Goal: Task Accomplishment & Management: Manage account settings

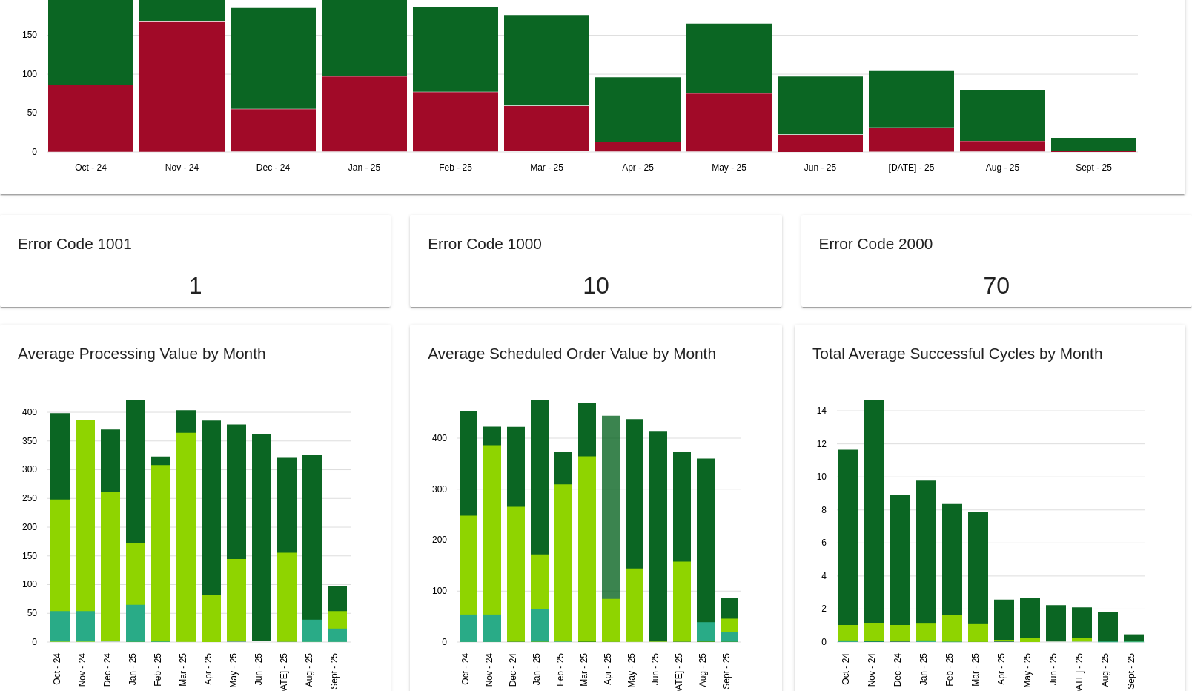
scroll to position [889, 0]
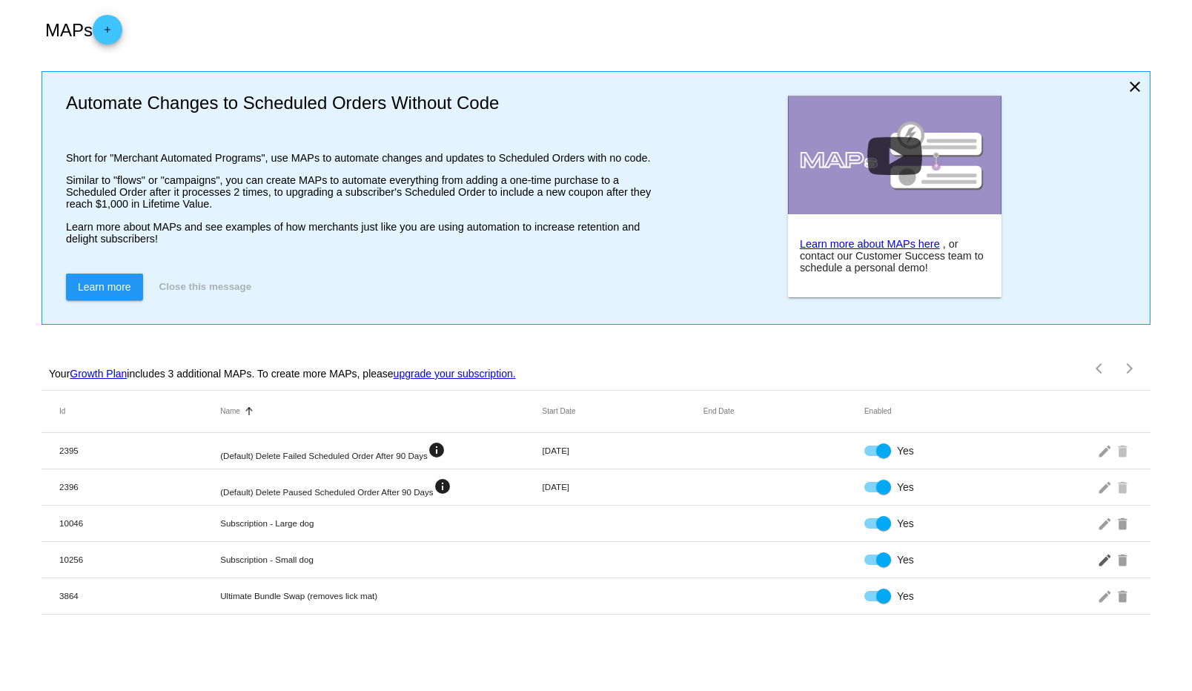
click at [1103, 563] on mat-icon "edit" at bounding box center [1106, 559] width 18 height 23
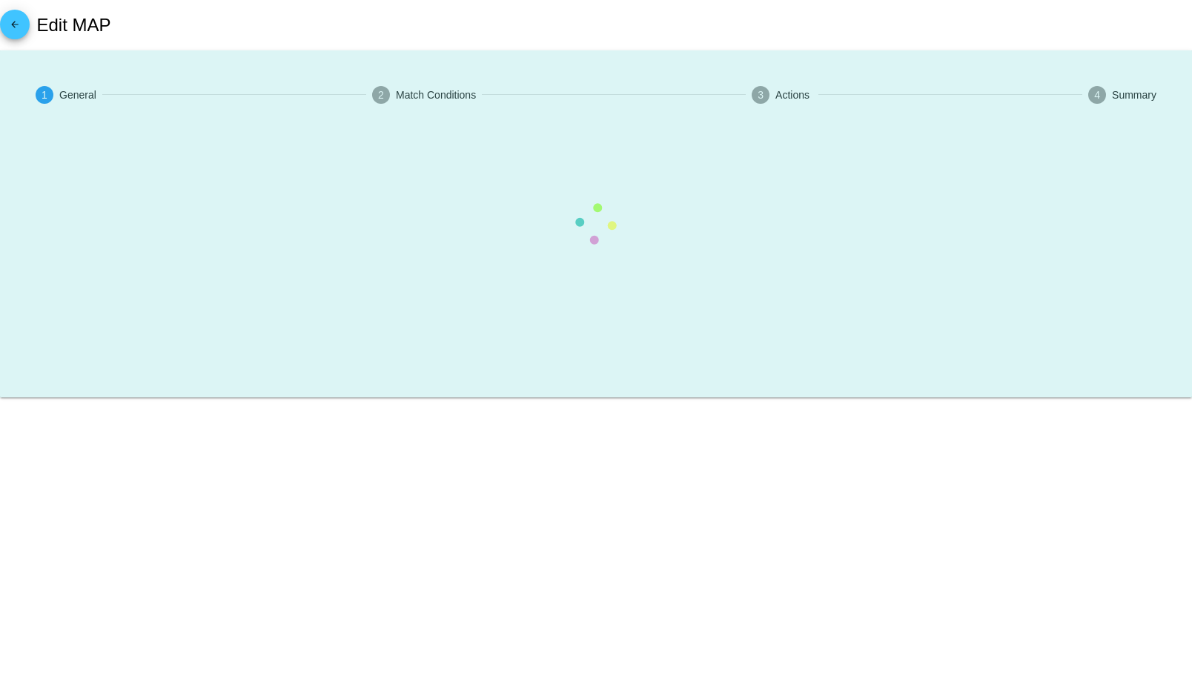
type input "Subscription - Small dog"
checkbox input "true"
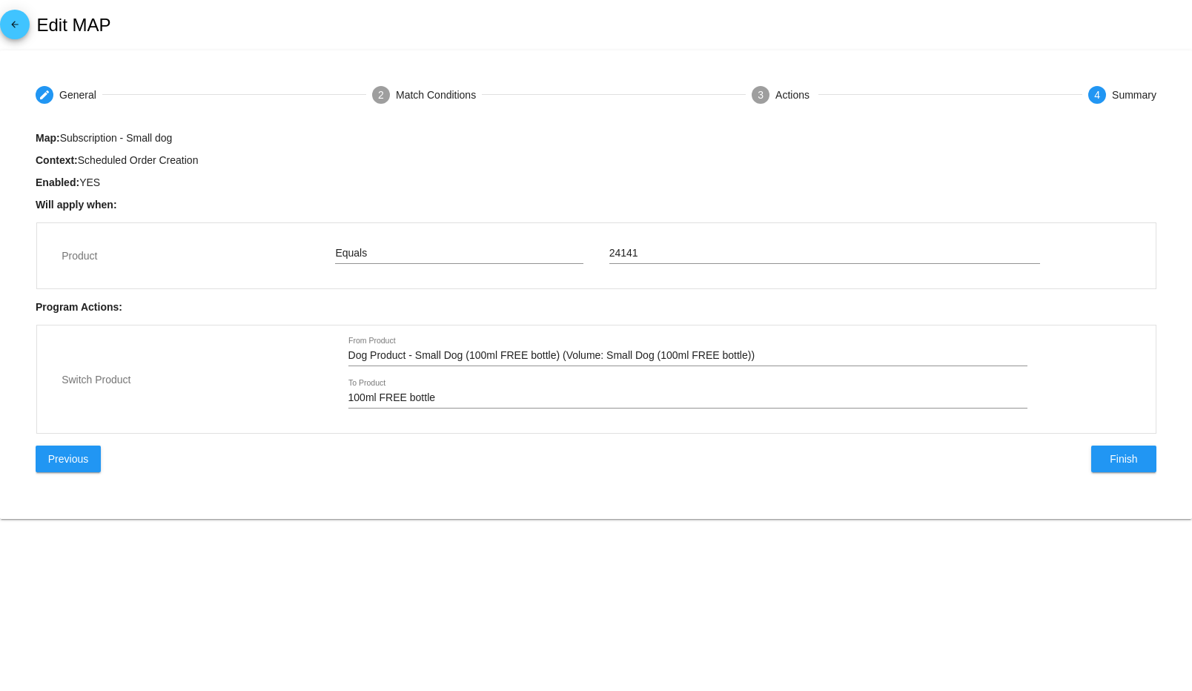
type input "FREE Brilliant Salmon Oil - FREE Small Dog Salmon Oil (Volume: FREE Small Dog S…"
click at [454, 353] on input "Dog Product - Small Dog (100ml FREE bottle) (Volume: Small Dog (100ml FREE bott…" at bounding box center [687, 356] width 679 height 12
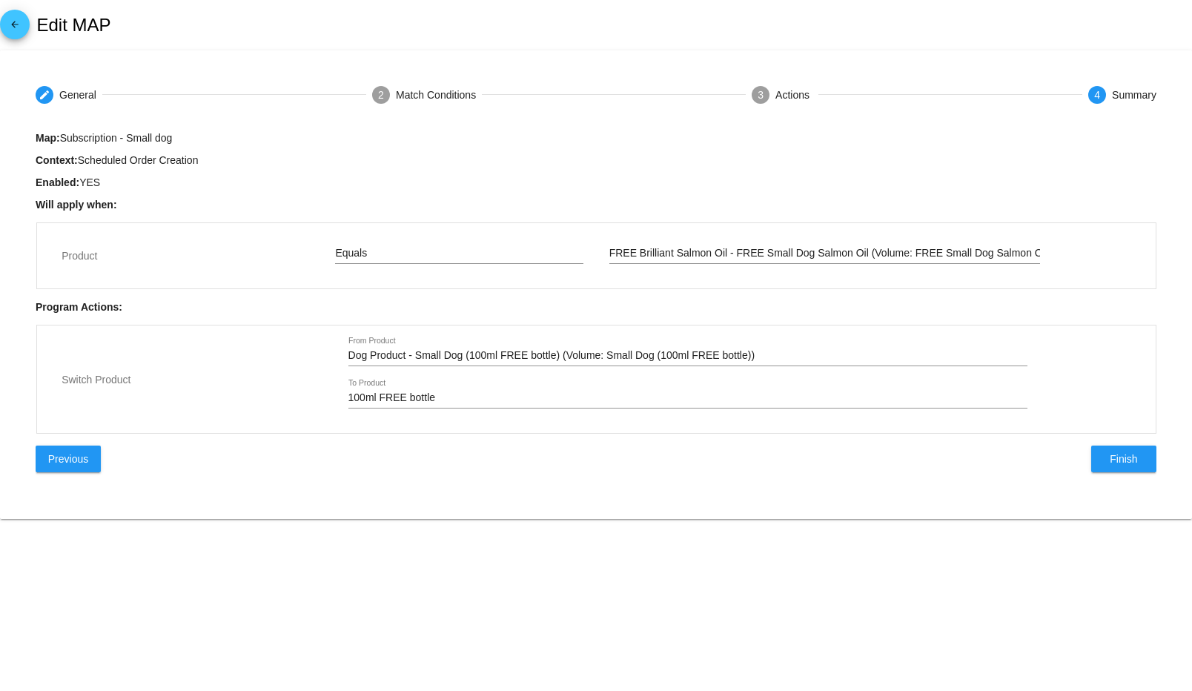
click at [544, 352] on input "Dog Product - Small Dog (100ml FREE bottle) (Volume: Small Dog (100ml FREE bott…" at bounding box center [687, 356] width 679 height 12
click at [433, 399] on input "100ml FREE bottle" at bounding box center [687, 398] width 679 height 12
click at [670, 248] on input "FREE Brilliant Salmon Oil - FREE Small Dog Salmon Oil (Volume: FREE Small Dog S…" at bounding box center [824, 254] width 431 height 12
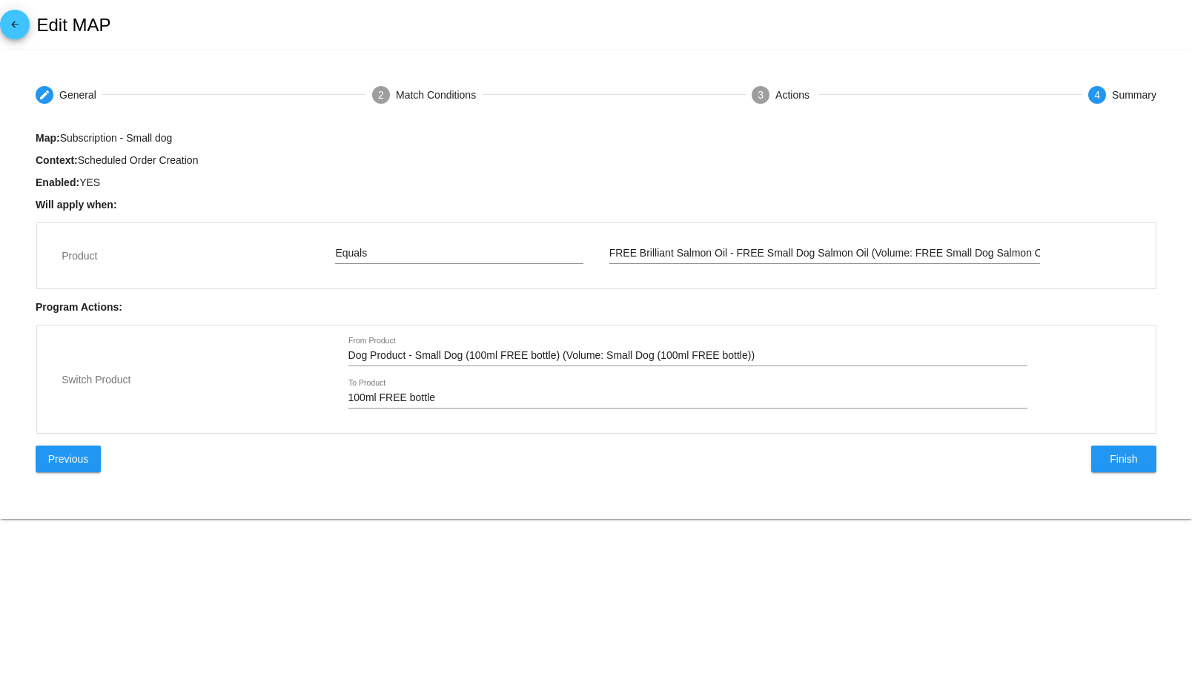
click at [355, 356] on input "Dog Product - Small Dog (100ml FREE bottle) (Volume: Small Dog (100ml FREE bott…" at bounding box center [687, 356] width 679 height 12
drag, startPoint x: 355, startPoint y: 356, endPoint x: 382, endPoint y: 356, distance: 27.4
click at [382, 356] on input "Dog Product - Small Dog (100ml FREE bottle) (Volume: Small Dog (100ml FREE bott…" at bounding box center [687, 356] width 679 height 12
click at [464, 350] on input "Dog Product - Small Dog (100ml FREE bottle) (Volume: Small Dog (100ml FREE bott…" at bounding box center [687, 356] width 679 height 12
click at [526, 359] on input "Dog Product - Small Dog (100ml FREE bottle) (Volume: Small Dog (100ml FREE bott…" at bounding box center [687, 356] width 679 height 12
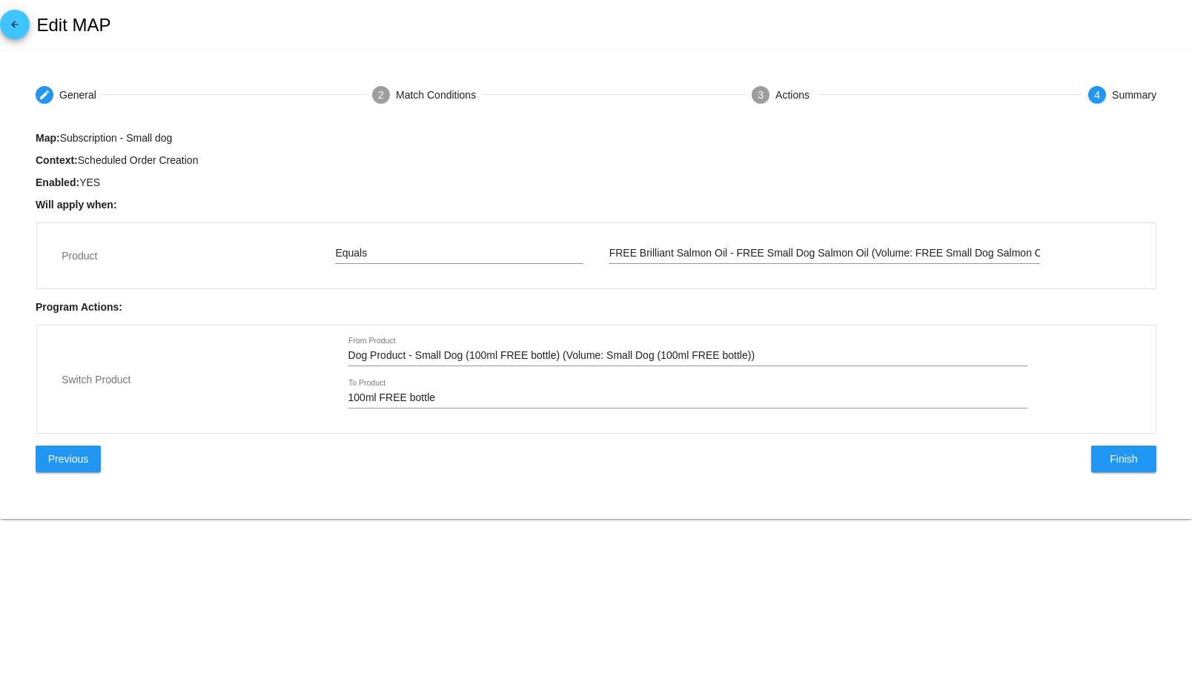
click at [525, 360] on input "Dog Product - Small Dog (100ml FREE bottle) (Volume: Small Dog (100ml FREE bott…" at bounding box center [687, 356] width 679 height 12
click at [534, 360] on input "Dog Product - Small Dog (100ml FREE bottle) (Volume: Small Dog (100ml FREE bott…" at bounding box center [687, 356] width 679 height 12
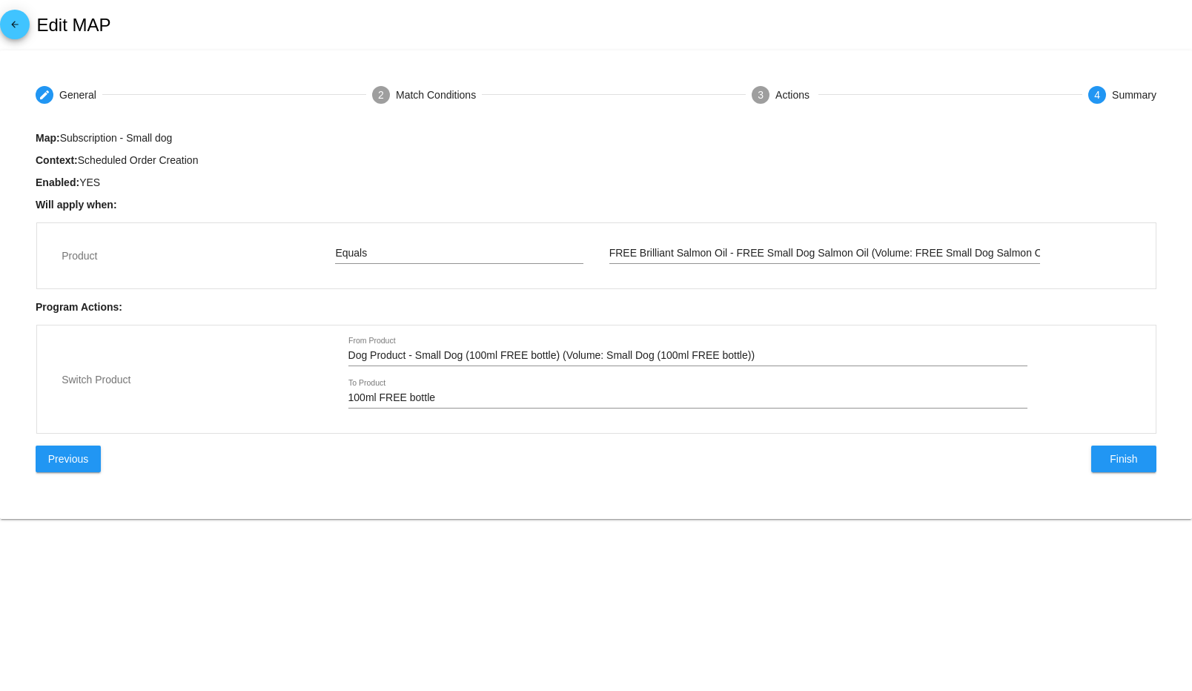
click at [534, 360] on input "Dog Product - Small Dog (100ml FREE bottle) (Volume: Small Dog (100ml FREE bott…" at bounding box center [687, 356] width 679 height 12
click at [468, 358] on input "Dog Product - Small Dog (100ml FREE bottle) (Volume: Small Dog (100ml FREE bott…" at bounding box center [687, 356] width 679 height 12
click at [775, 357] on input "Dog Product - Small Dog (100ml FREE bottle) (Volume: Small Dog (100ml FREE bott…" at bounding box center [687, 356] width 679 height 12
click at [776, 357] on input "Dog Product - Small Dog (100ml FREE bottle) (Volume: Small Dog (100ml FREE bott…" at bounding box center [687, 356] width 679 height 12
click at [750, 356] on input "Dog Product - Small Dog (100ml FREE bottle) (Volume: Small Dog (100ml FREE bott…" at bounding box center [687, 356] width 679 height 12
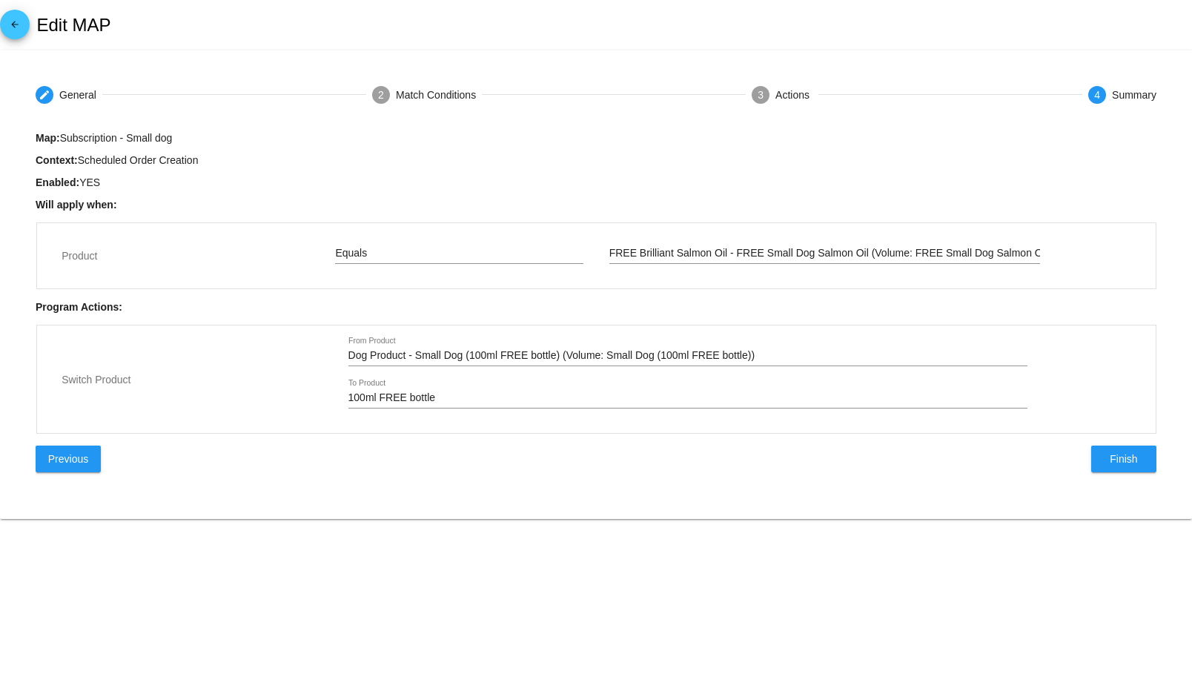
click at [775, 349] on div "Dog Product - Small Dog (100ml FREE bottle) (Volume: Small Dog (100ml FREE bott…" at bounding box center [687, 351] width 679 height 29
drag, startPoint x: 768, startPoint y: 354, endPoint x: 345, endPoint y: 354, distance: 422.5
click at [345, 354] on div "Dog Product - Small Dog (100ml FREE bottle) (Volume: Small Dog (100ml FREE bott…" at bounding box center [687, 358] width 704 height 42
click at [475, 93] on div "Match Conditions" at bounding box center [436, 95] width 80 height 12
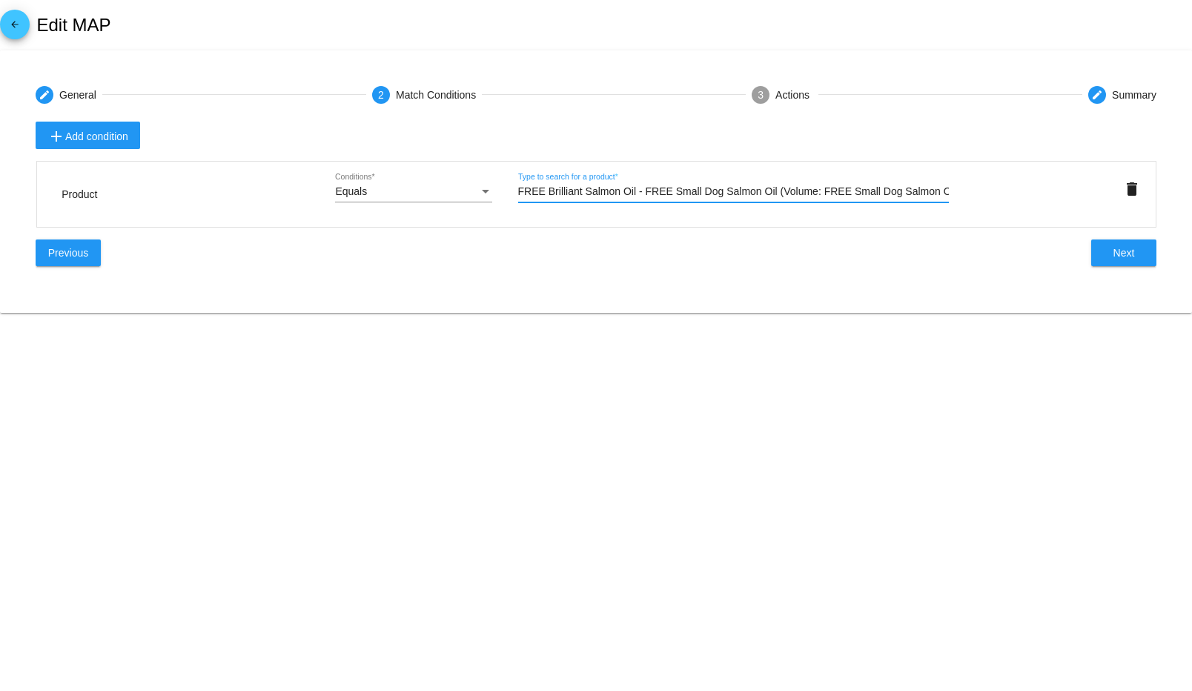
click at [621, 190] on input "FREE Brilliant Salmon Oil - FREE Small Dog Salmon Oil (Volume: FREE Small Dog S…" at bounding box center [733, 192] width 431 height 12
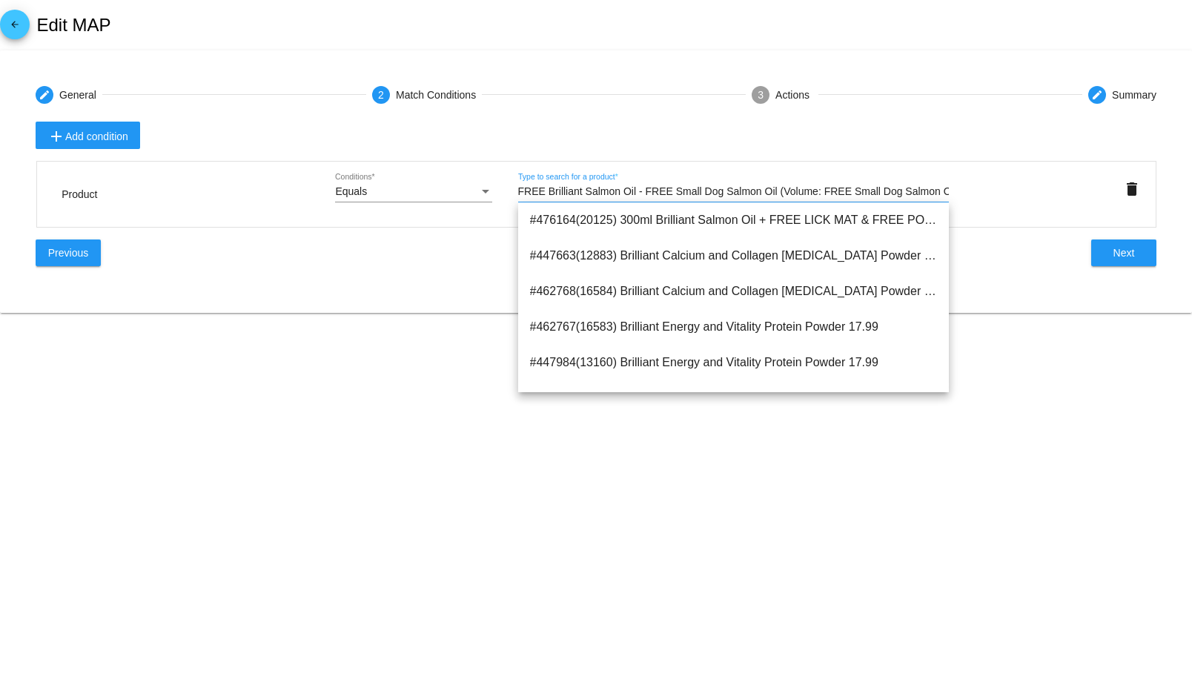
click at [422, 260] on div "Previous Next" at bounding box center [596, 252] width 1121 height 27
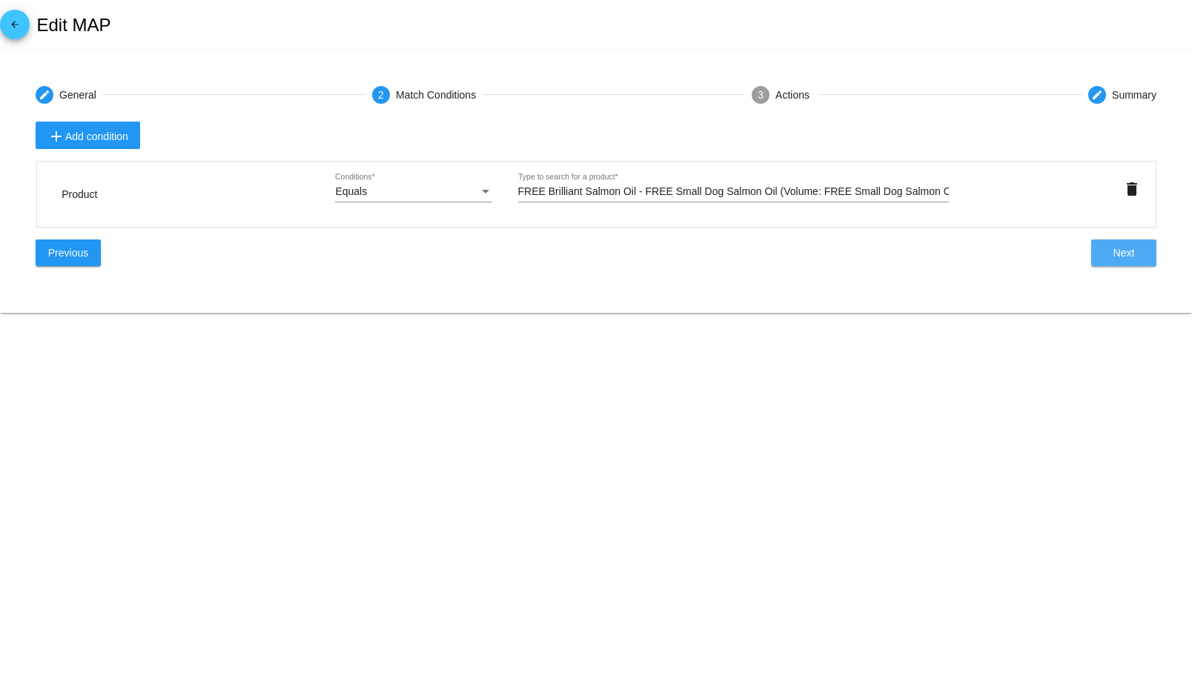
click at [1114, 244] on button "Next" at bounding box center [1123, 252] width 65 height 27
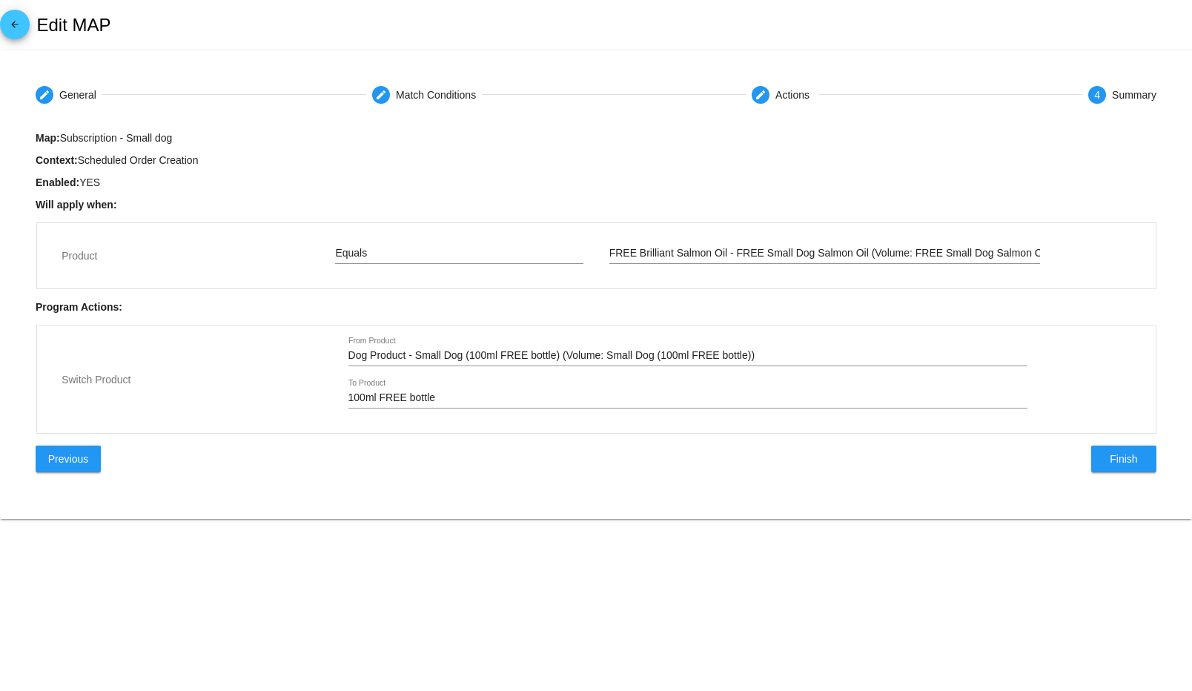
click at [412, 360] on input "Dog Product - Small Dog (100ml FREE bottle) (Volume: Small Dog (100ml FREE bott…" at bounding box center [687, 356] width 679 height 12
click at [414, 359] on input "Dog Product - Small Dog (100ml FREE bottle) (Volume: Small Dog (100ml FREE bott…" at bounding box center [687, 356] width 679 height 12
click at [1123, 460] on span "Finish" at bounding box center [1123, 459] width 27 height 12
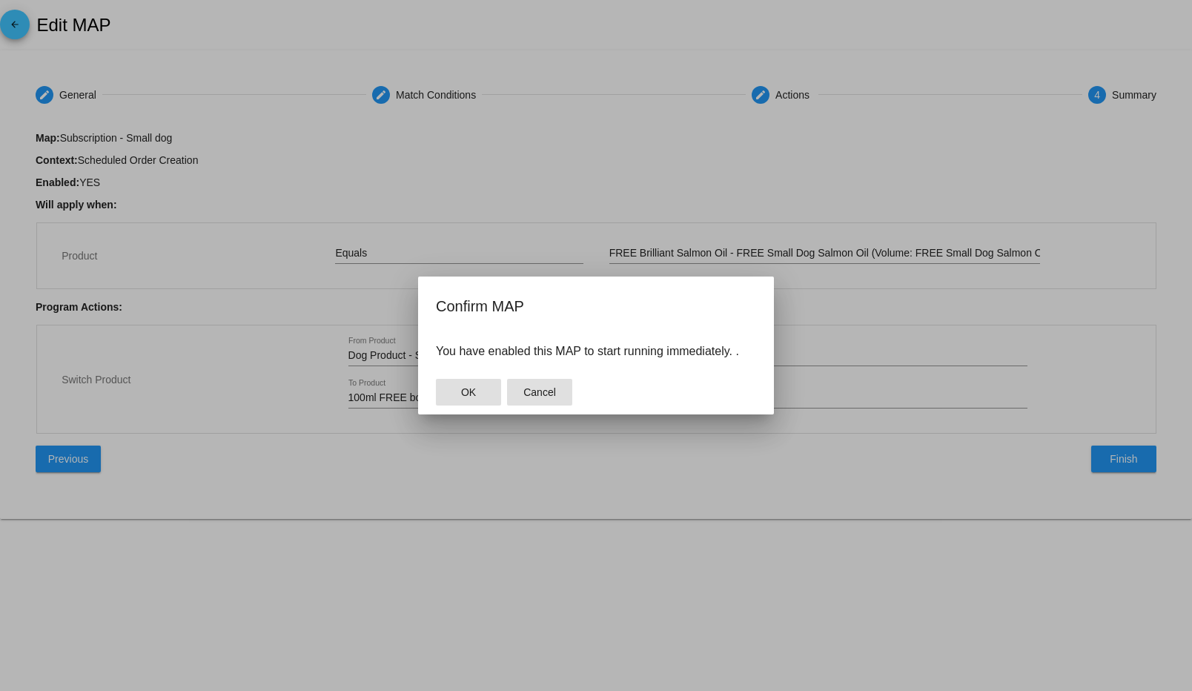
click at [537, 388] on span "Cancel" at bounding box center [539, 392] width 33 height 12
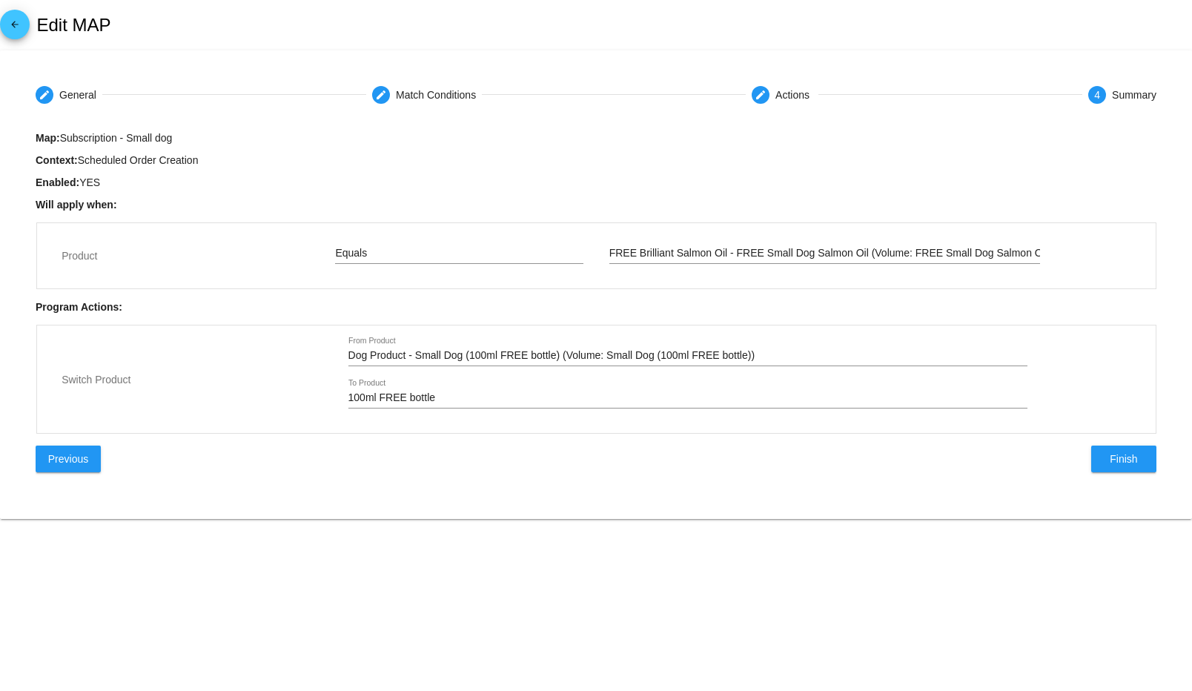
click at [566, 354] on input "Dog Product - Small Dog (100ml FREE bottle) (Volume: Small Dog (100ml FREE bott…" at bounding box center [687, 356] width 679 height 12
click at [780, 366] on div at bounding box center [687, 365] width 679 height 1
click at [785, 350] on input "Dog Product - Small Dog (100ml FREE bottle) (Volume: Small Dog (100ml FREE bott…" at bounding box center [687, 356] width 679 height 12
click at [83, 463] on span "Previous" at bounding box center [68, 459] width 40 height 12
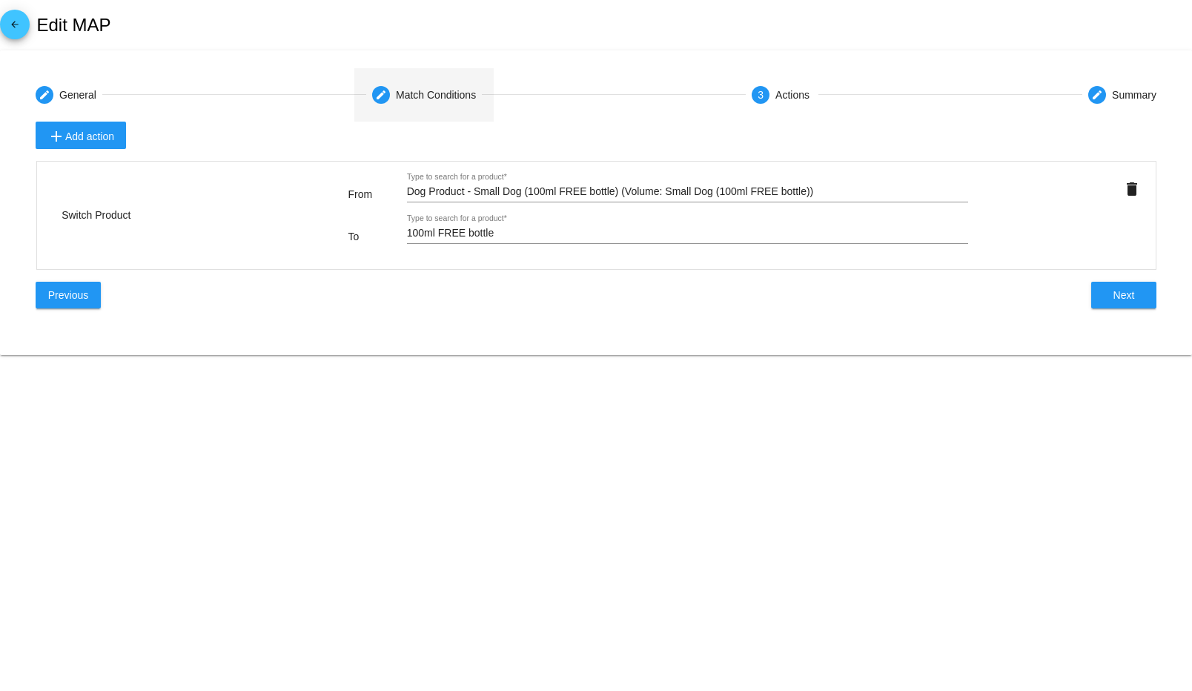
click at [398, 87] on mat-step-header "create Match Conditions" at bounding box center [423, 94] width 139 height 53
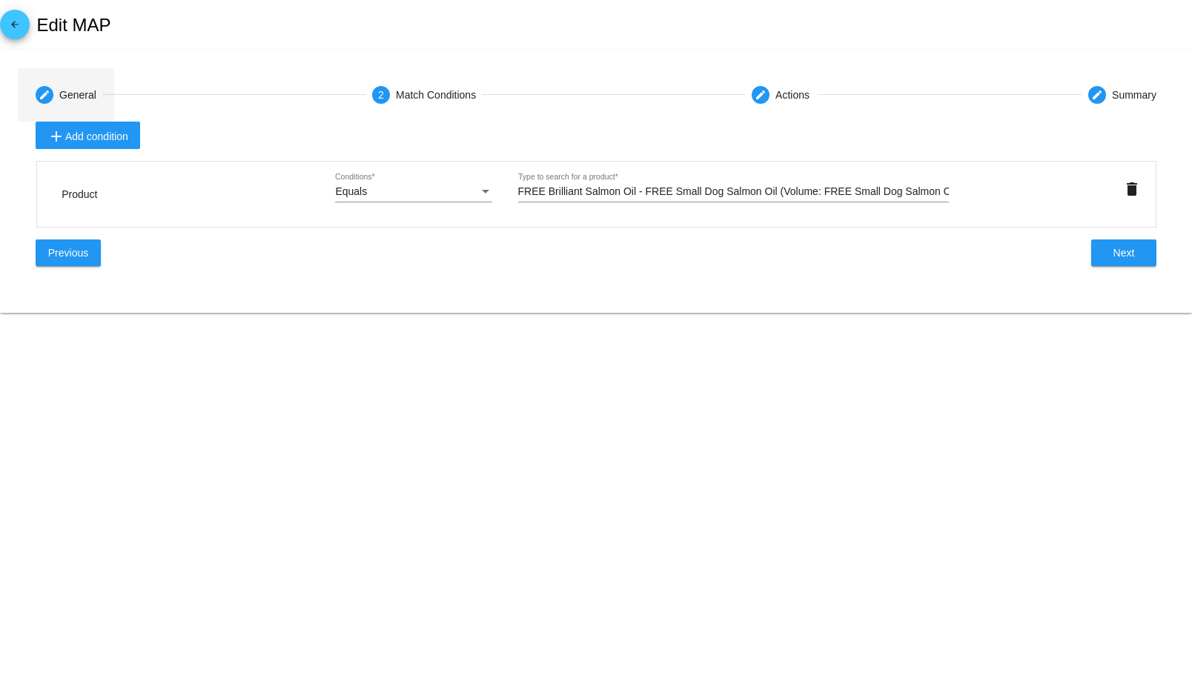
click at [83, 90] on div "General" at bounding box center [77, 95] width 37 height 12
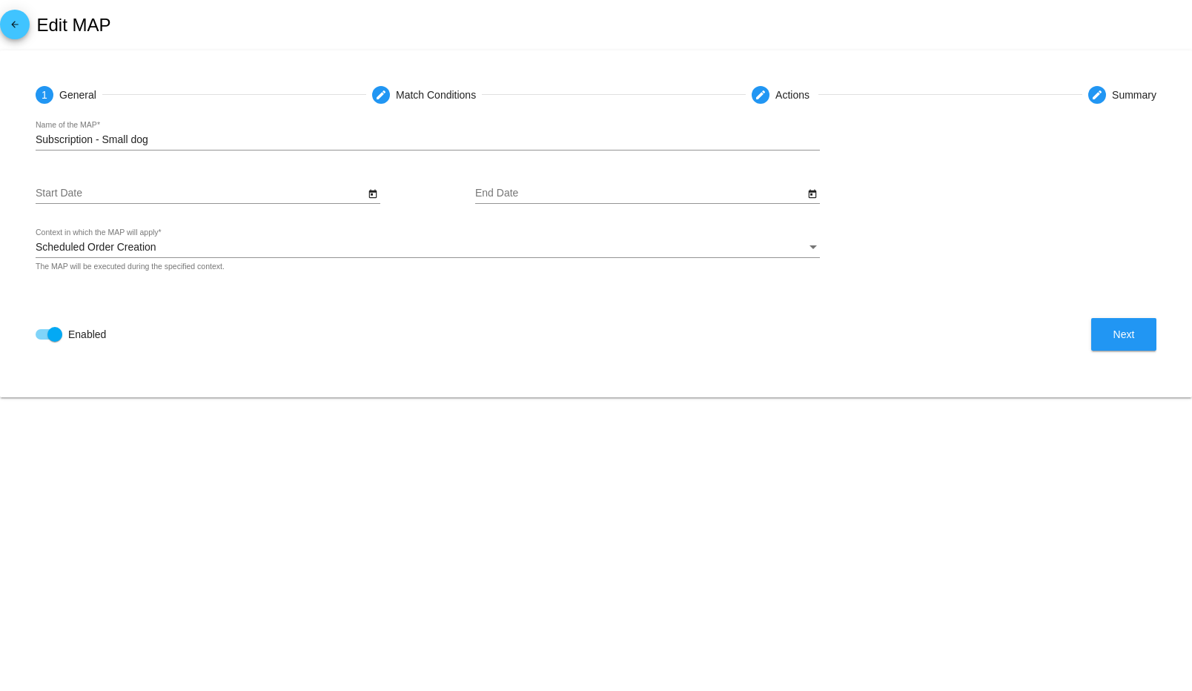
click at [1111, 334] on button "Next" at bounding box center [1123, 334] width 65 height 33
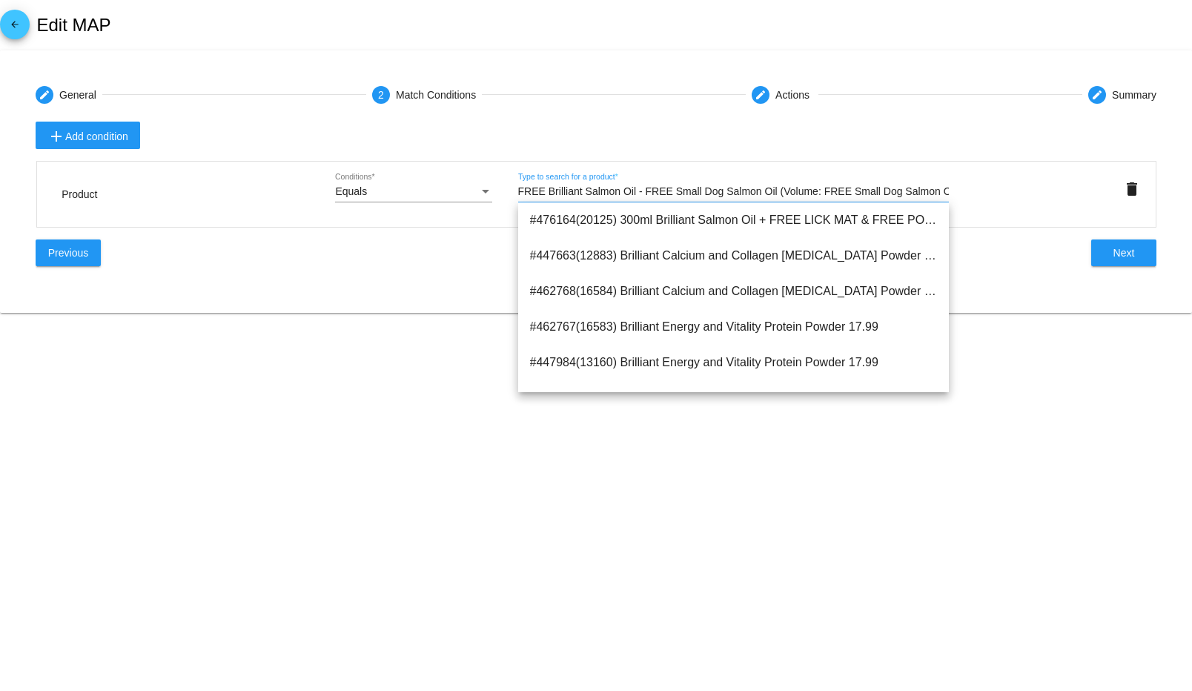
drag, startPoint x: 638, startPoint y: 190, endPoint x: 503, endPoint y: 194, distance: 134.9
click at [503, 194] on div "Product Equals Conditions * FREE Brilliant Salmon Oil - FREE Small Dog Salmon O…" at bounding box center [596, 194] width 1120 height 67
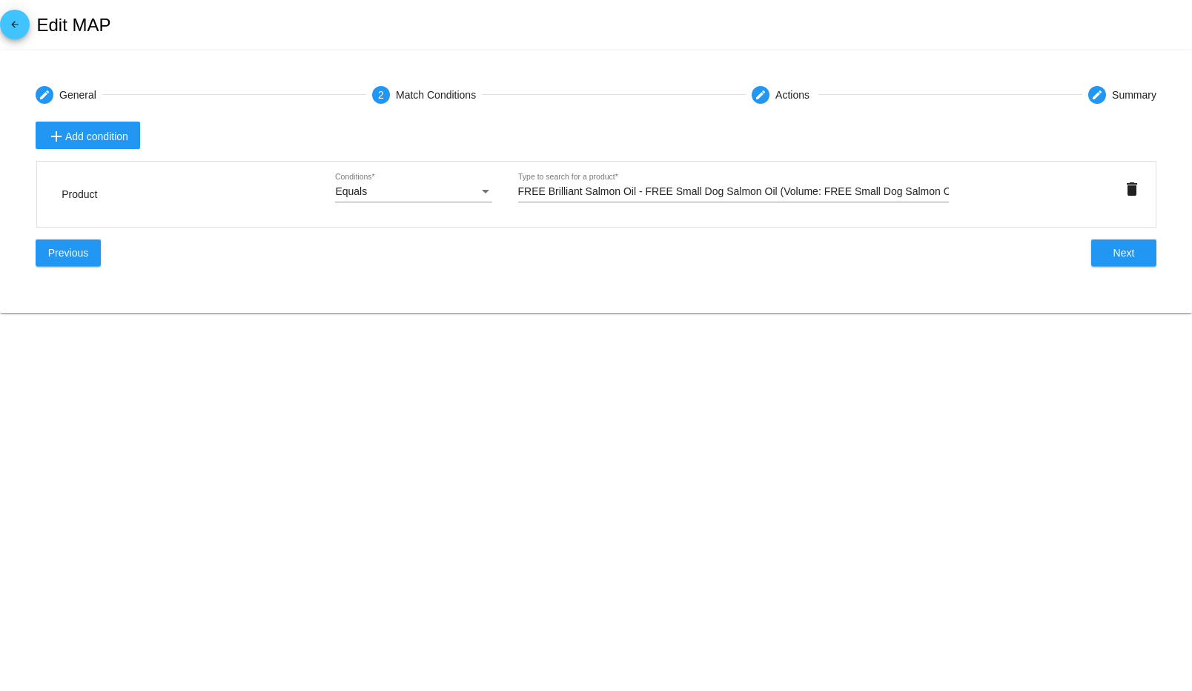
click at [544, 230] on div "add Add condition Product Equals Conditions * FREE Brilliant Salmon Oil - FREE …" at bounding box center [596, 200] width 1121 height 156
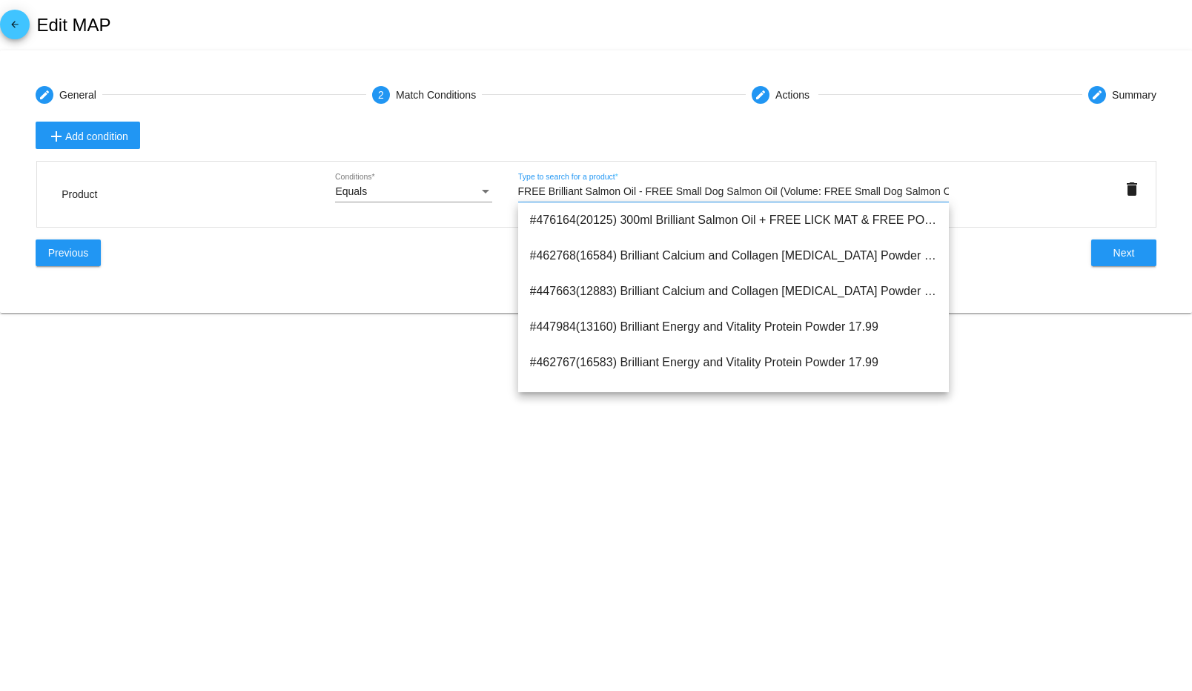
drag, startPoint x: 635, startPoint y: 189, endPoint x: 518, endPoint y: 193, distance: 117.2
click at [518, 193] on input "FREE Brilliant Salmon Oil - FREE Small Dog Salmon Oil (Volume: FREE Small Dog S…" at bounding box center [733, 192] width 431 height 12
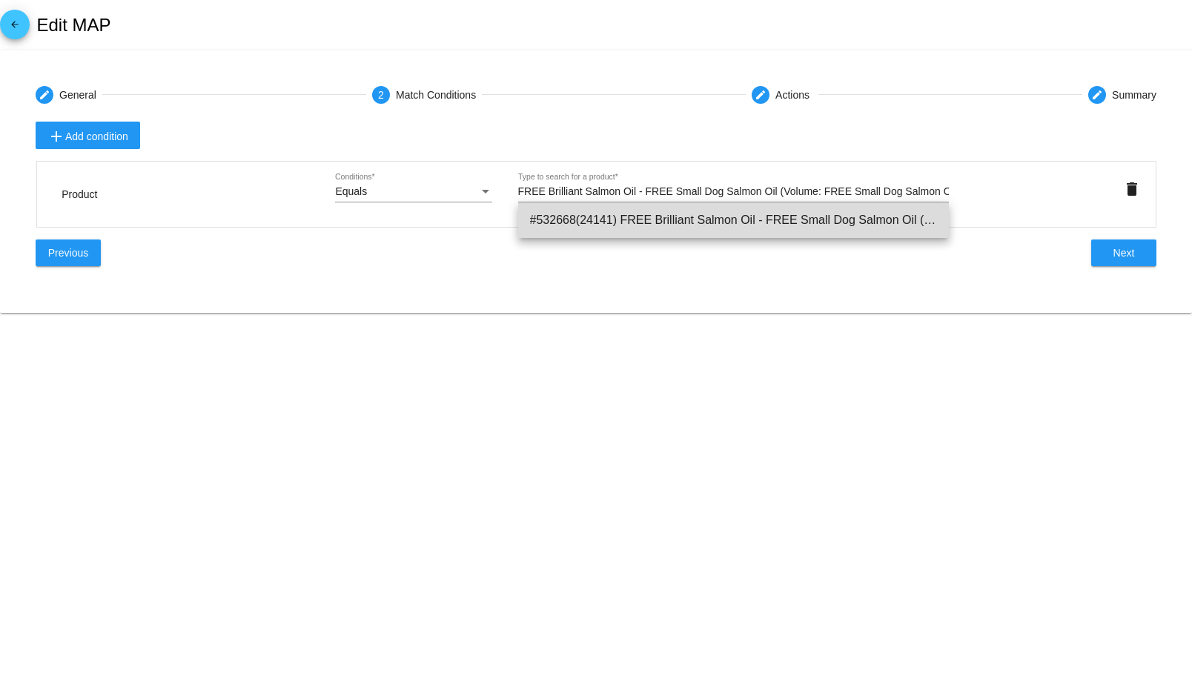
click at [843, 222] on span "#532668(24141) FREE Brilliant Salmon Oil - FREE Small Dog Salmon Oil (Volume: F…" at bounding box center [733, 220] width 407 height 36
type input "FREE Brilliant Salmon Oil - FREE Small Dog Salmon Oil (Volume: FREE Small Dog S…"
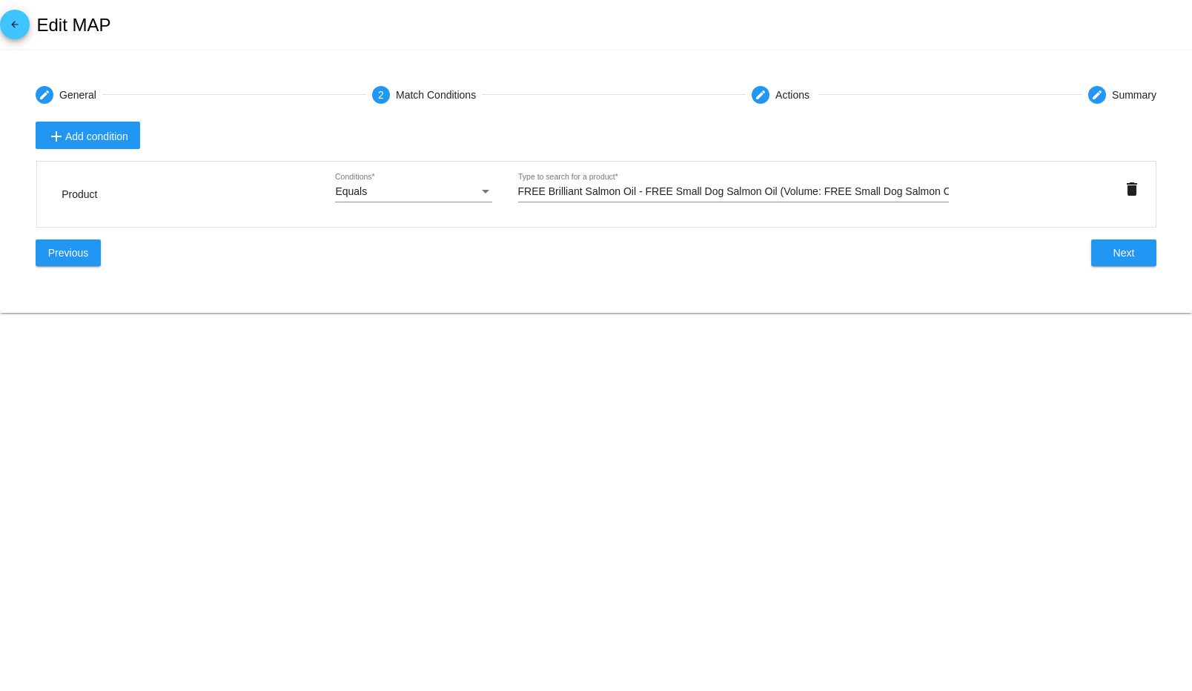
click at [727, 220] on div "Product Equals Conditions * FREE Brilliant Salmon Oil - FREE Small Dog Salmon O…" at bounding box center [596, 194] width 1120 height 67
drag, startPoint x: 1107, startPoint y: 258, endPoint x: 1100, endPoint y: 257, distance: 7.4
click at [1107, 257] on button "Next" at bounding box center [1123, 252] width 65 height 27
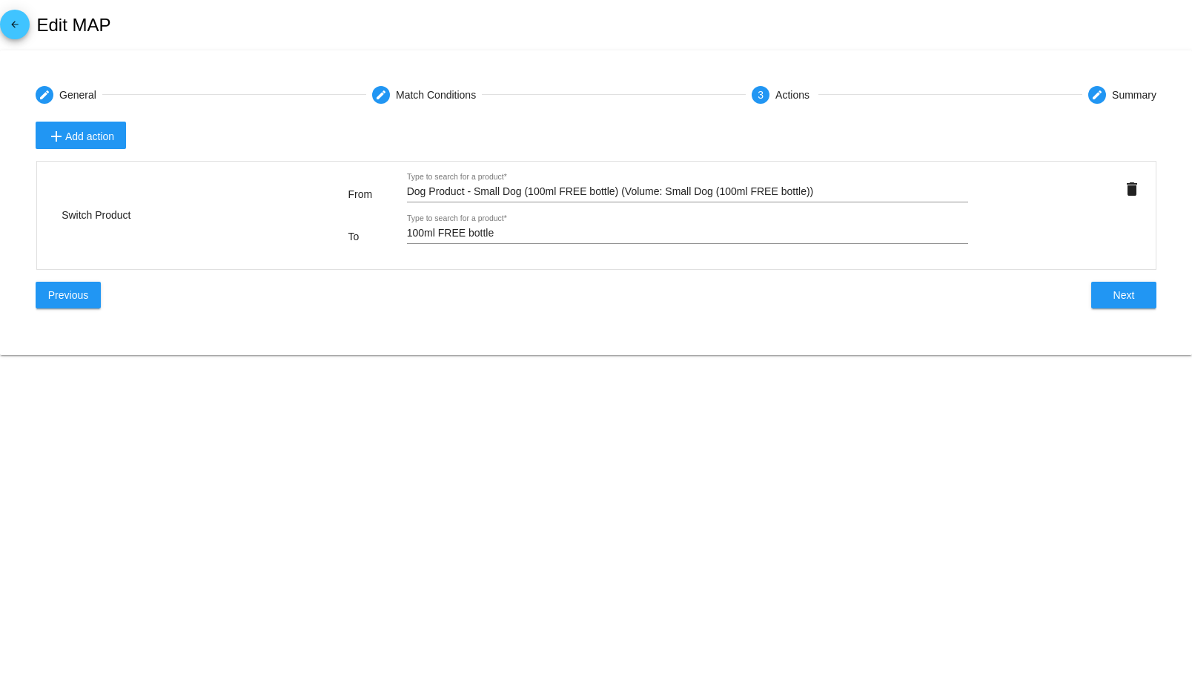
click at [629, 196] on input "Dog Product - Small Dog (100ml FREE bottle) (Volume: Small Dog (100ml FREE bott…" at bounding box center [688, 192] width 562 height 12
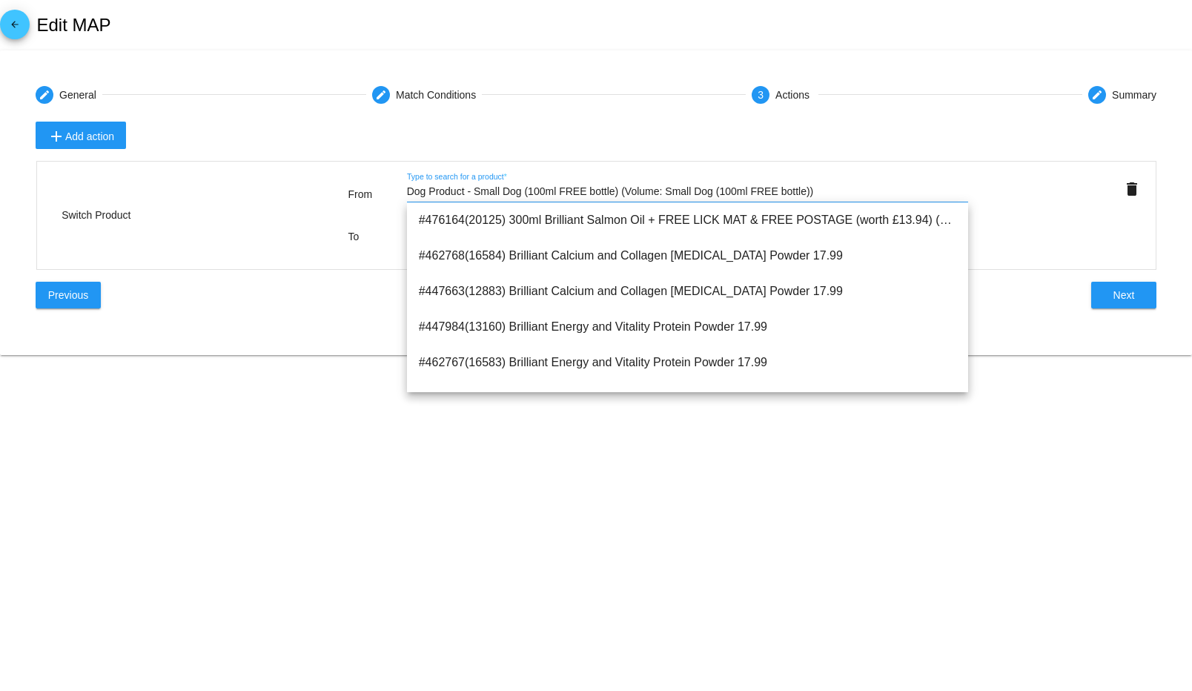
click at [629, 196] on input "Dog Product - Small Dog (100ml FREE bottle) (Volume: Small Dog (100ml FREE bott…" at bounding box center [688, 192] width 562 height 12
paste input "FREE Brilliant Salmon Oil"
type input "FREE Brilliant Salmon Oil"
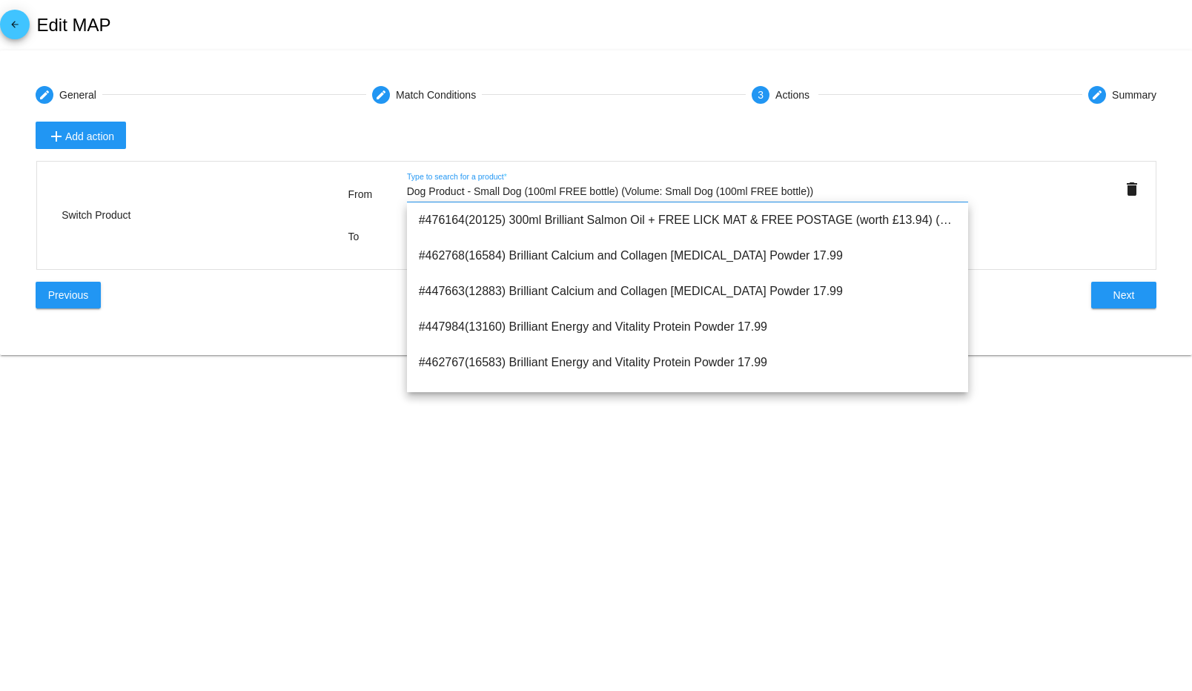
type input "FREE Brilliant Salmon Oil"
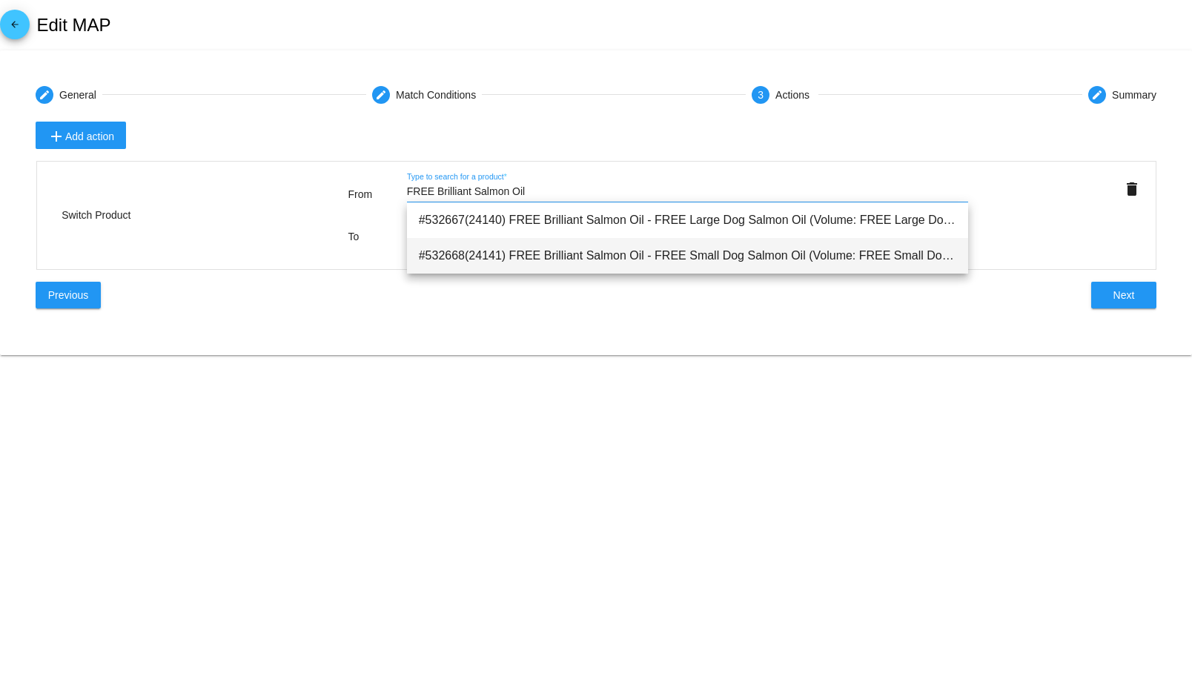
click at [743, 264] on span "#532668(24141) FREE Brilliant Salmon Oil - FREE Small Dog Salmon Oil (Volume: F…" at bounding box center [688, 256] width 538 height 36
type input "FREE Brilliant Salmon Oil - FREE Small Dog Salmon Oil (Volume: FREE Small Dog S…"
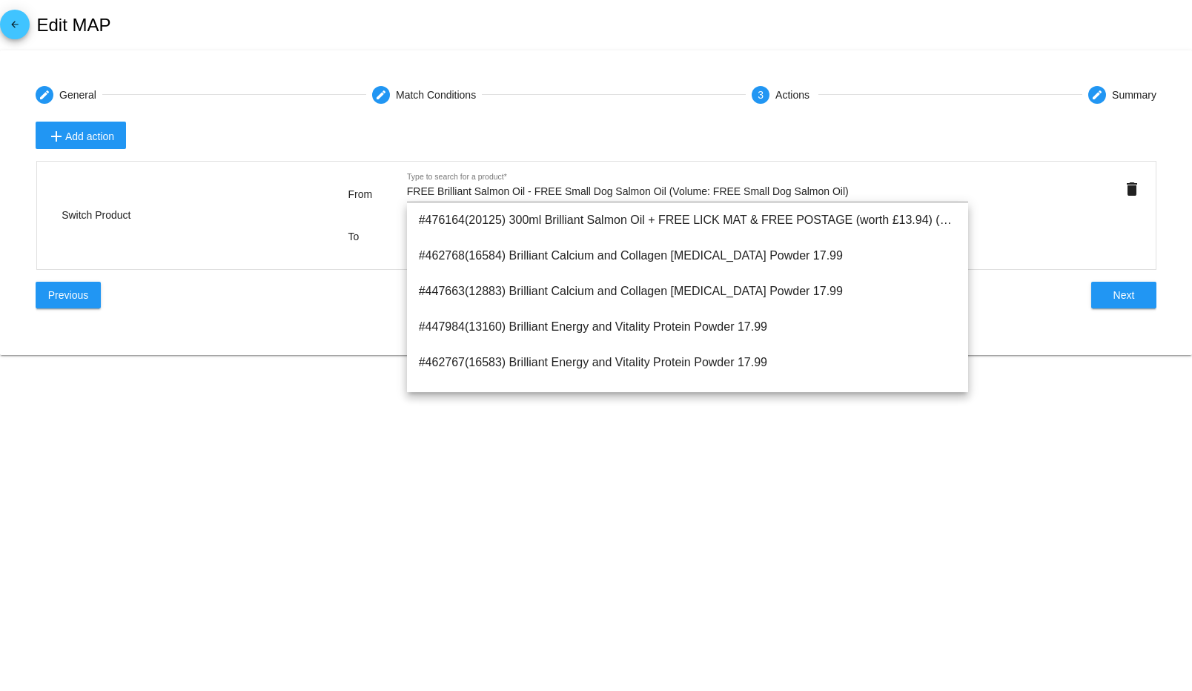
click at [339, 305] on div "Previous Next" at bounding box center [596, 295] width 1121 height 27
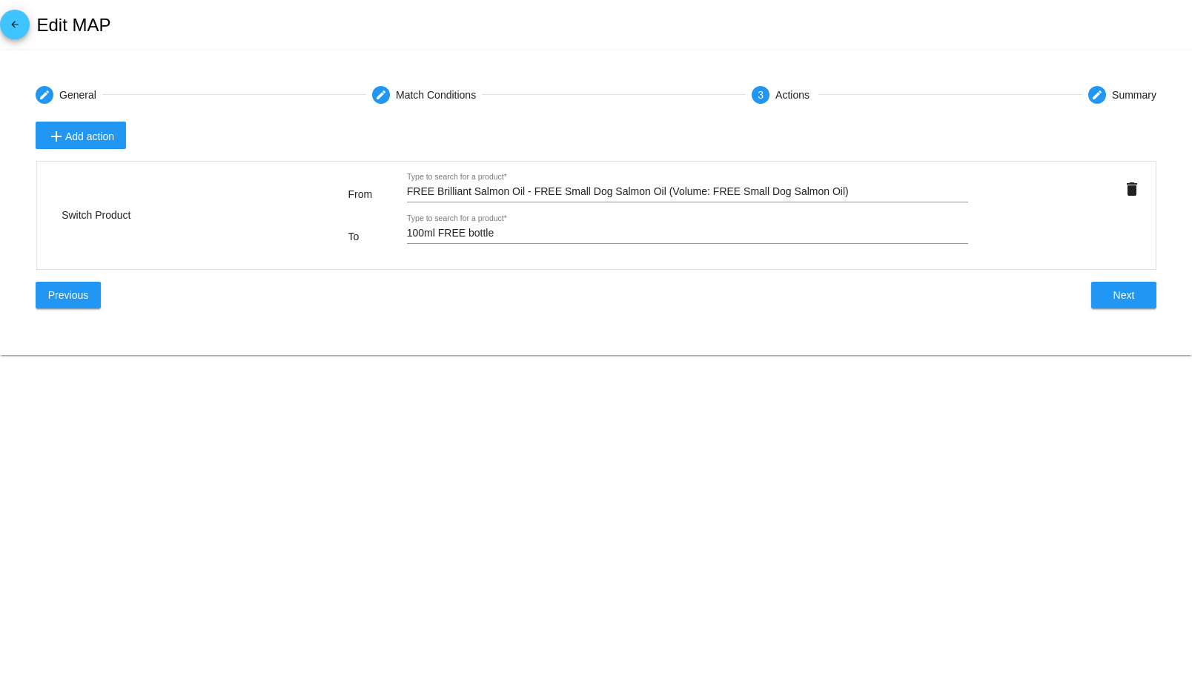
click at [570, 191] on input "FREE Brilliant Salmon Oil - FREE Small Dog Salmon Oil (Volume: FREE Small Dog S…" at bounding box center [688, 192] width 562 height 12
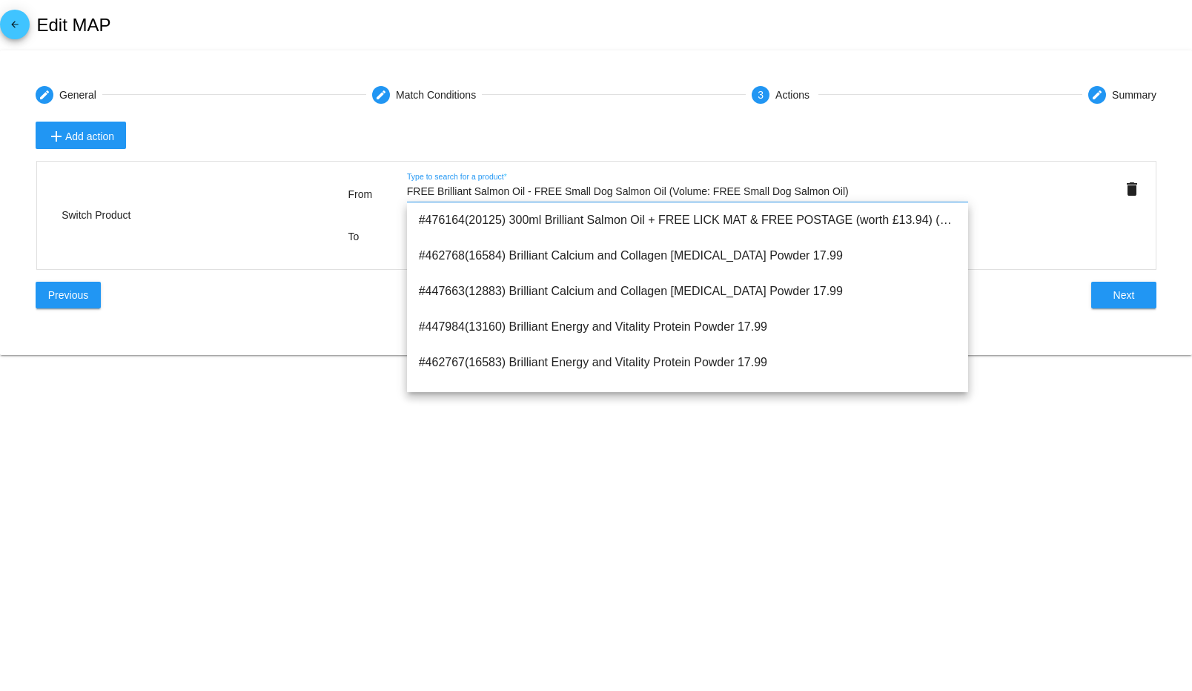
click at [570, 191] on input "FREE Brilliant Salmon Oil - FREE Small Dog Salmon Oil (Volume: FREE Small Dog S…" at bounding box center [688, 192] width 562 height 12
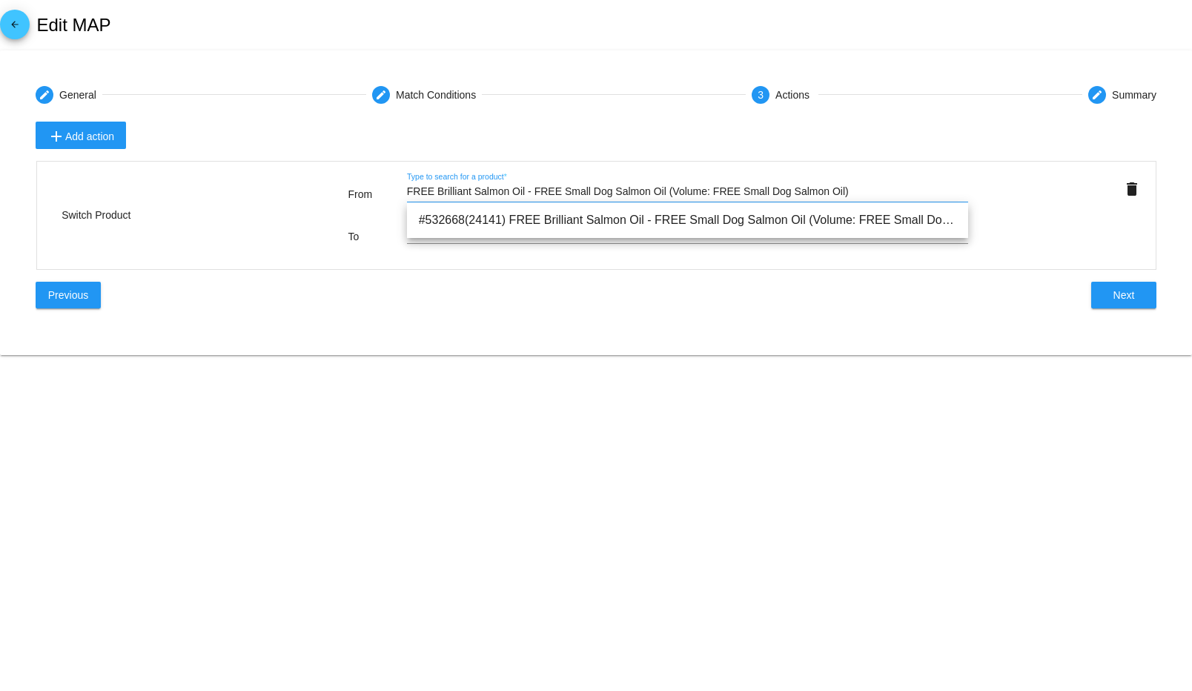
paste input "text"
type input "FREE Brilliant Salmon Oil"
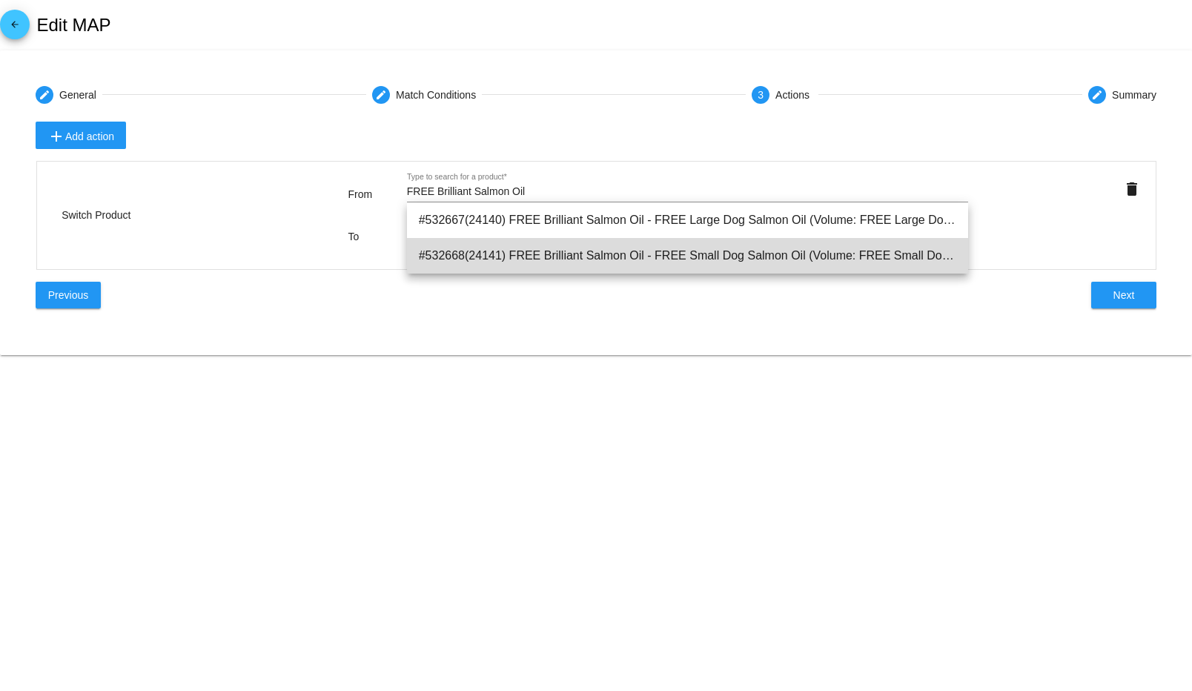
click at [643, 256] on span "#532668(24141) FREE Brilliant Salmon Oil - FREE Small Dog Salmon Oil (Volume: F…" at bounding box center [688, 256] width 538 height 36
type input "FREE Brilliant Salmon Oil - FREE Small Dog Salmon Oil (Volume: FREE Small Dog S…"
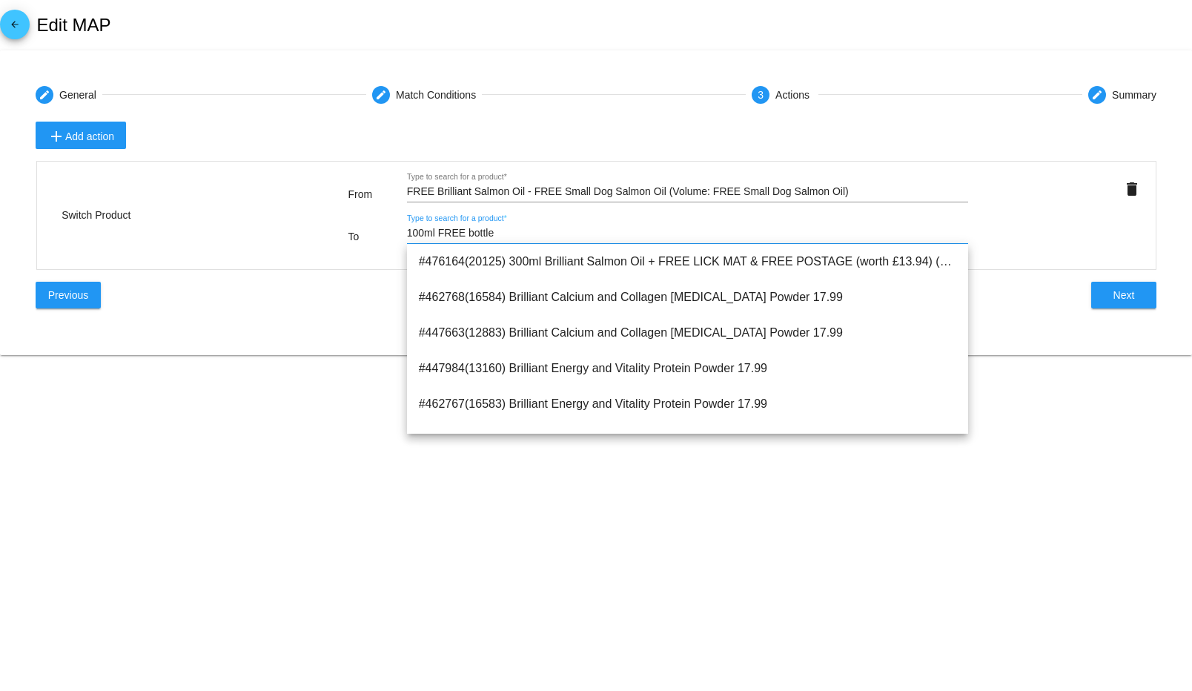
click at [470, 234] on input "100ml FREE bottle" at bounding box center [688, 234] width 562 height 12
click at [253, 274] on div "add Add action Switch Product From FREE Brilliant Salmon Oil - FREE Small Dog S…" at bounding box center [596, 221] width 1121 height 198
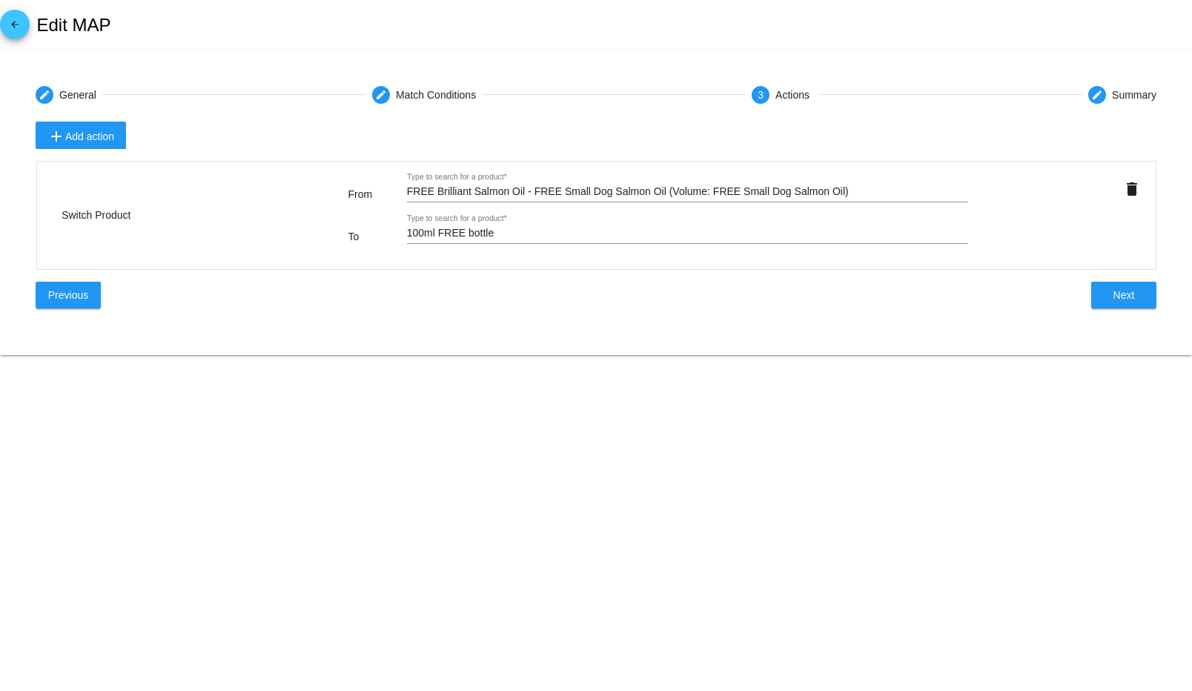
click at [455, 230] on input "100ml FREE bottle" at bounding box center [688, 234] width 562 height 12
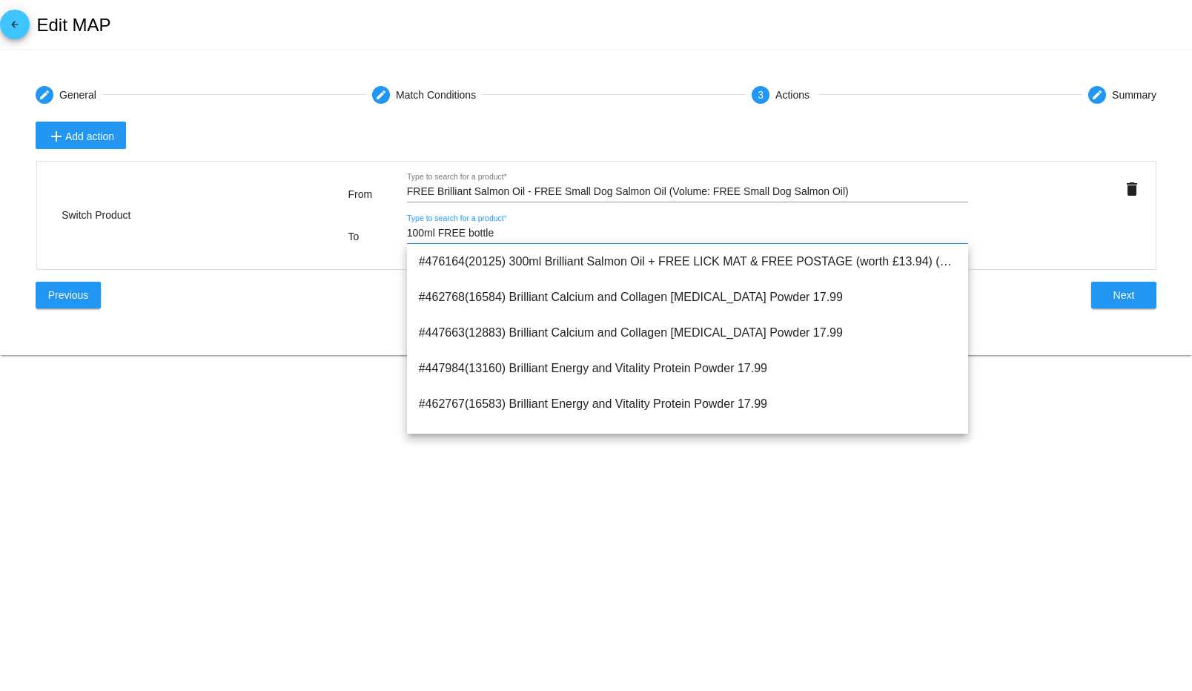
click at [455, 230] on input "100ml FREE bottle" at bounding box center [688, 234] width 562 height 12
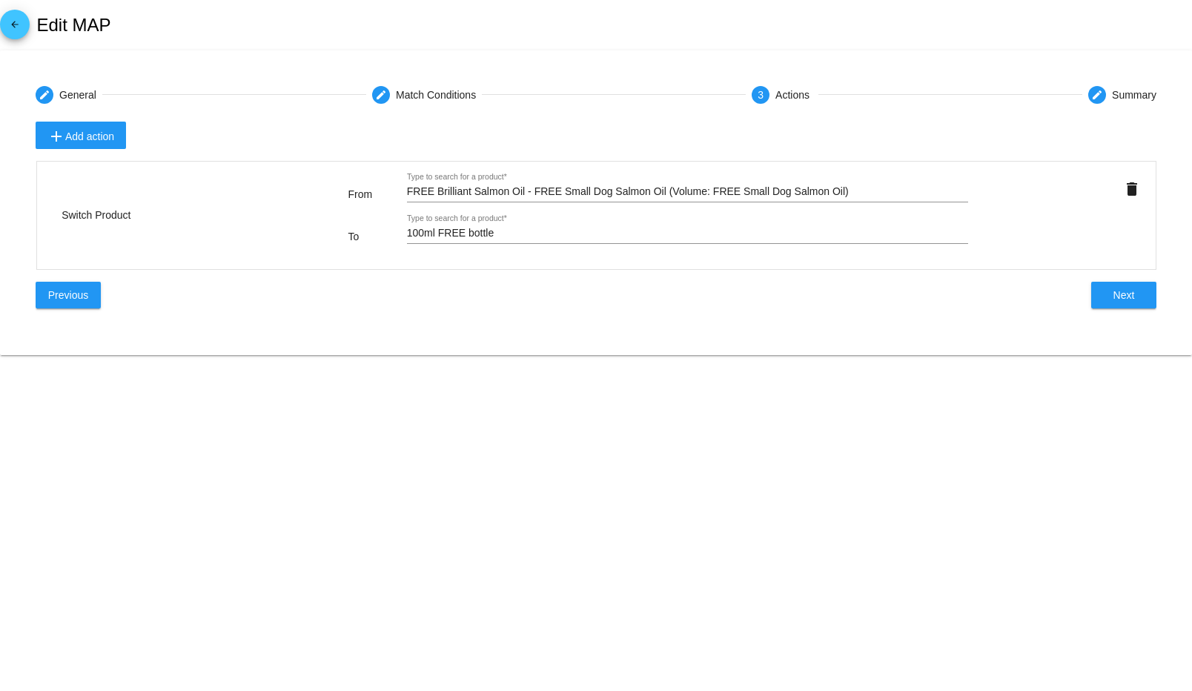
click at [538, 241] on div "100ml FREE bottle Type to search for a product *" at bounding box center [688, 229] width 562 height 29
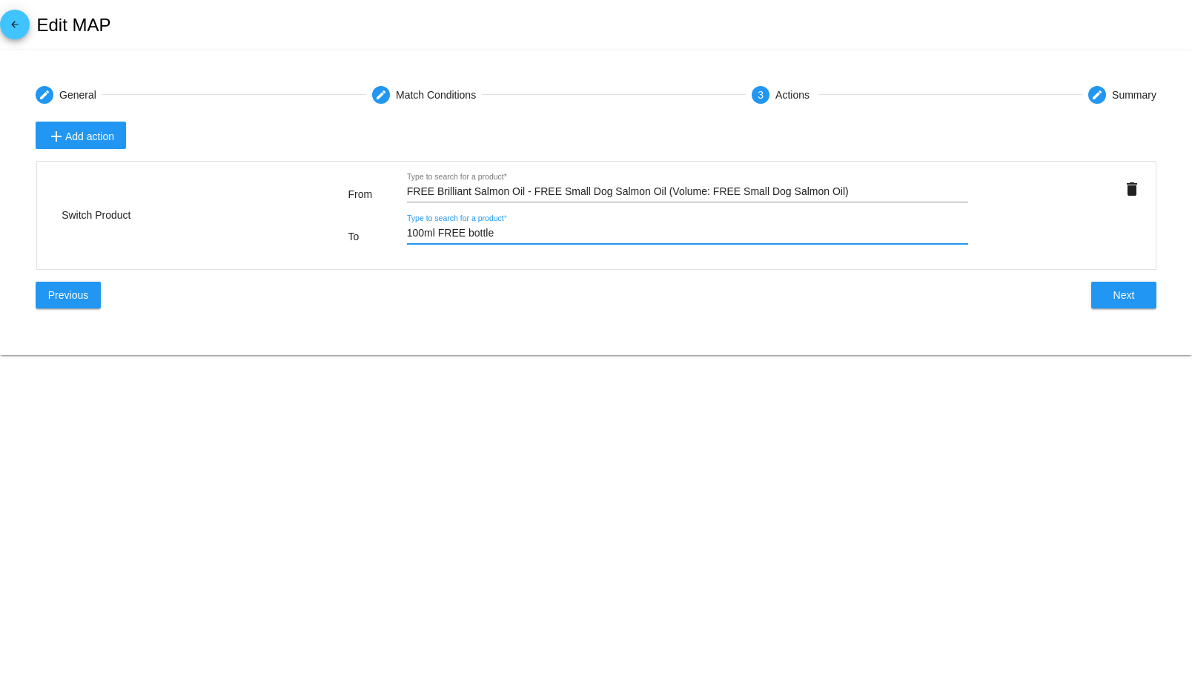
click at [540, 237] on input "100ml FREE bottle" at bounding box center [688, 234] width 562 height 12
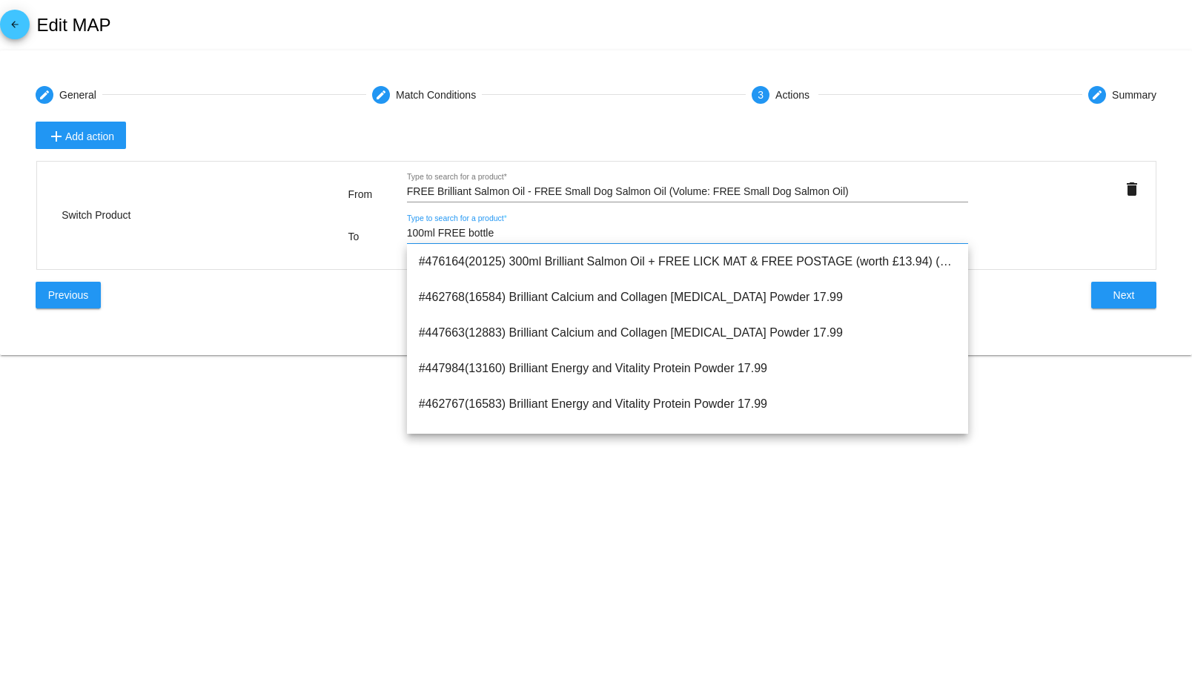
click at [540, 237] on input "100ml FREE bottle" at bounding box center [688, 234] width 562 height 12
type input "100ml FREE bottl"
type input "100ml FREE bott"
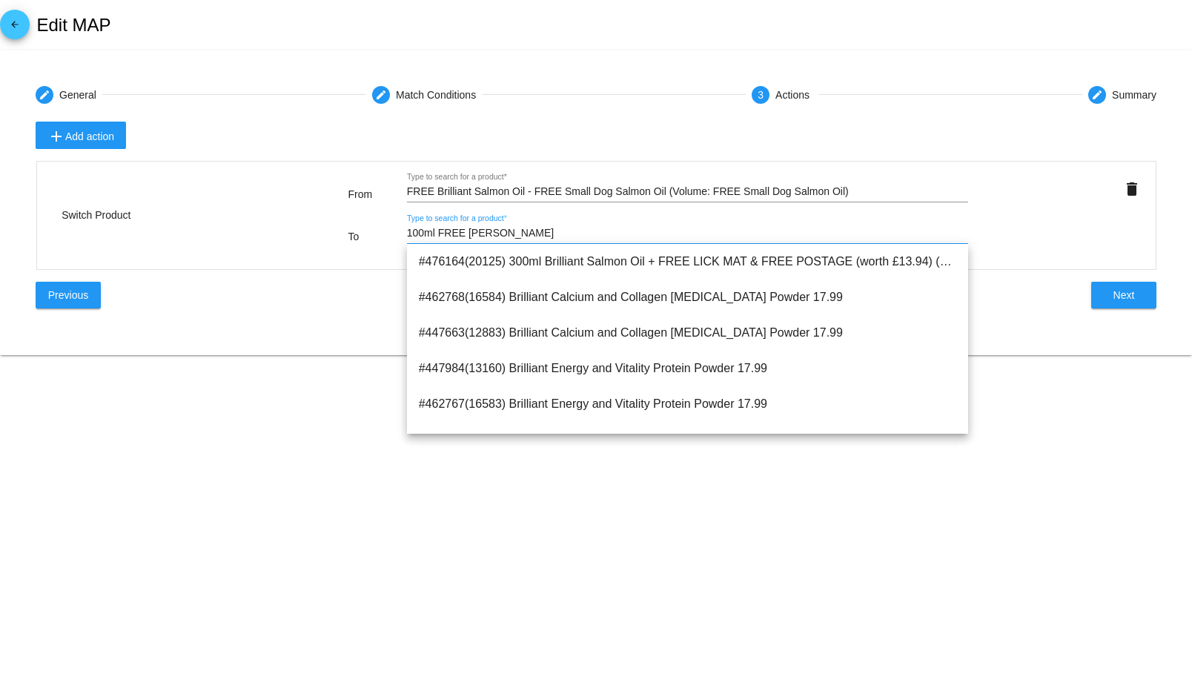
type input "100ml FREE botte"
click at [282, 344] on mat-card "create General create Match Conditions 3 Actions create Summary Subscription - …" at bounding box center [596, 202] width 1192 height 305
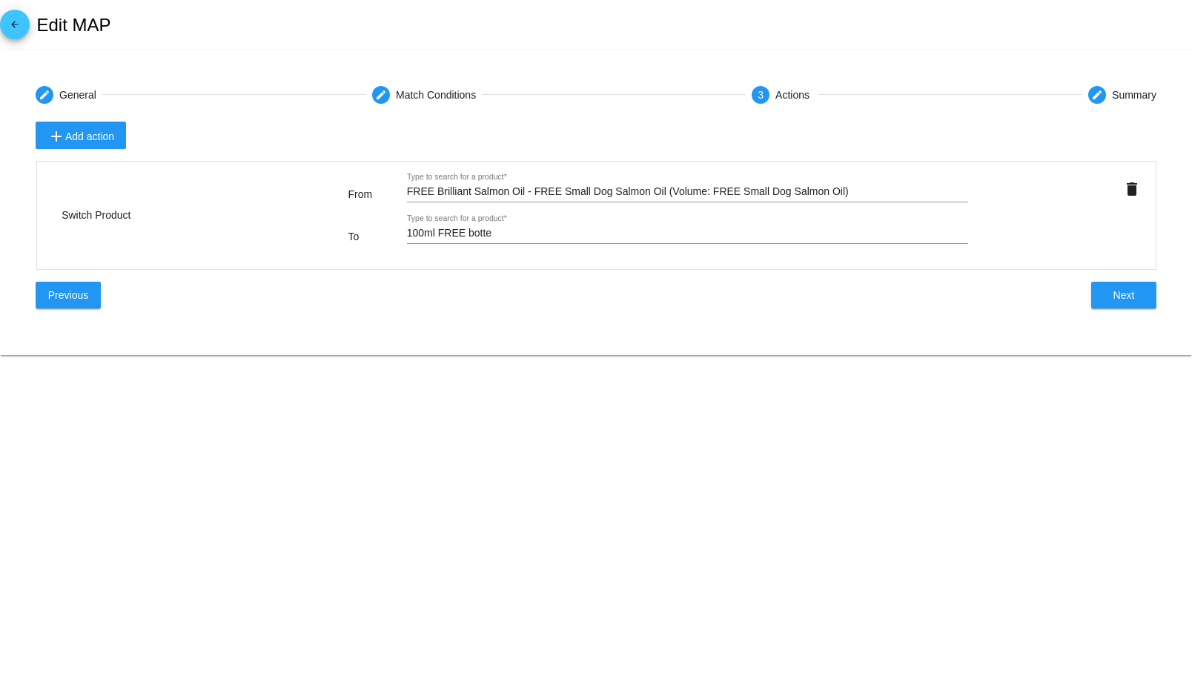
click at [494, 224] on div "100ml FREE botte Type to search for a product *" at bounding box center [688, 229] width 562 height 29
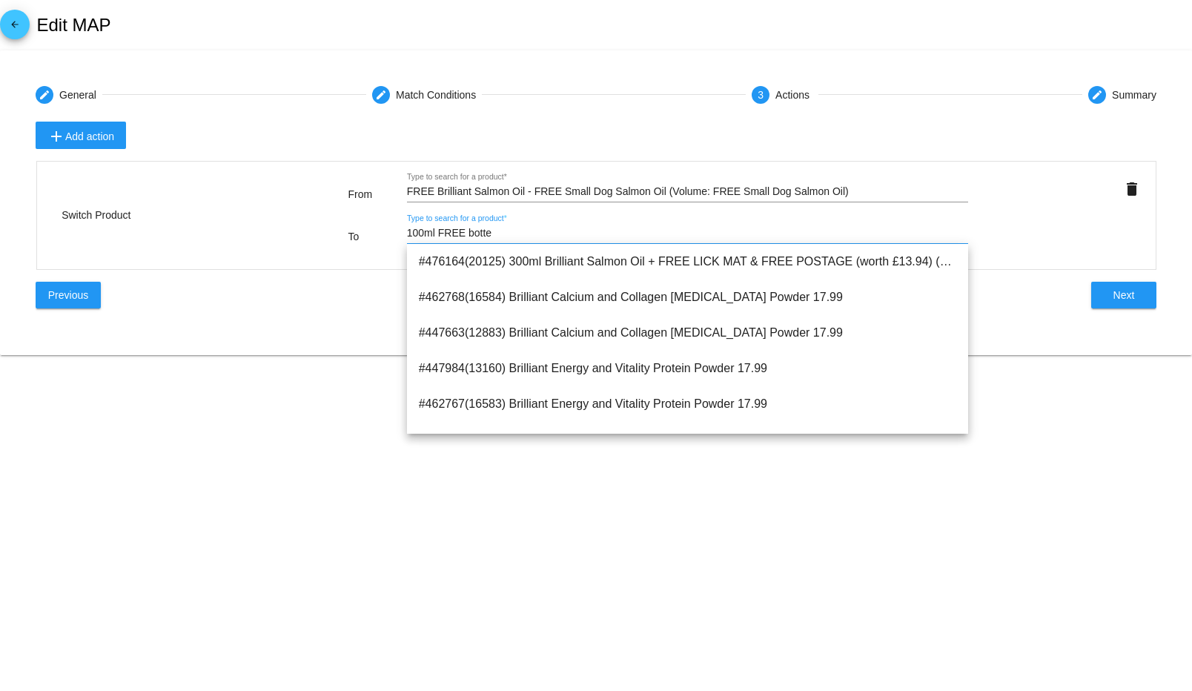
click at [494, 232] on input "100ml FREE botte" at bounding box center [688, 234] width 562 height 12
type input "1"
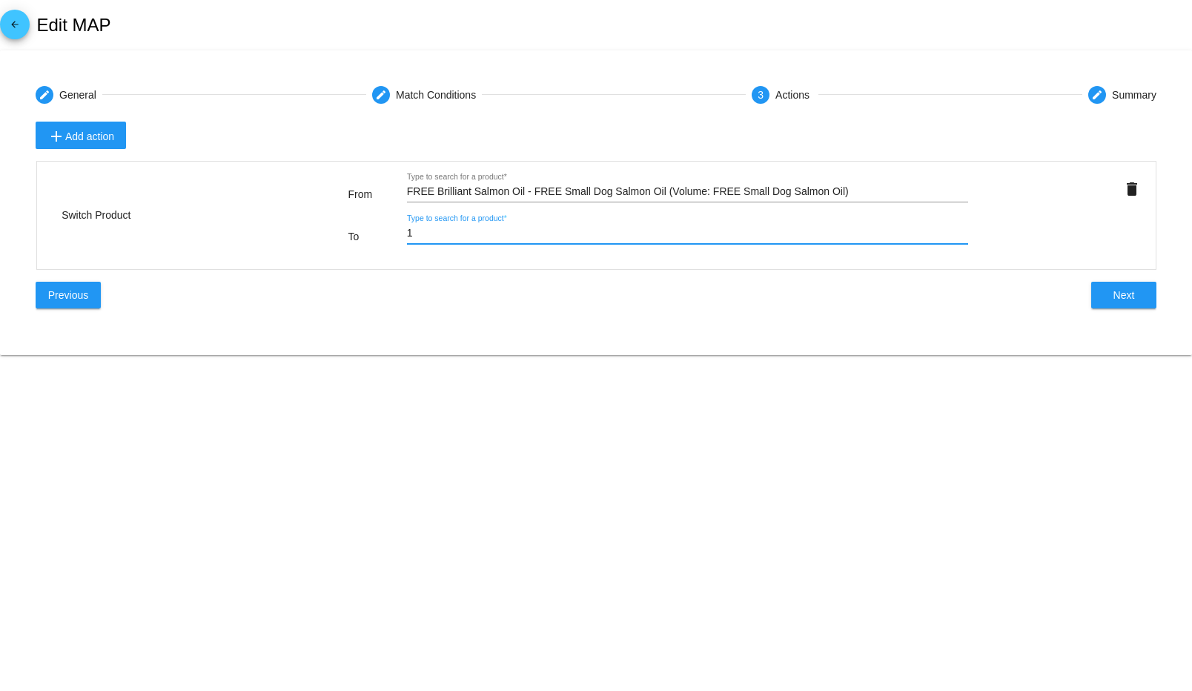
type input "10"
type input "100"
type input "100m"
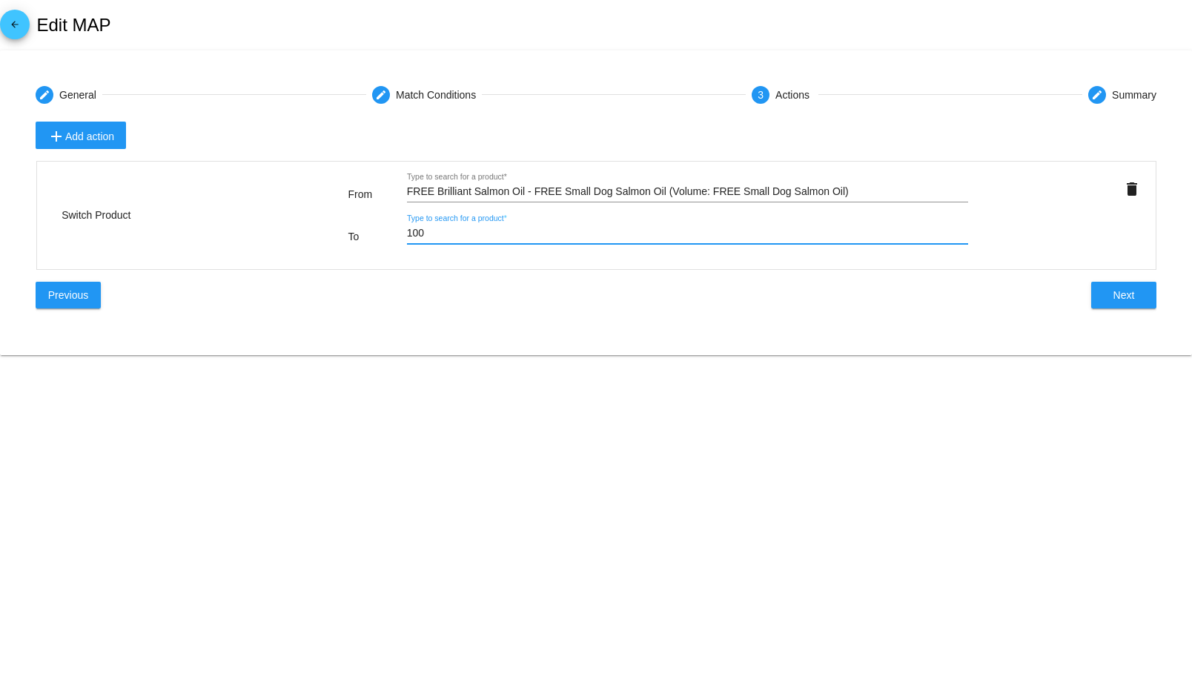
type input "100m"
type input "100ml"
click at [494, 232] on input "100ml" at bounding box center [688, 234] width 562 height 12
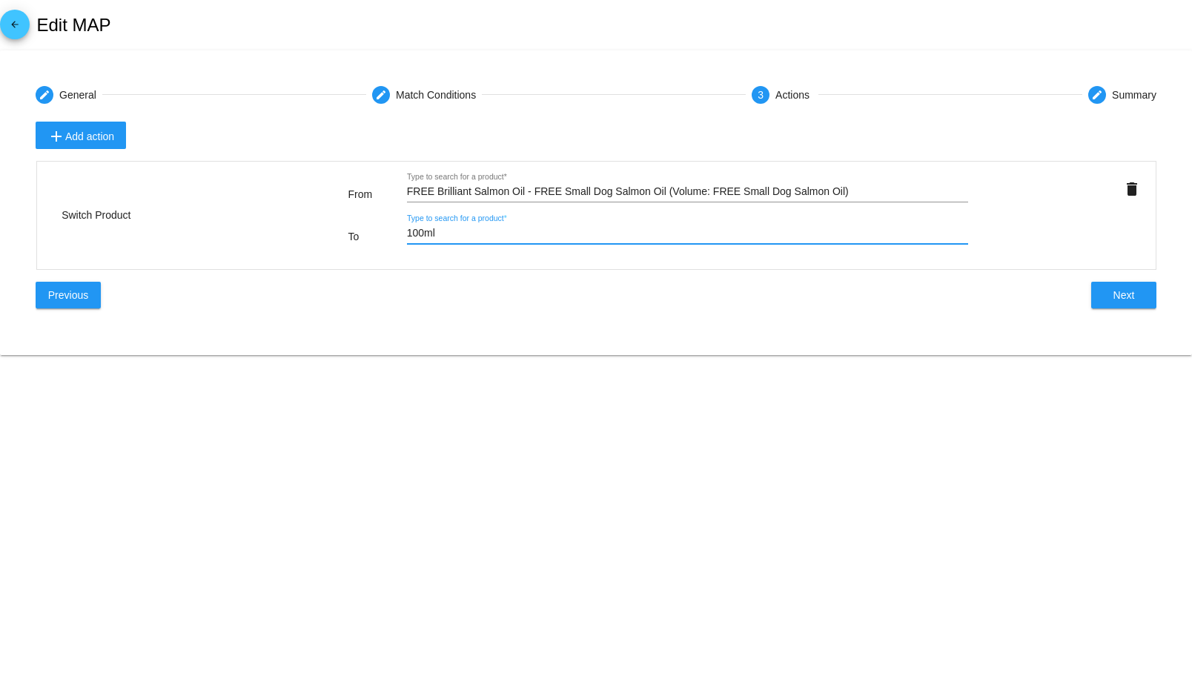
click at [494, 232] on input "100ml" at bounding box center [688, 234] width 562 height 12
paste input "FREE botte"
type input "100ml FREE botte"
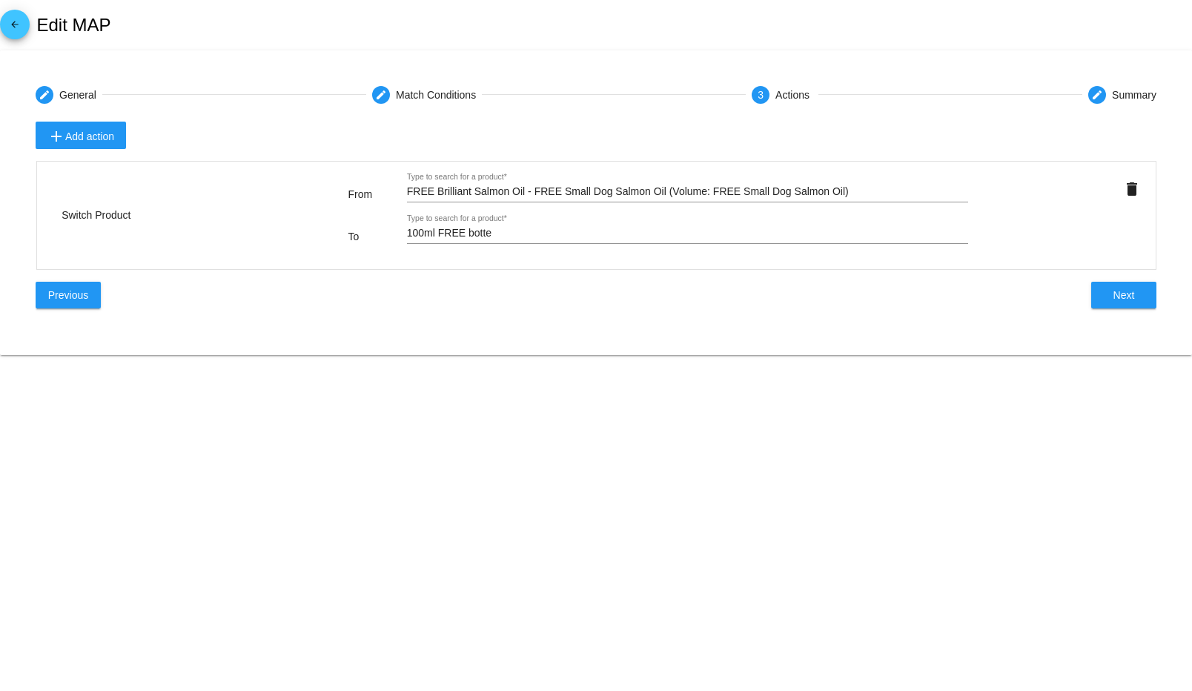
click at [514, 308] on div "add Add action Switch Product From FREE Brilliant Salmon Oil - FREE Small Dog S…" at bounding box center [596, 221] width 1121 height 198
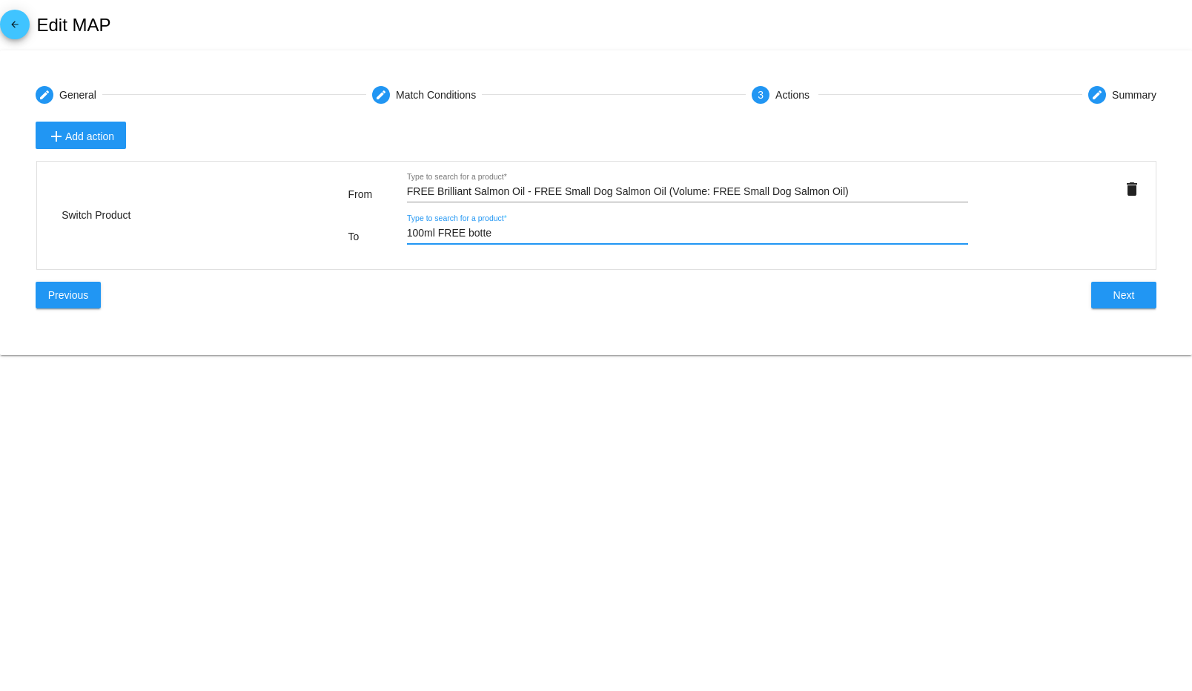
click at [506, 229] on input "100ml FREE botte" at bounding box center [688, 234] width 562 height 12
type input "100ml FREE bottel"
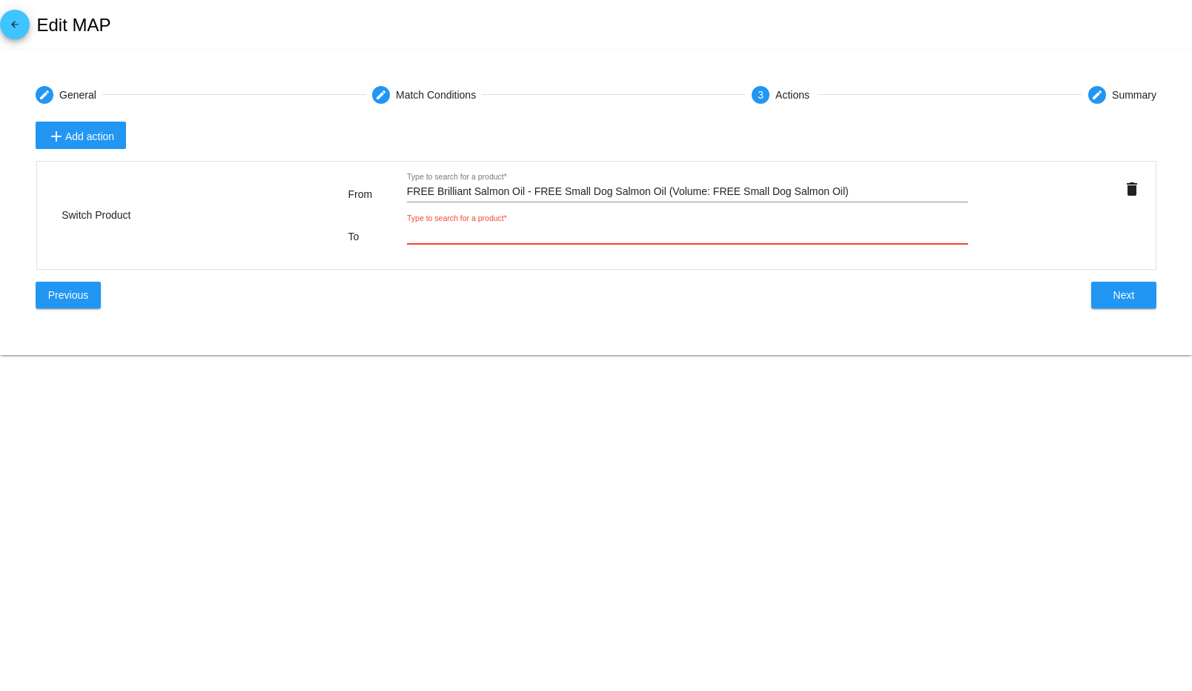
type input "3"
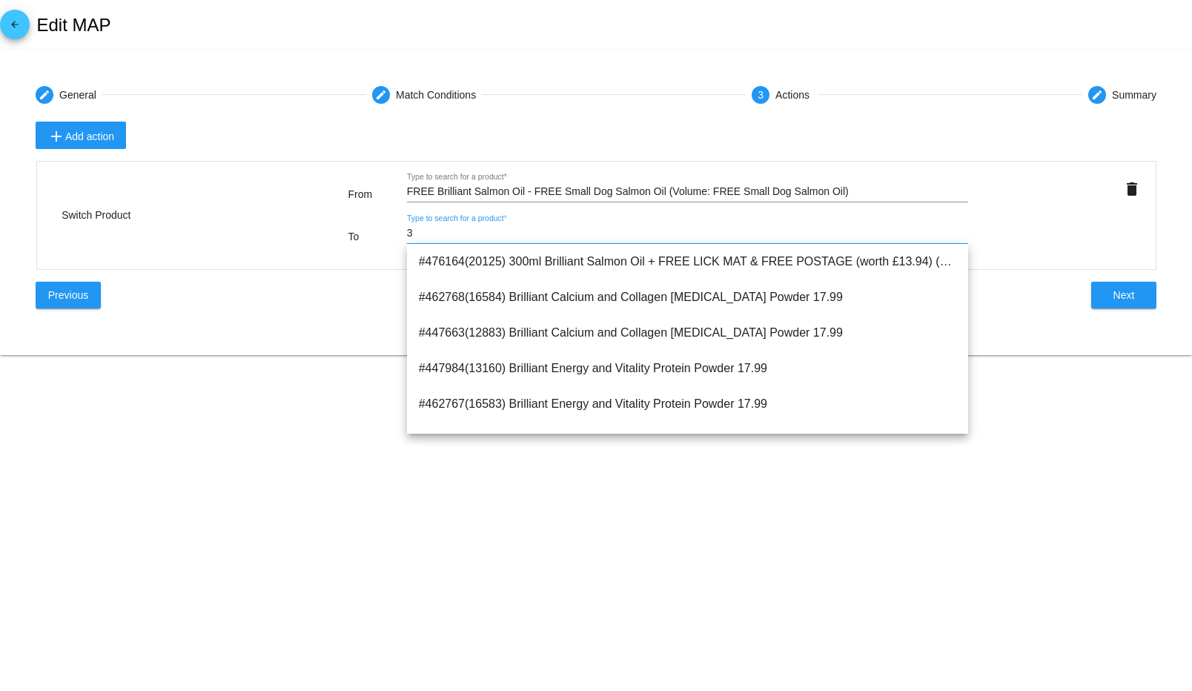
type input "30"
type input "300"
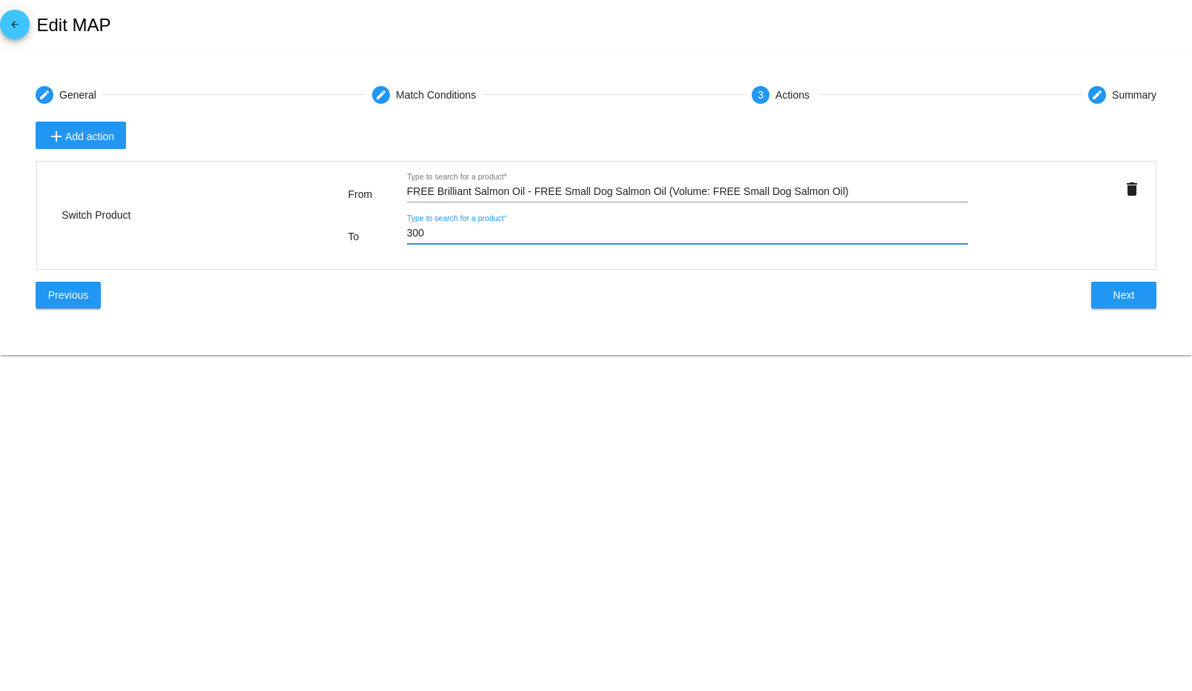
type input "300m"
type input "300ml"
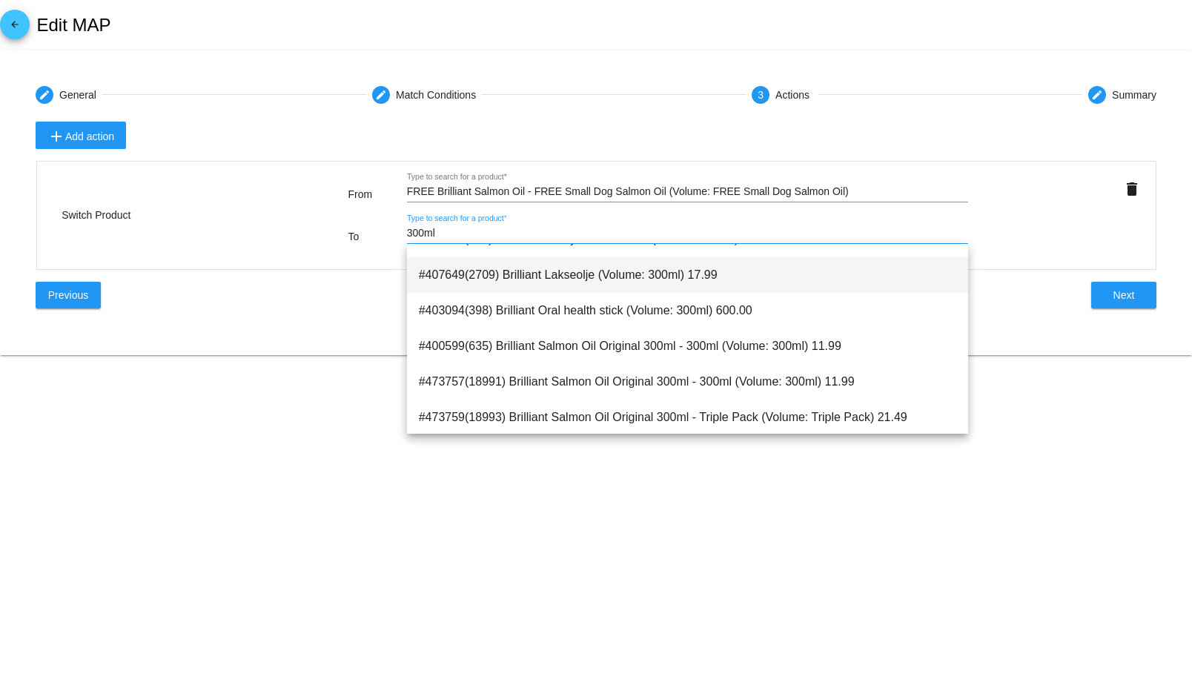
scroll to position [89, 0]
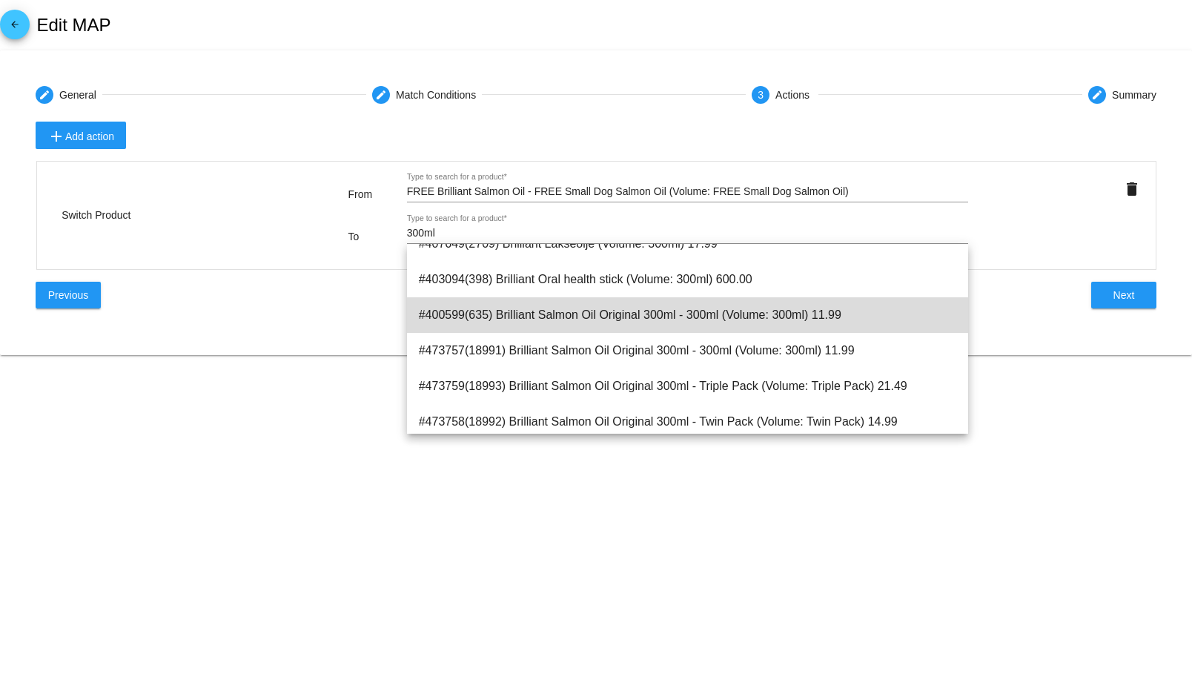
click at [689, 318] on span "#400599(635) Brilliant Salmon Oil Original 300ml - 300ml (Volume: 300ml) 11.99" at bounding box center [688, 315] width 538 height 36
type input "Brilliant Salmon Oil Original 300ml - 300ml (Volume: 300ml)"
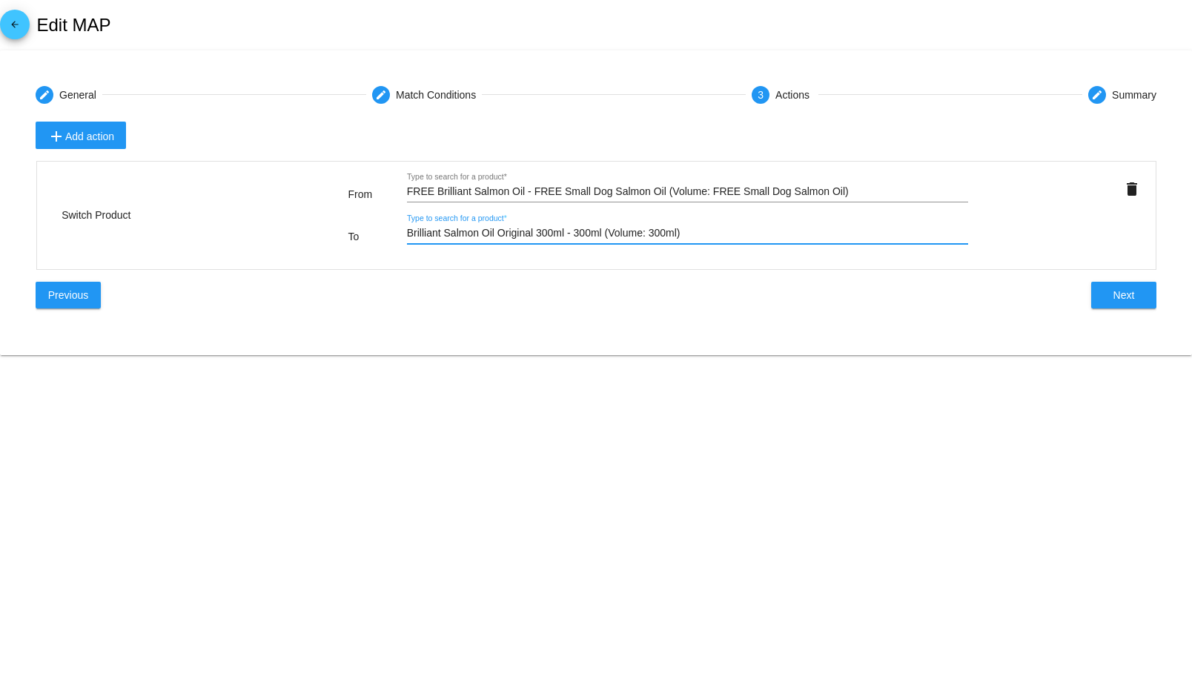
click at [591, 286] on div "Previous Next" at bounding box center [596, 295] width 1121 height 27
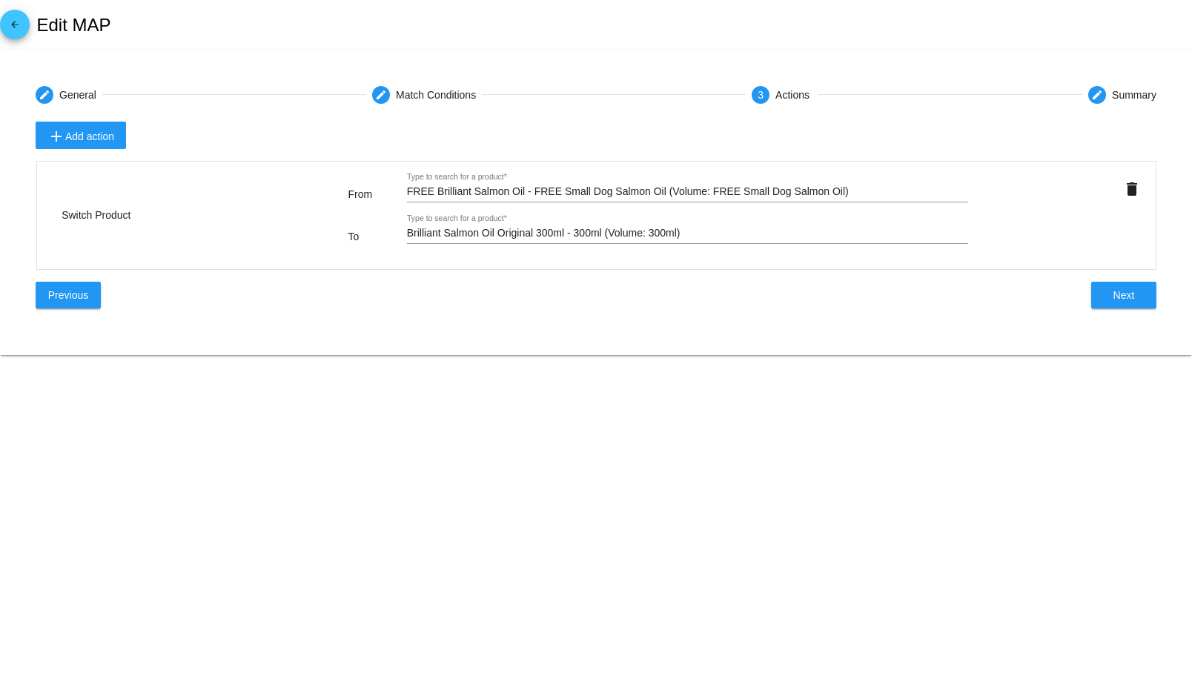
click at [1113, 300] on span "Next" at bounding box center [1123, 295] width 21 height 12
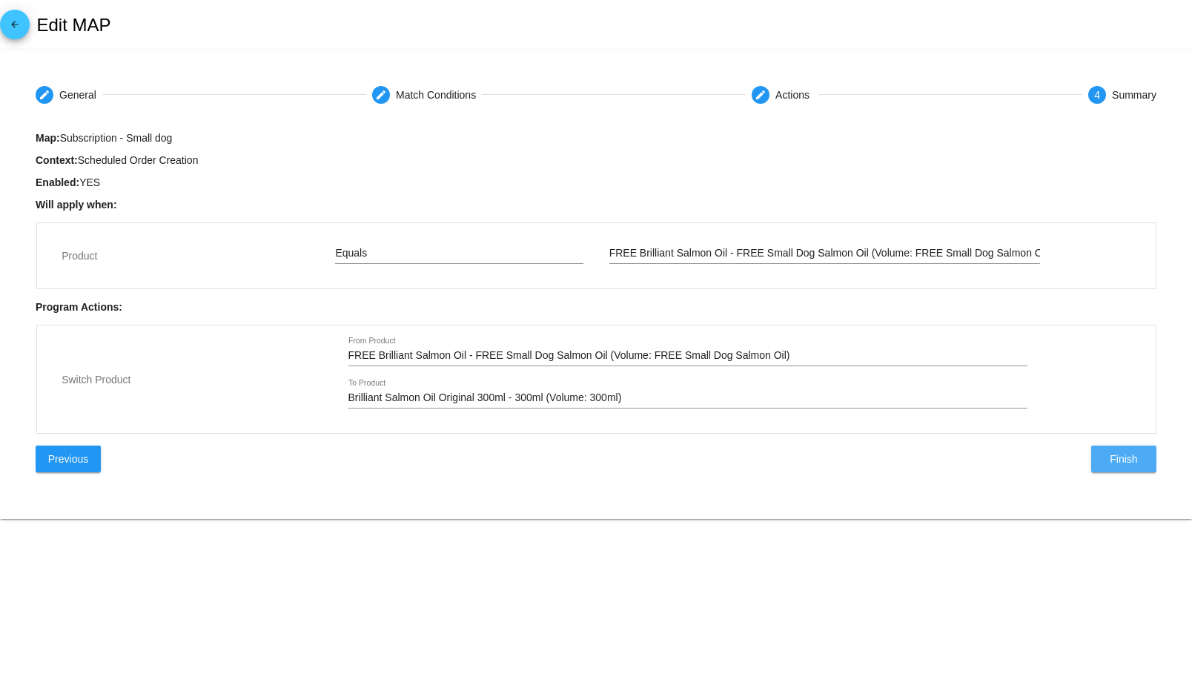
click at [1147, 462] on button "Finish" at bounding box center [1123, 458] width 65 height 27
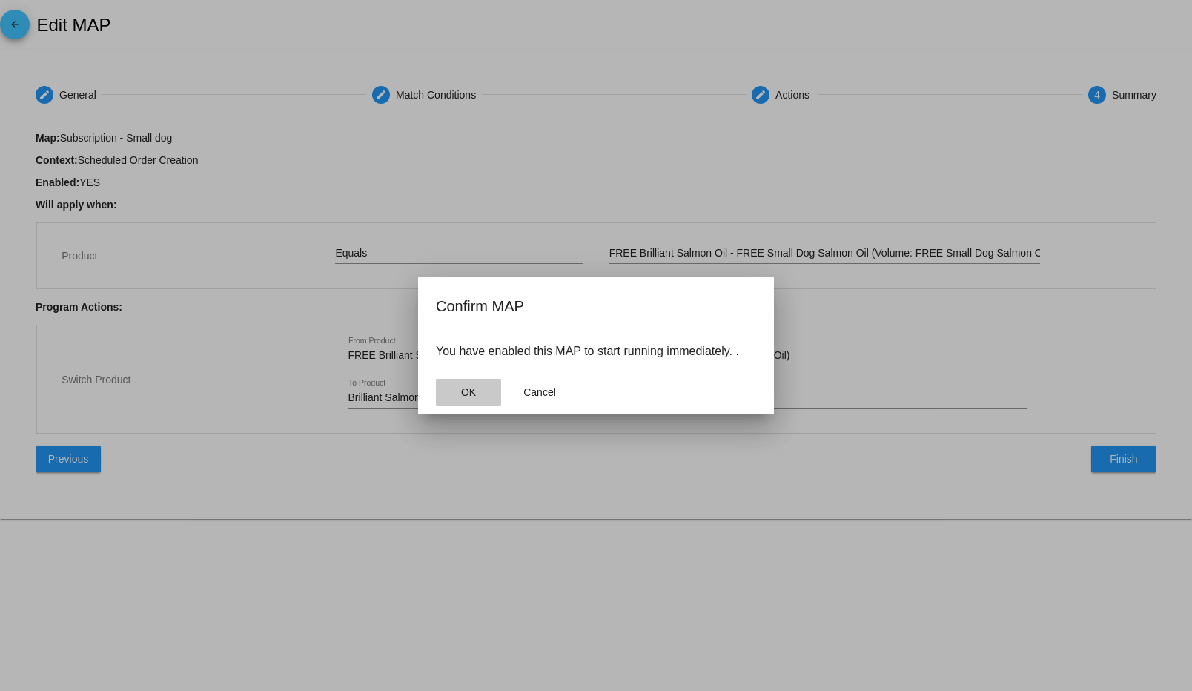
click at [450, 395] on button "OK" at bounding box center [468, 392] width 65 height 27
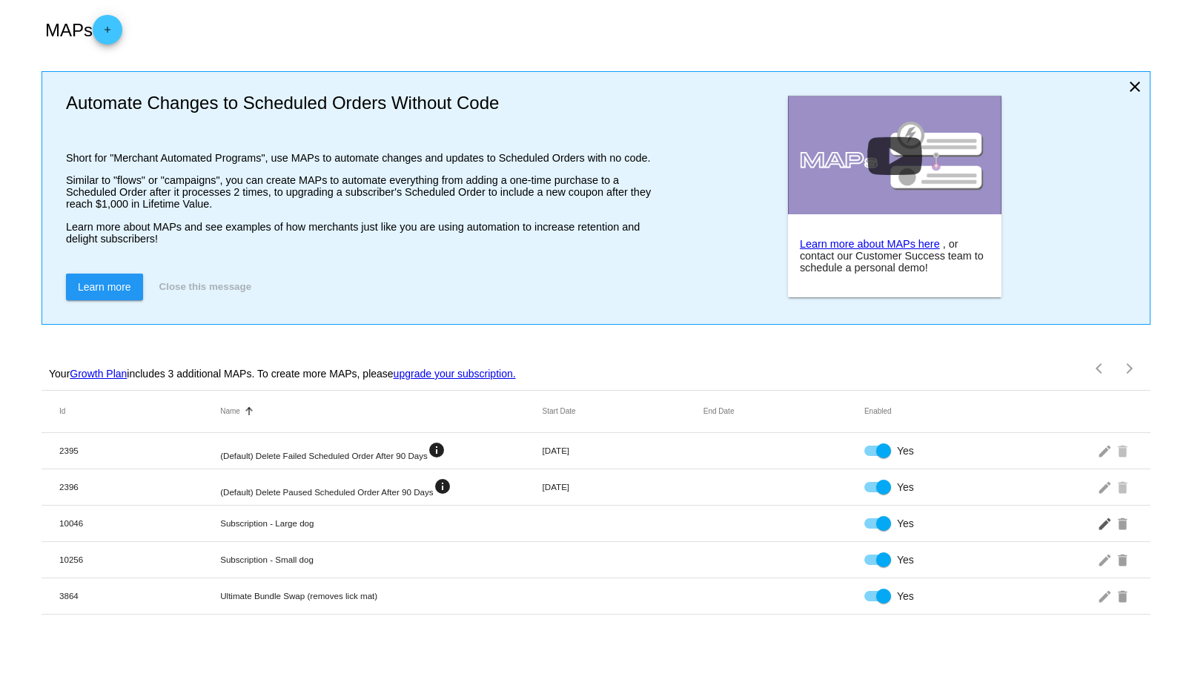
click at [1099, 524] on mat-icon "edit" at bounding box center [1106, 522] width 18 height 23
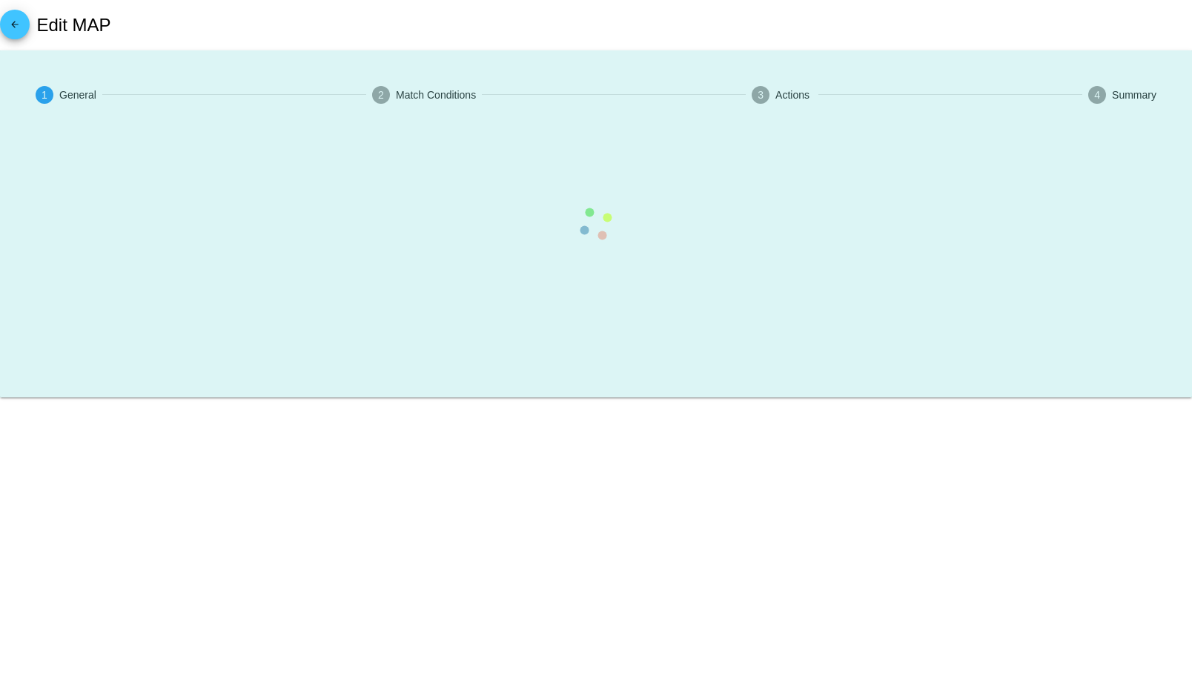
type input "Subscription - Large dog"
checkbox input "true"
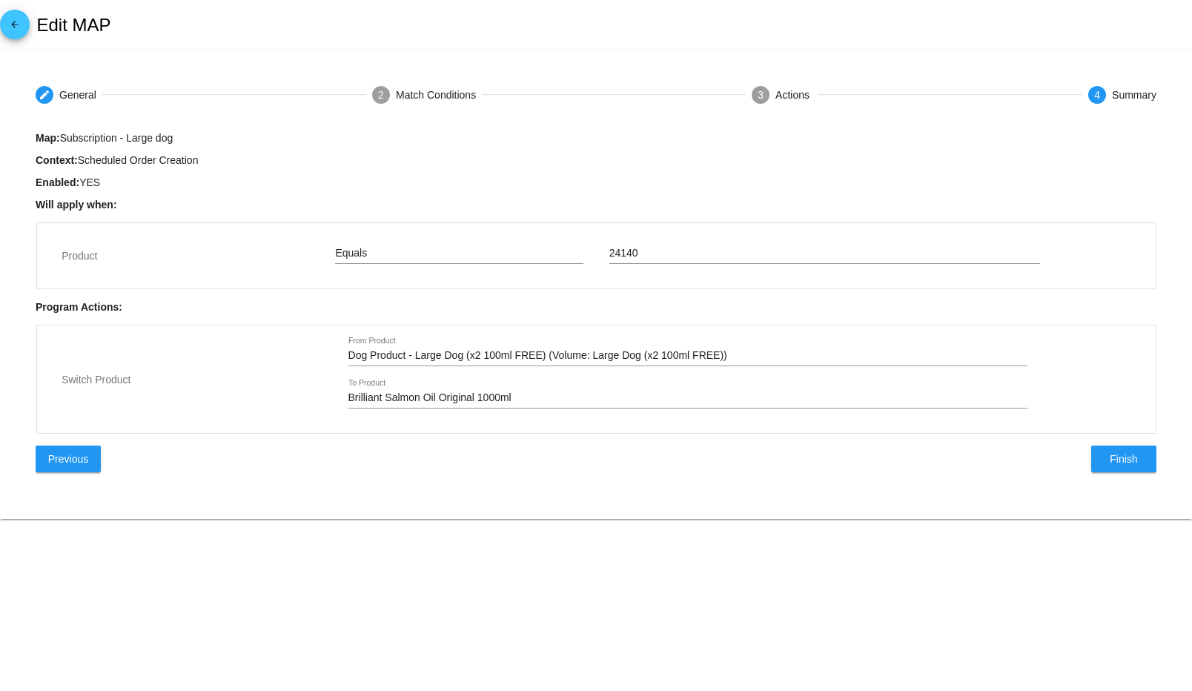
type input "FREE Brilliant Salmon Oil - FREE Large Dog Salmon Oil (Volume: FREE Large Dog S…"
click at [64, 462] on span "Previous" at bounding box center [68, 459] width 40 height 12
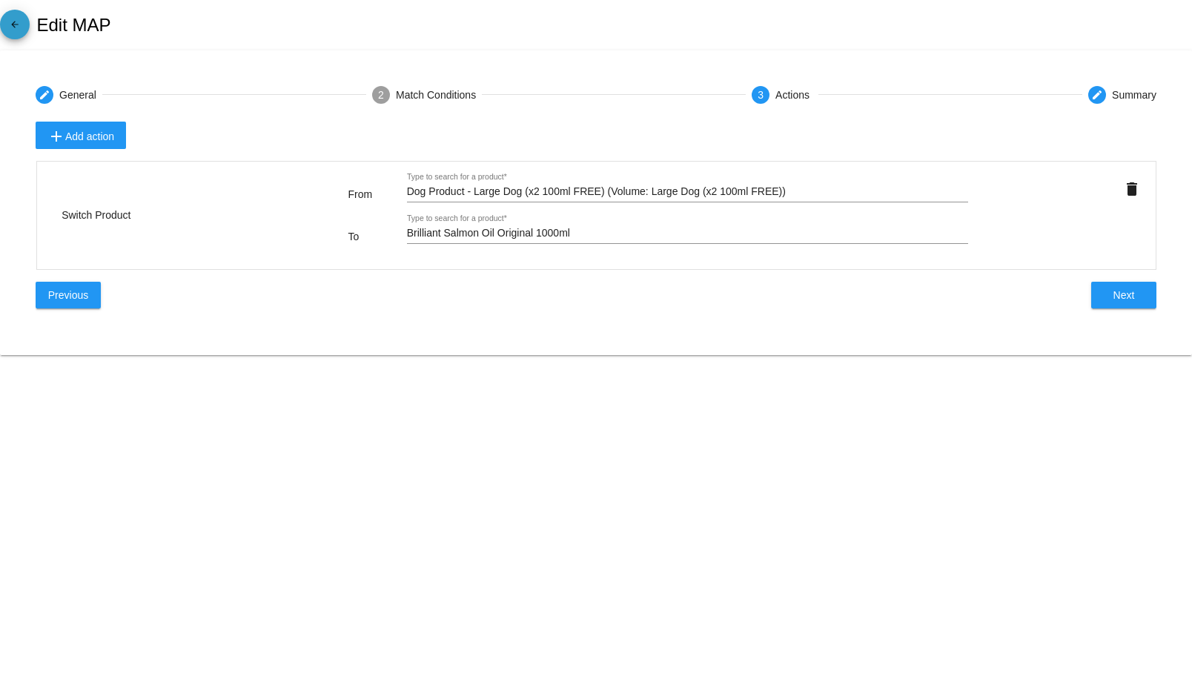
click at [11, 16] on span "arrow_back" at bounding box center [15, 28] width 18 height 36
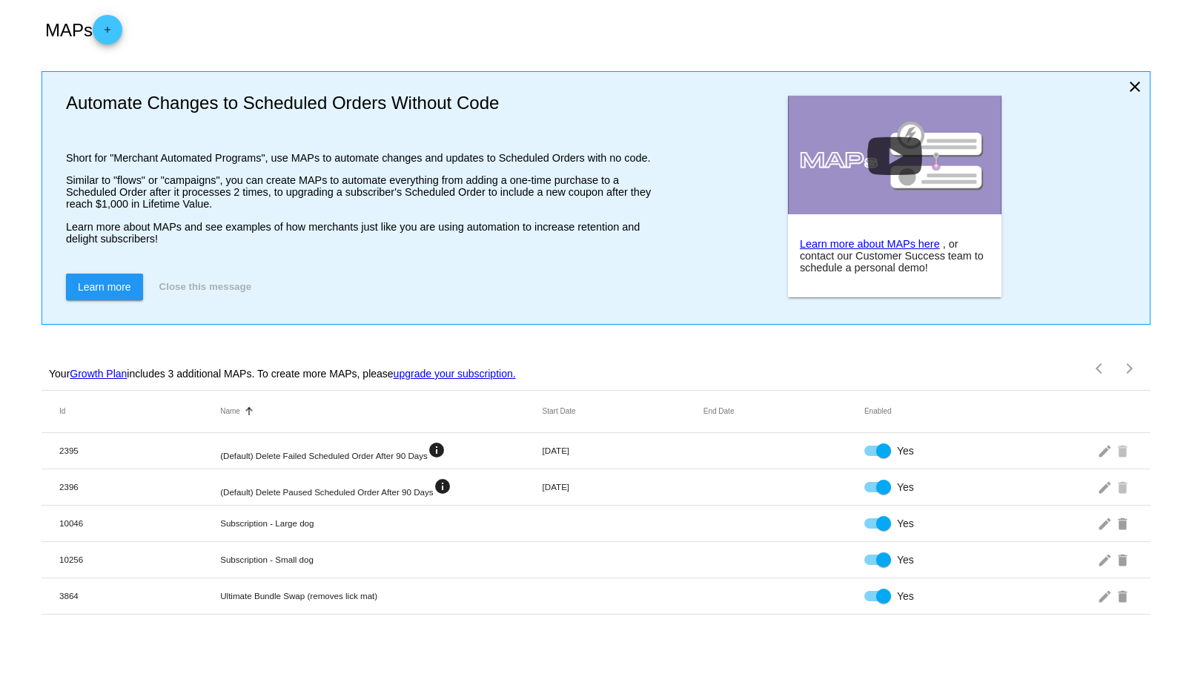
click at [1092, 557] on mat-cell "edit delete" at bounding box center [1052, 559] width 161 height 23
click at [1101, 558] on mat-icon "edit" at bounding box center [1106, 559] width 18 height 23
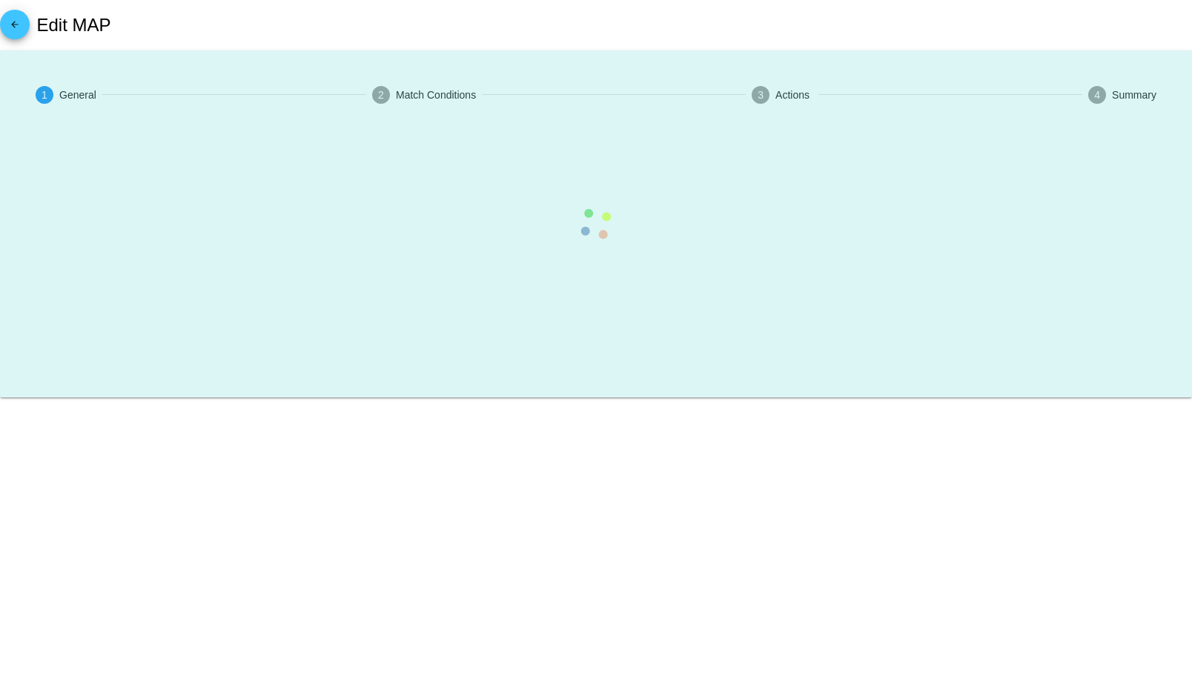
type input "Subscription - Small dog"
checkbox input "true"
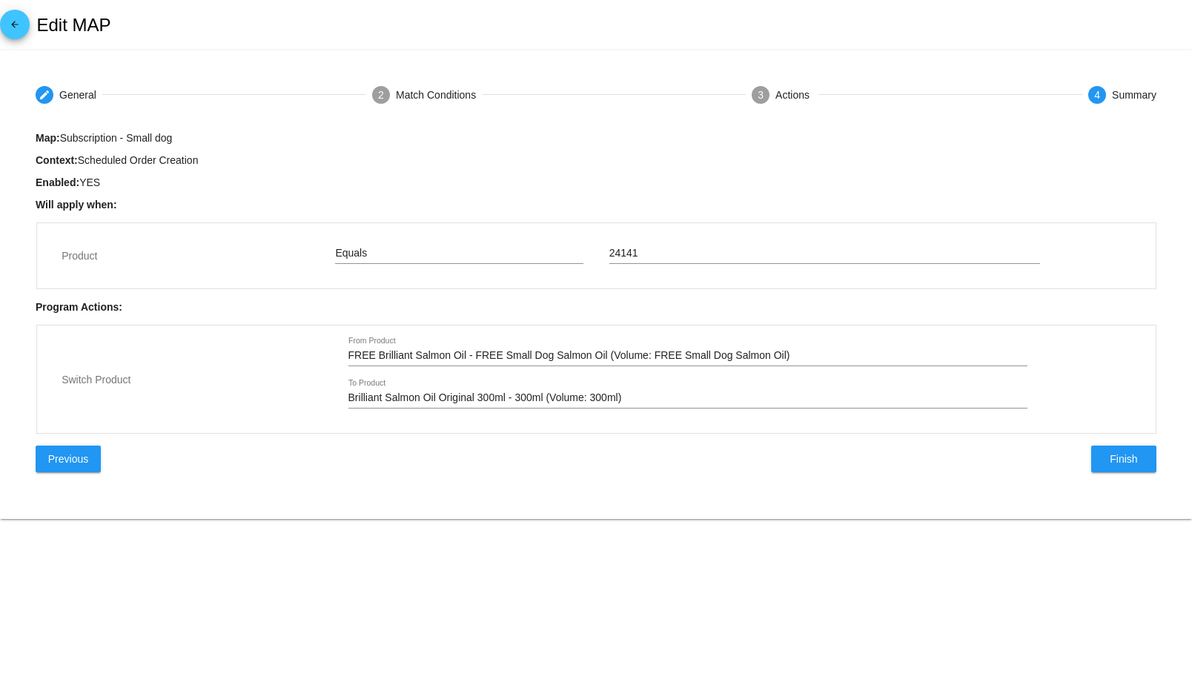
type input "FREE Brilliant Salmon Oil - FREE Small Dog Salmon Oil (Volume: FREE Small Dog S…"
click at [358, 352] on input "FREE Brilliant Salmon Oil - FREE Small Dog Salmon Oil (Volume: FREE Small Dog S…" at bounding box center [687, 356] width 679 height 12
drag, startPoint x: 358, startPoint y: 352, endPoint x: 580, endPoint y: 357, distance: 222.4
click at [580, 357] on input "FREE Brilliant Salmon Oil - FREE Small Dog Salmon Oil (Volume: FREE Small Dog S…" at bounding box center [687, 356] width 679 height 12
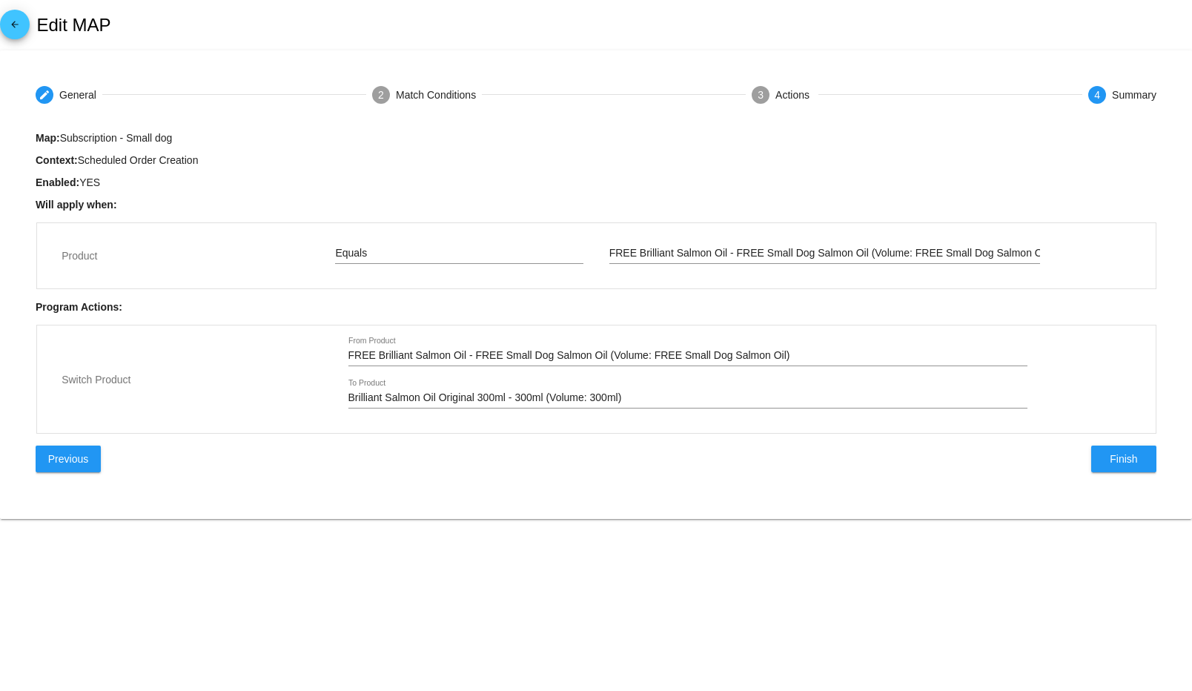
click at [487, 351] on input "FREE Brilliant Salmon Oil - FREE Small Dog Salmon Oil (Volume: FREE Small Dog S…" at bounding box center [687, 356] width 679 height 12
click at [460, 352] on input "FREE Brilliant Salmon Oil - FREE Small Dog Salmon Oil (Volume: FREE Small Dog S…" at bounding box center [687, 356] width 679 height 12
drag, startPoint x: 460, startPoint y: 352, endPoint x: 355, endPoint y: 356, distance: 104.6
click at [355, 356] on input "FREE Brilliant Salmon Oil - FREE Small Dog Salmon Oil (Volume: FREE Small Dog S…" at bounding box center [687, 356] width 679 height 12
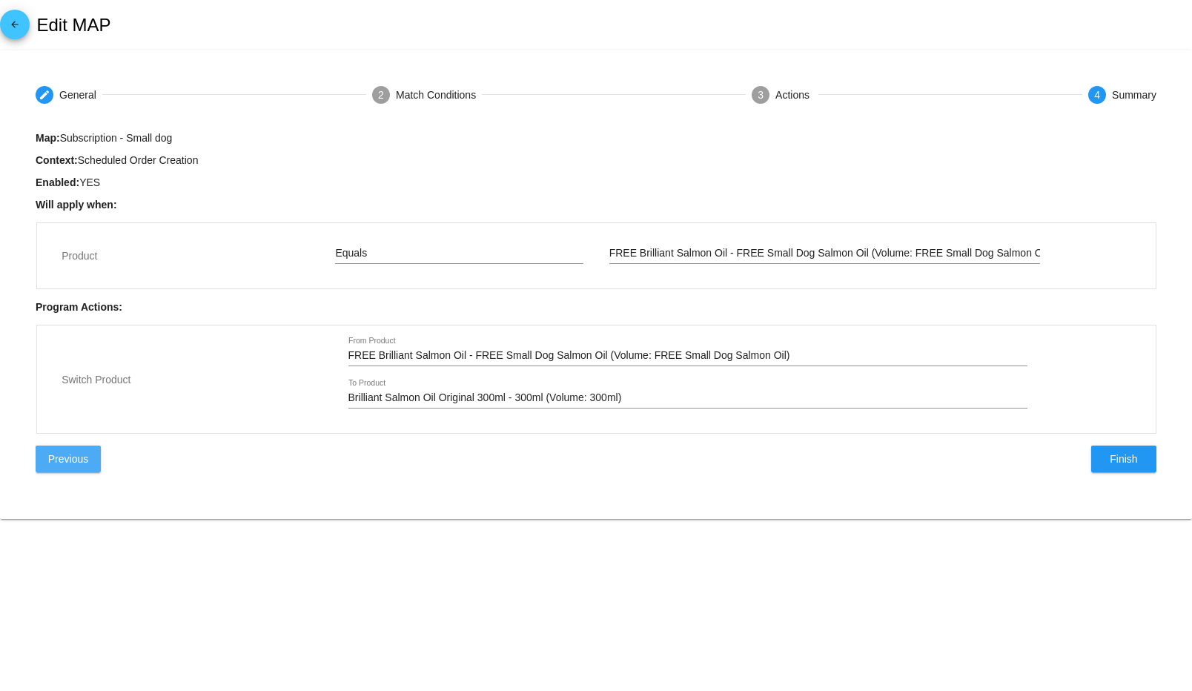
click at [57, 456] on span "Previous" at bounding box center [68, 459] width 40 height 12
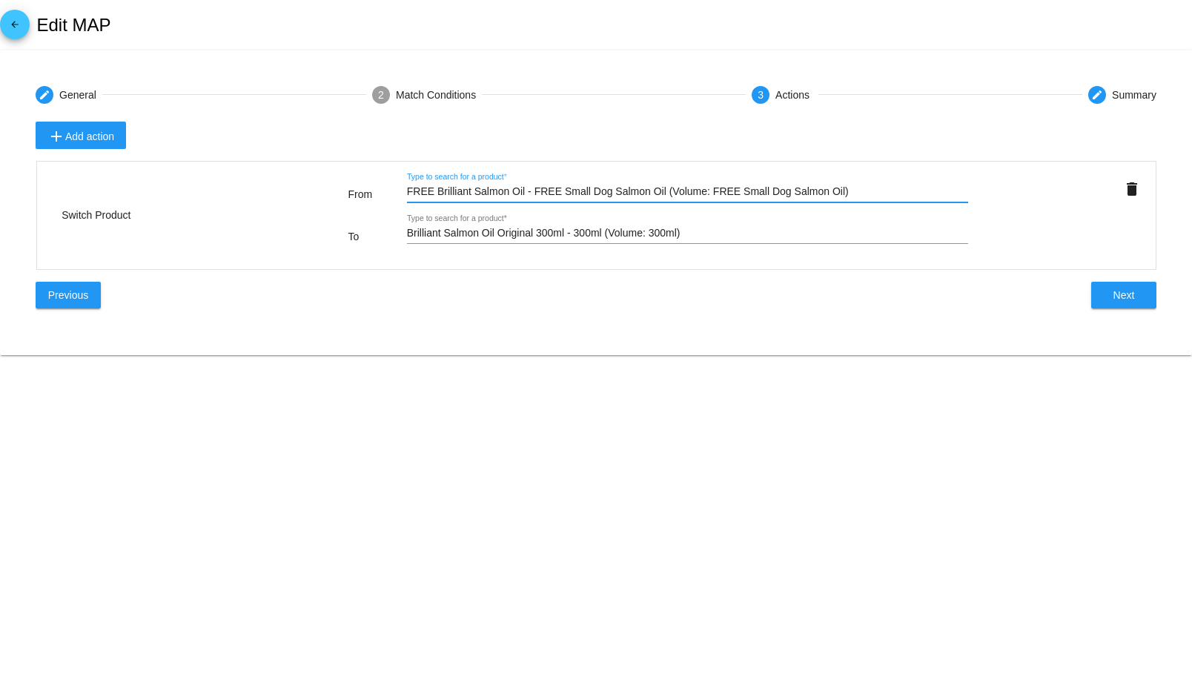
click at [612, 192] on input "FREE Brilliant Salmon Oil - FREE Small Dog Salmon Oil (Volume: FREE Small Dog S…" at bounding box center [688, 192] width 562 height 12
click at [543, 437] on body "arrow_back Edit MAP create General 2 Match Conditions 3 Actions create Summary …" at bounding box center [596, 345] width 1192 height 691
click at [62, 299] on span "Previous" at bounding box center [68, 295] width 40 height 12
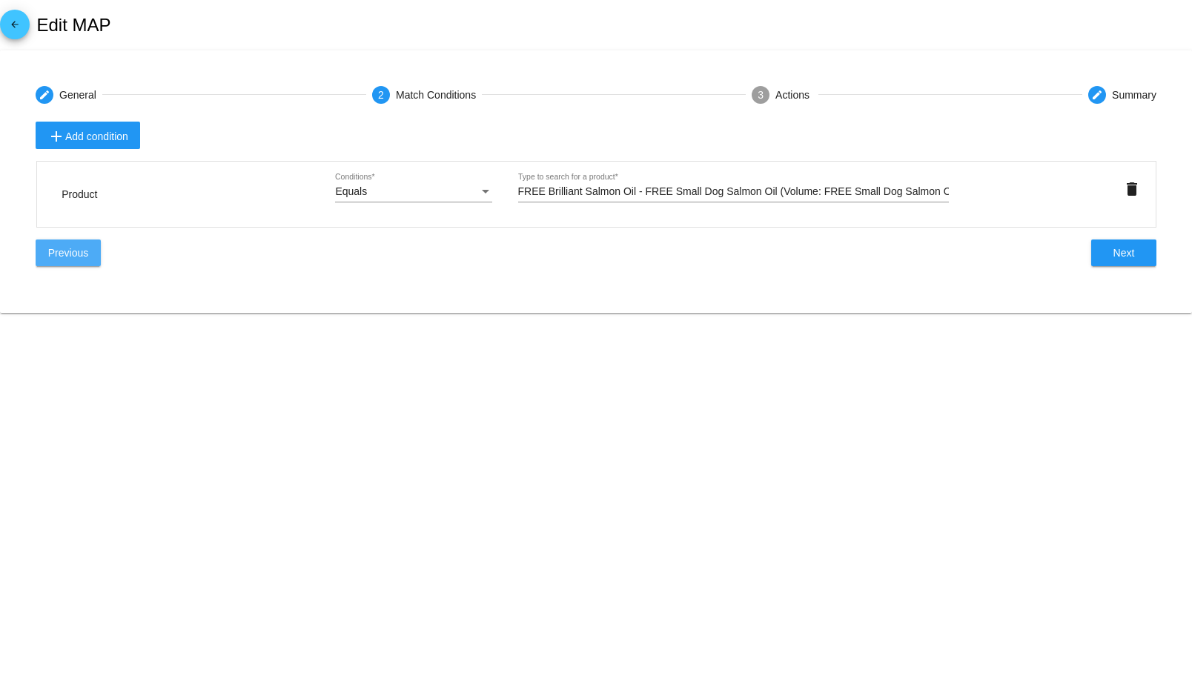
click at [78, 262] on button "Previous" at bounding box center [68, 252] width 65 height 27
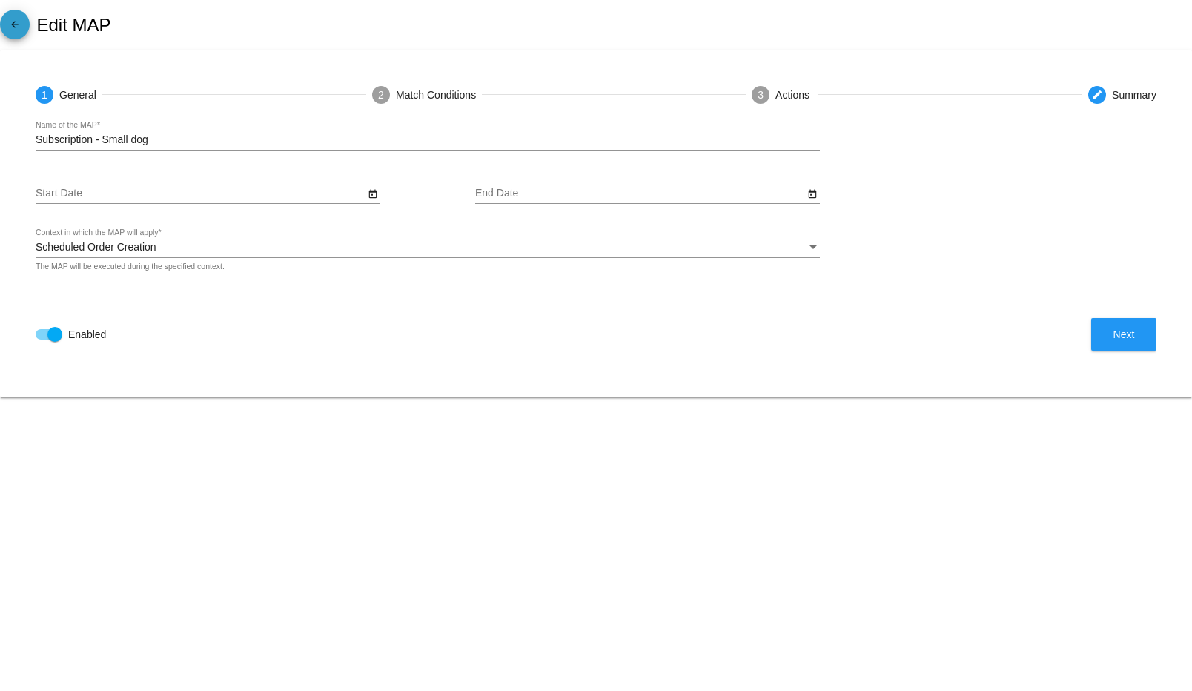
click at [21, 37] on span "arrow_back" at bounding box center [15, 28] width 18 height 36
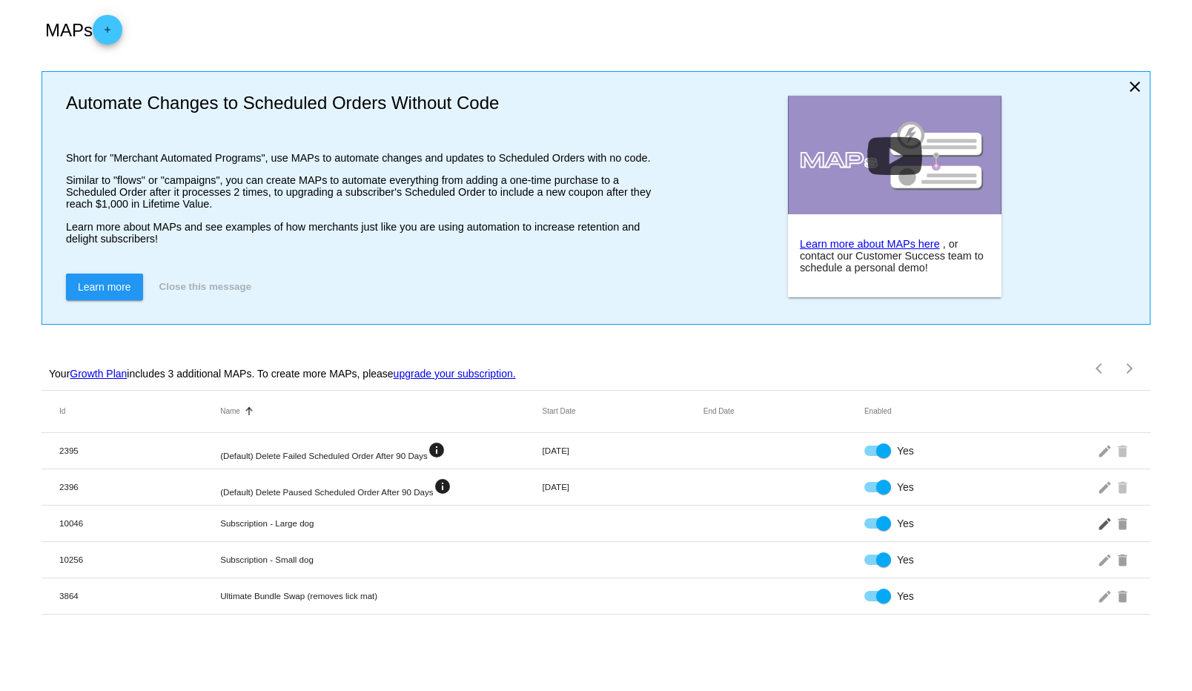
click at [1104, 521] on mat-icon "edit" at bounding box center [1106, 522] width 18 height 23
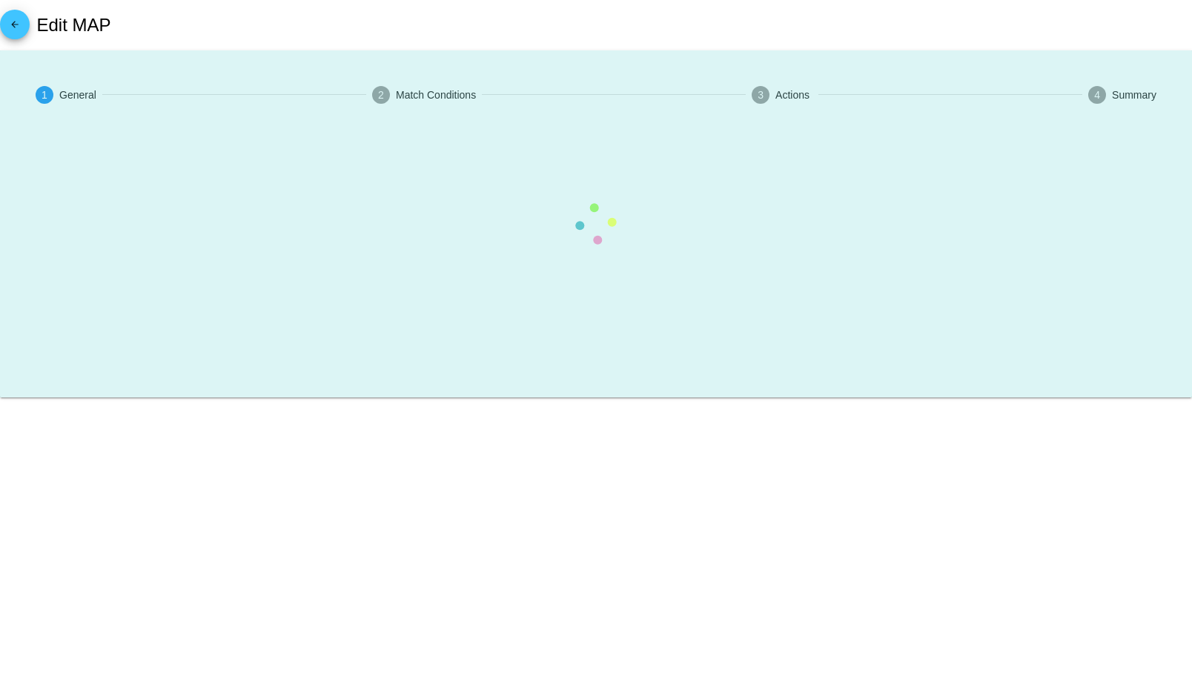
type input "Subscription - Large dog"
checkbox input "true"
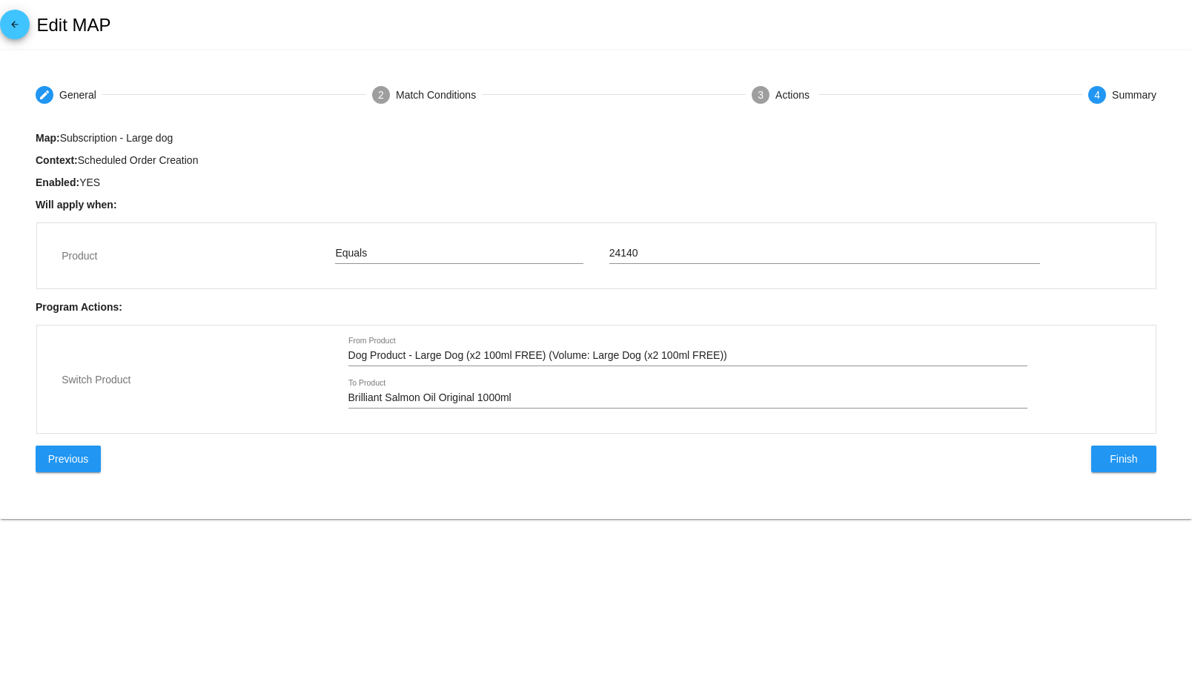
type input "FREE Brilliant Salmon Oil - FREE Large Dog Salmon Oil (Volume: FREE Large Dog S…"
click at [454, 348] on div "Dog Product - Large Dog (x2 100ml FREE) (Volume: Large Dog (x2 100ml FREE)) Fro…" at bounding box center [687, 351] width 679 height 29
click at [462, 354] on input "Dog Product - Large Dog (x2 100ml FREE) (Volume: Large Dog (x2 100ml FREE))" at bounding box center [687, 356] width 679 height 12
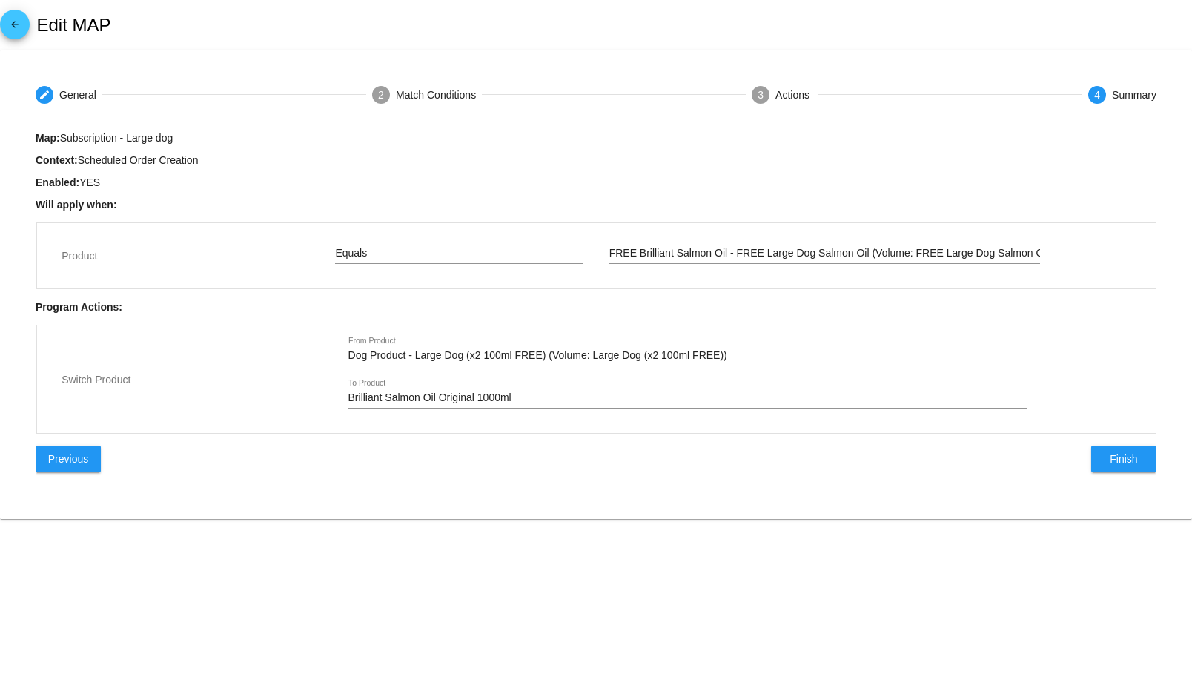
click at [462, 354] on input "Dog Product - Large Dog (x2 100ml FREE) (Volume: Large Dog (x2 100ml FREE))" at bounding box center [687, 356] width 679 height 12
click at [76, 106] on mat-step-header "create General" at bounding box center [66, 94] width 96 height 53
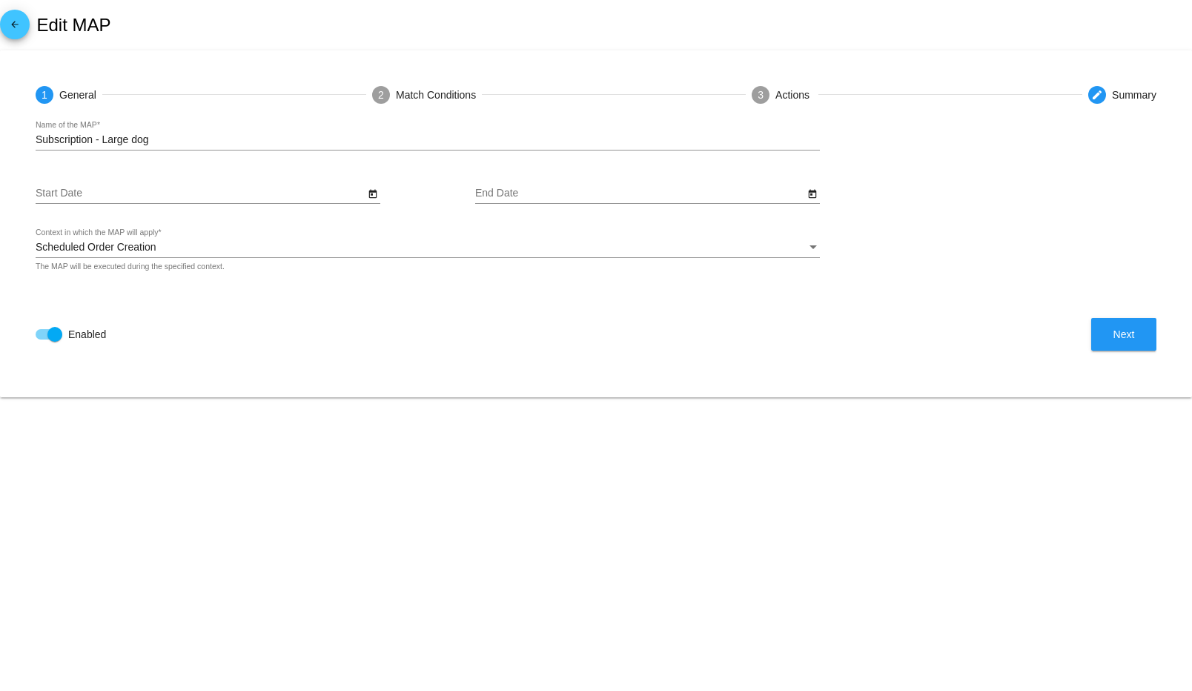
click at [1112, 326] on button "Next" at bounding box center [1123, 334] width 65 height 33
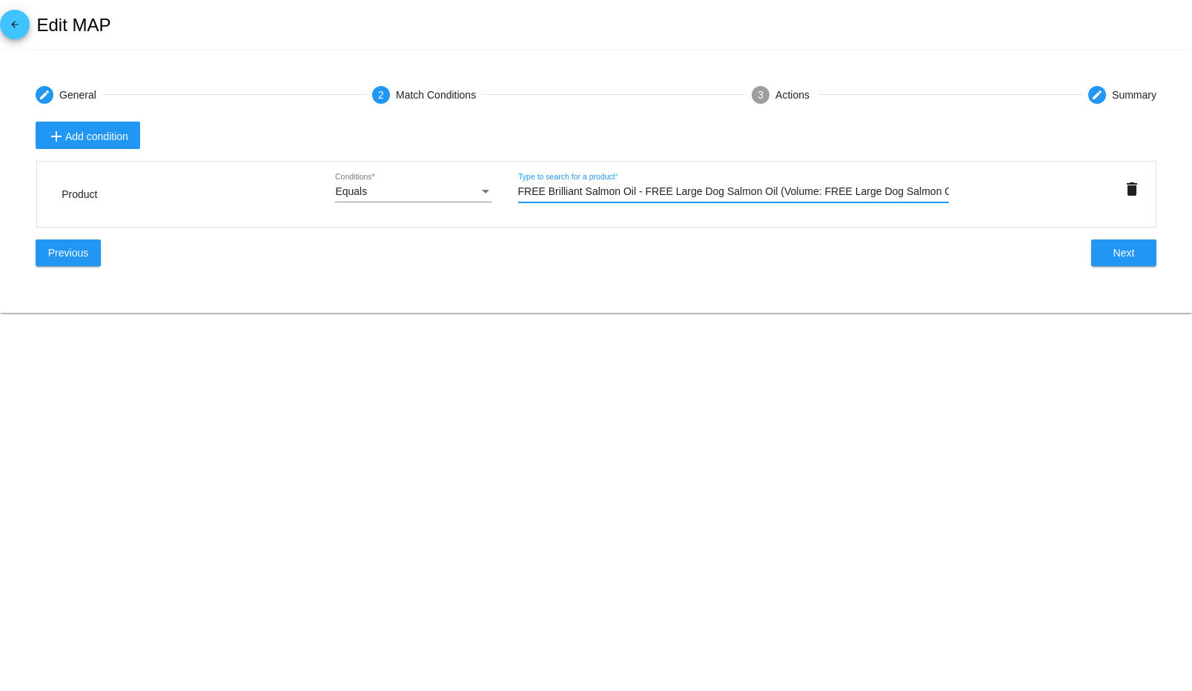
click at [573, 196] on input "FREE Brilliant Salmon Oil - FREE Large Dog Salmon Oil (Volume: FREE Large Dog S…" at bounding box center [733, 192] width 431 height 12
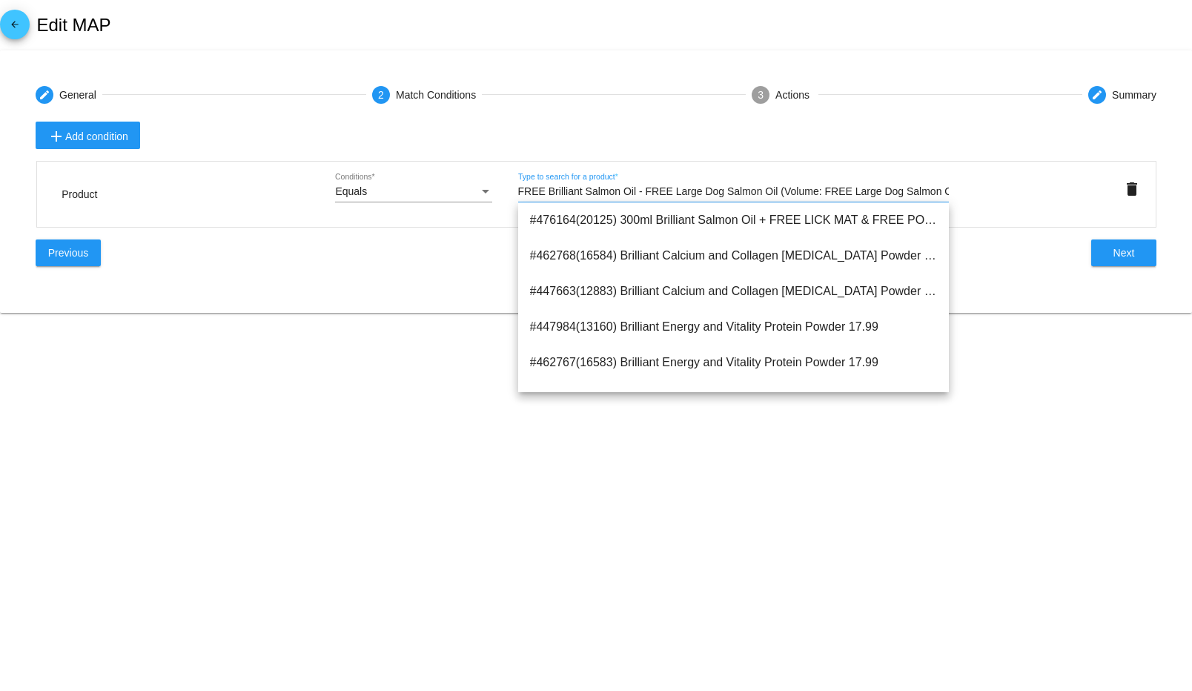
click at [573, 196] on input "FREE Brilliant Salmon Oil - FREE Large Dog Salmon Oil (Volume: FREE Large Dog S…" at bounding box center [733, 192] width 431 height 12
paste input "text"
type input "FREE Brilliant Salmon Oil"
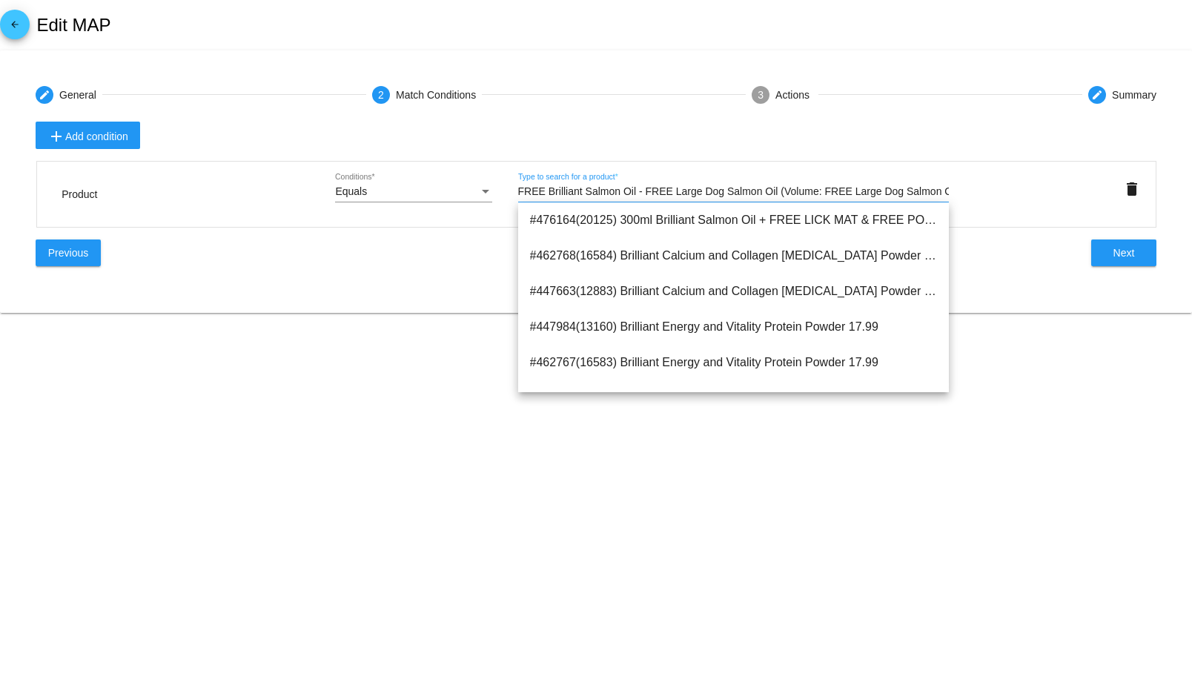
type input "FREE Brilliant Salmon Oil"
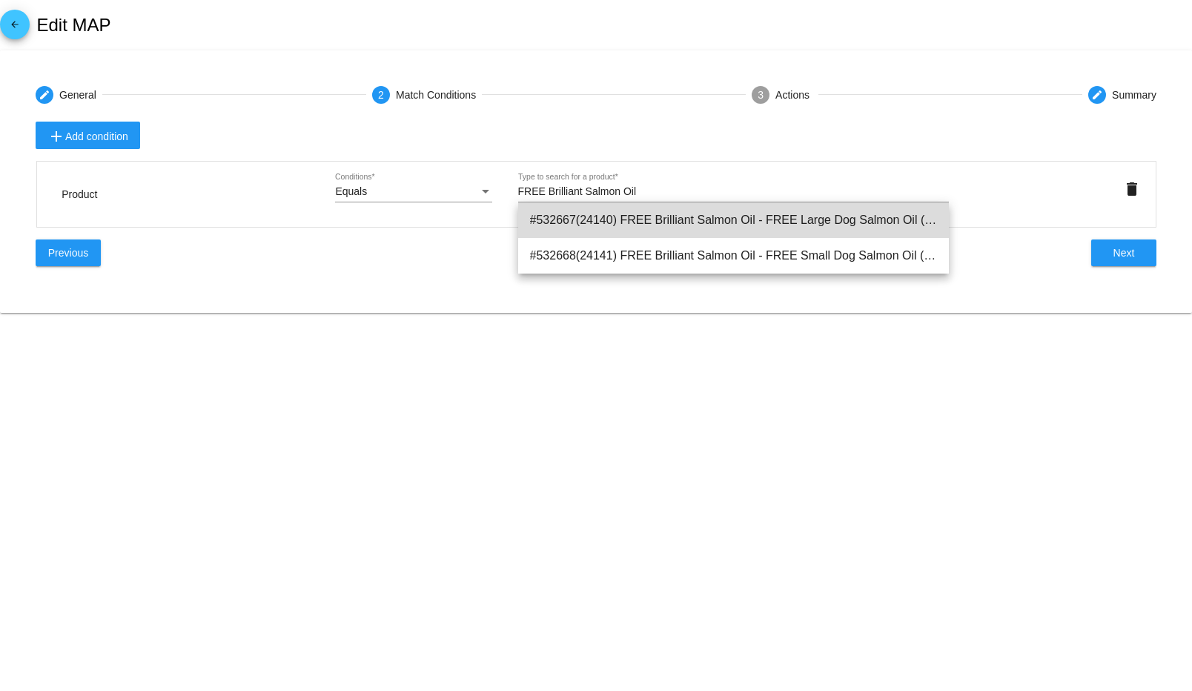
click at [823, 232] on span "#532667(24140) FREE Brilliant Salmon Oil - FREE Large Dog Salmon Oil (Volume: F…" at bounding box center [733, 220] width 407 height 36
type input "FREE Brilliant Salmon Oil - FREE Large Dog Salmon Oil (Volume: FREE Large Dog S…"
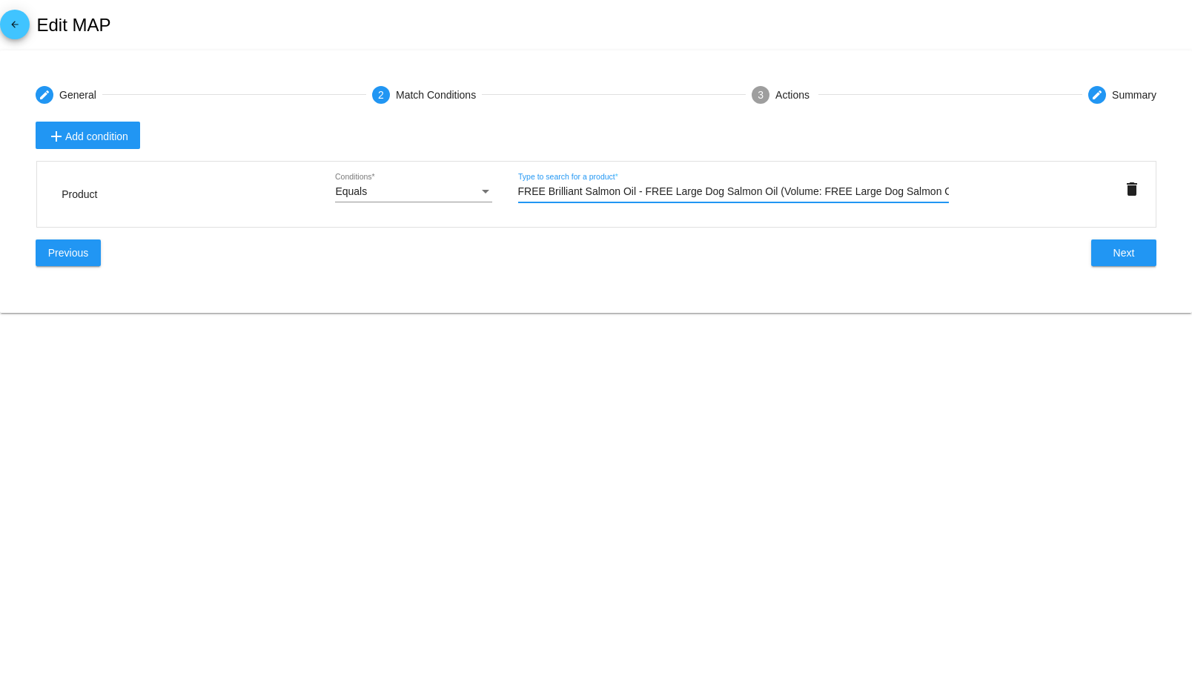
click at [1125, 256] on span "Next" at bounding box center [1123, 253] width 21 height 12
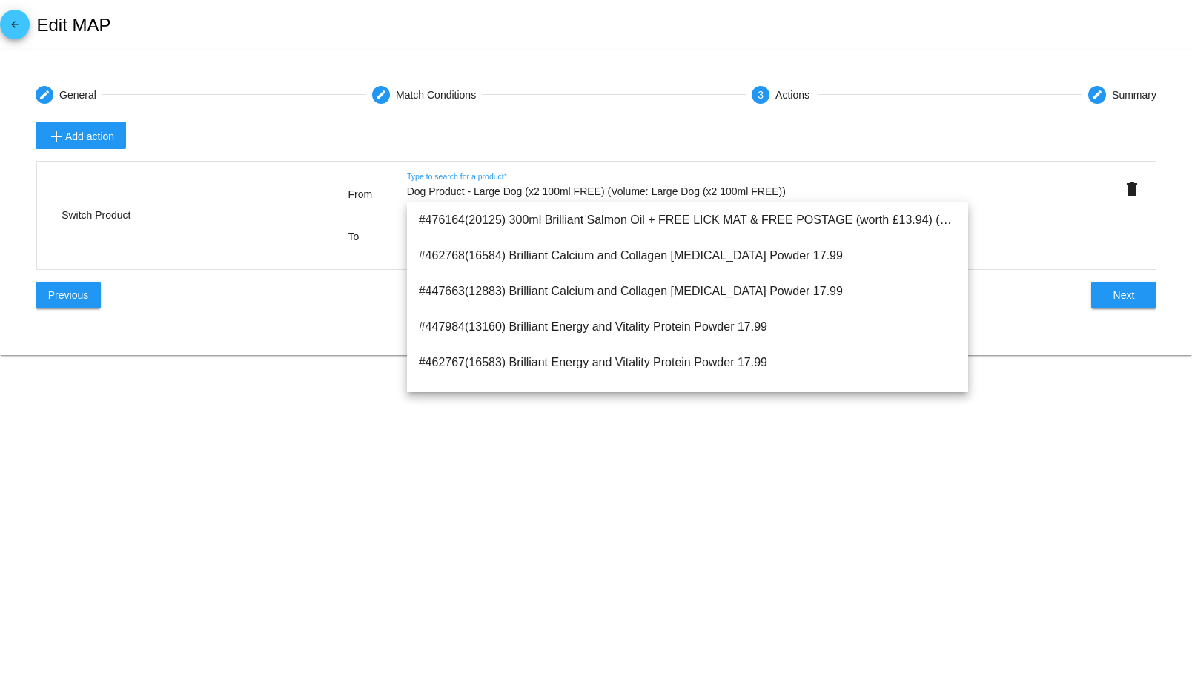
click at [606, 192] on input "Dog Product - Large Dog (x2 100ml FREE) (Volume: Large Dog (x2 100ml FREE))" at bounding box center [688, 192] width 562 height 12
paste input "FREE Brilliant Salmon Oil"
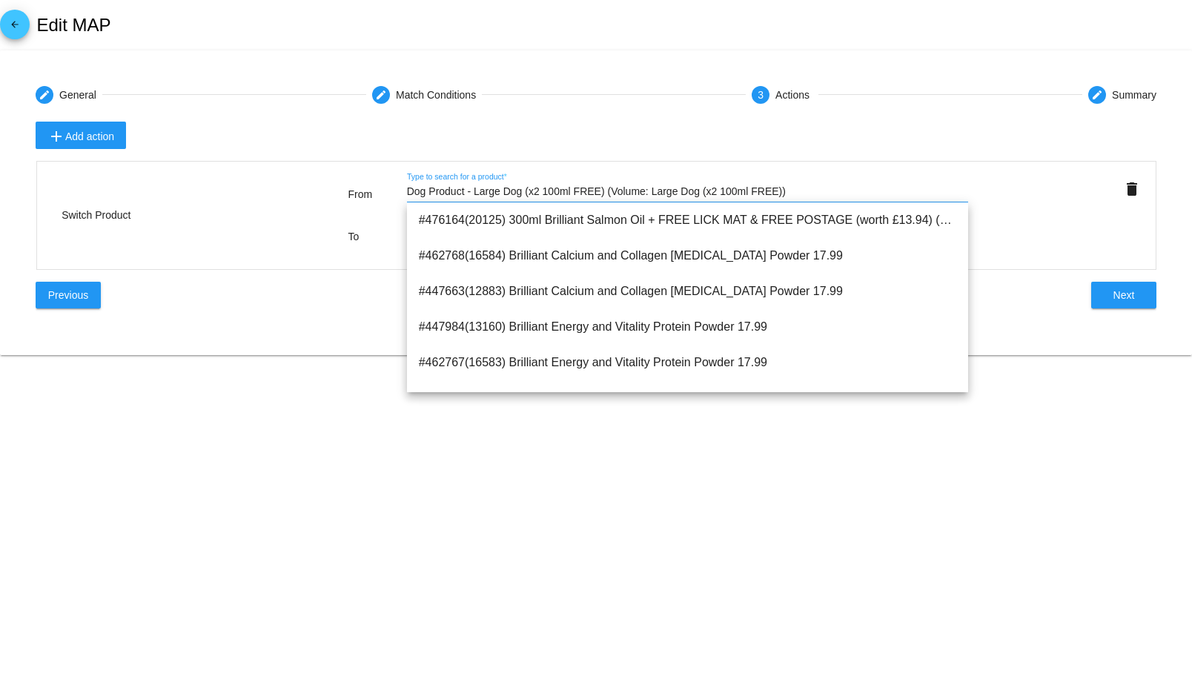
type input "FREE Brilliant Salmon Oil"
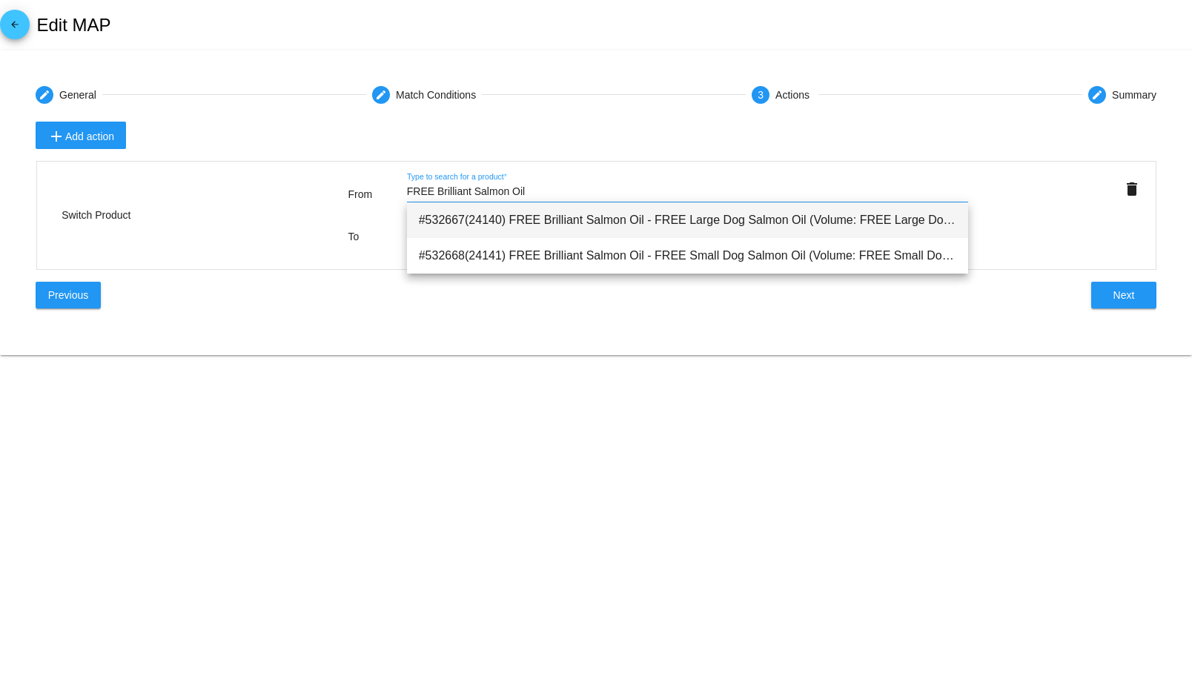
click at [738, 227] on span "#532667(24140) FREE Brilliant Salmon Oil - FREE Large Dog Salmon Oil (Volume: F…" at bounding box center [688, 220] width 538 height 36
type input "FREE Brilliant Salmon Oil - FREE Large Dog Salmon Oil (Volume: FREE Large Dog S…"
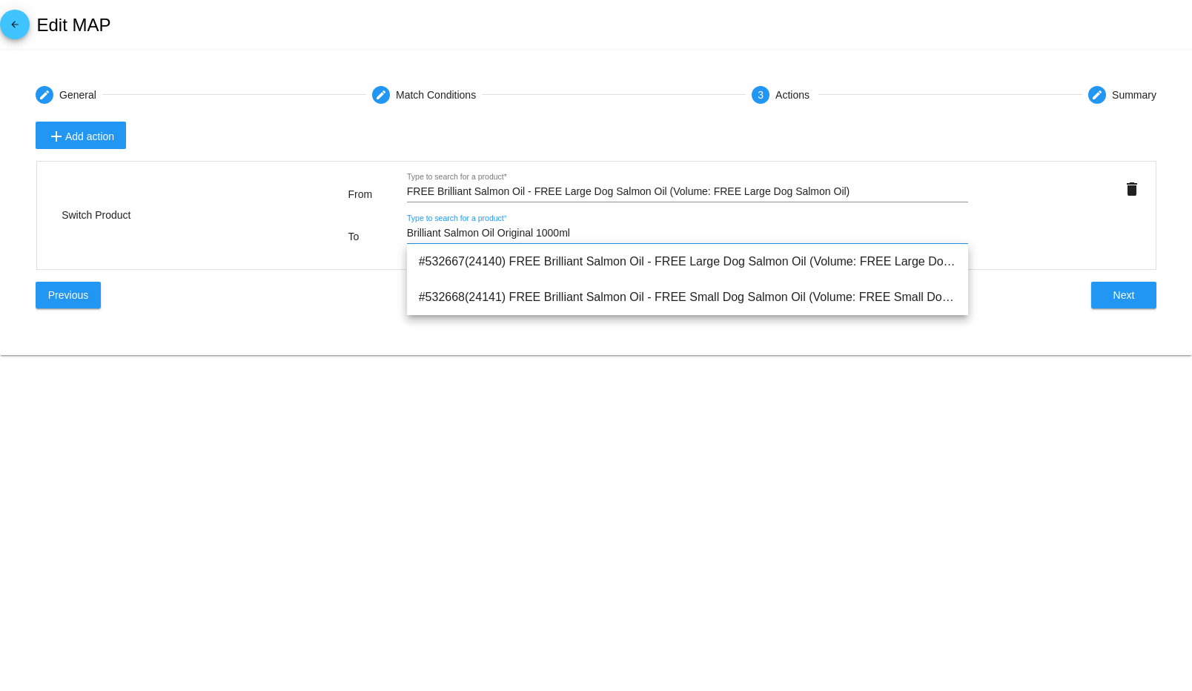
click at [528, 234] on input "Brilliant Salmon Oil Original 1000ml" at bounding box center [688, 234] width 562 height 12
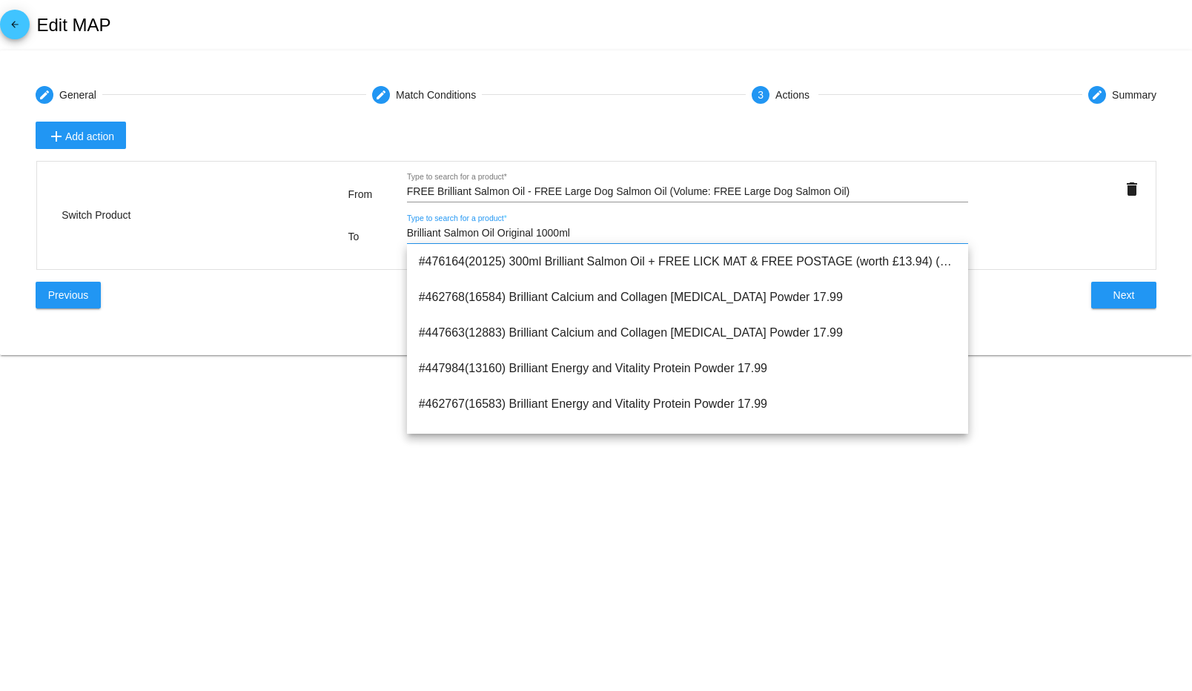
click at [528, 234] on input "Brilliant Salmon Oil Original 1000ml" at bounding box center [688, 234] width 562 height 12
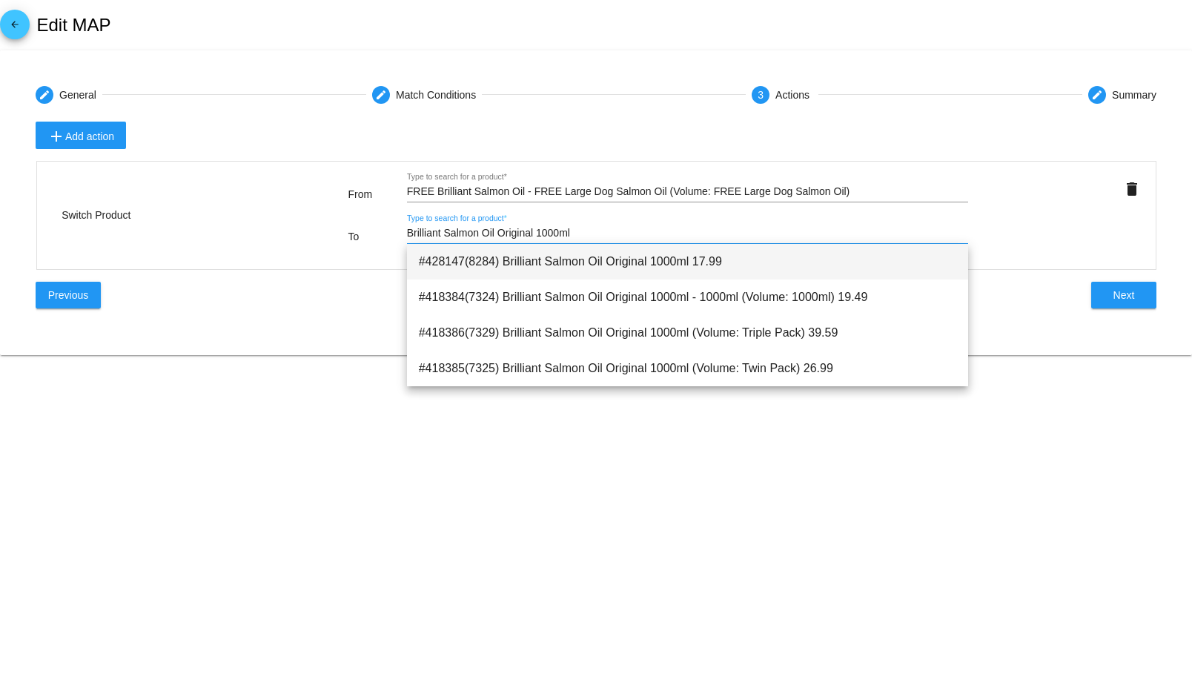
click at [553, 263] on span "#428147(8284) Brilliant Salmon Oil Original 1000ml 17.99" at bounding box center [688, 262] width 538 height 36
type input "Brilliant Salmon Oil Original 1000ml"
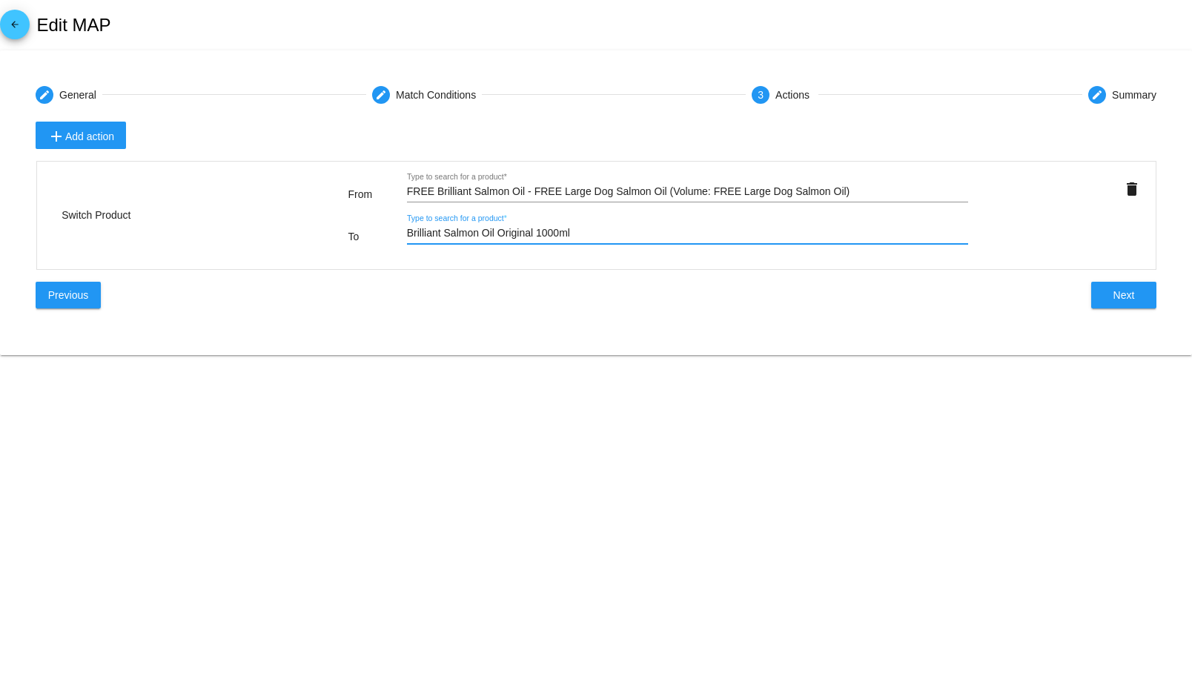
click at [597, 234] on input "Brilliant Salmon Oil Original 1000ml" at bounding box center [688, 234] width 562 height 12
type input "Brilliant Salmon Oil Original 1000m"
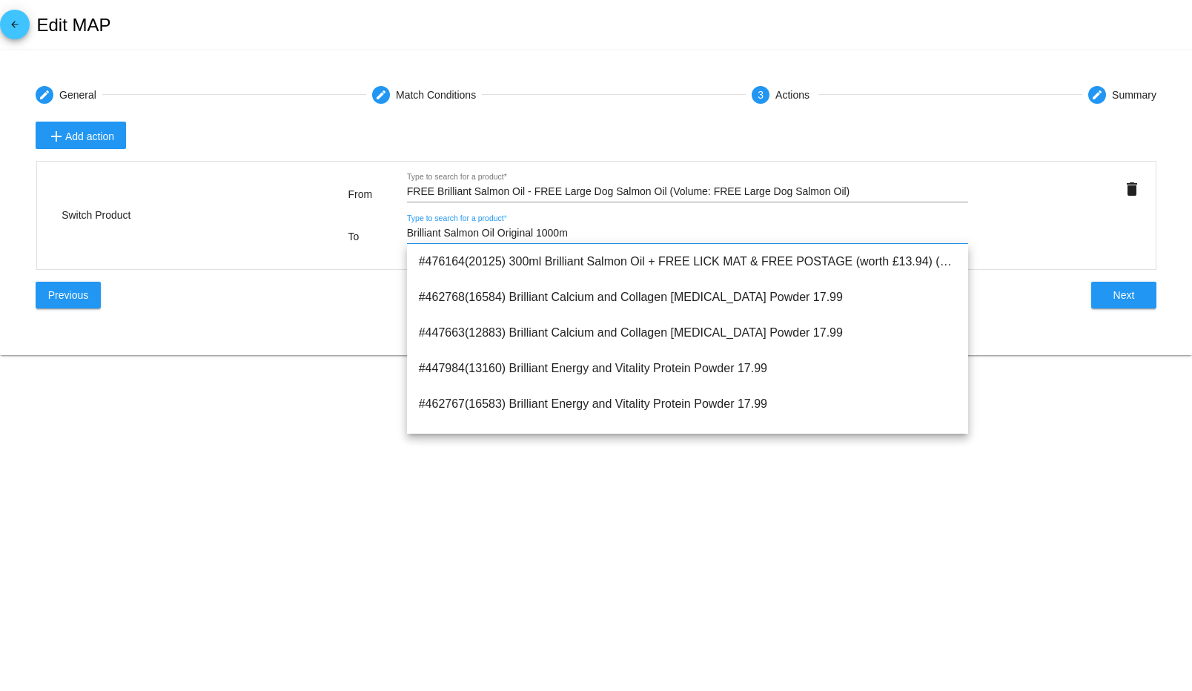
type input "Brilliant Salmon Oil Original 1000"
type input "Brilliant Salmon Oil Original 1000m"
type input "Brilliant Salmon Oil Original 1000ml"
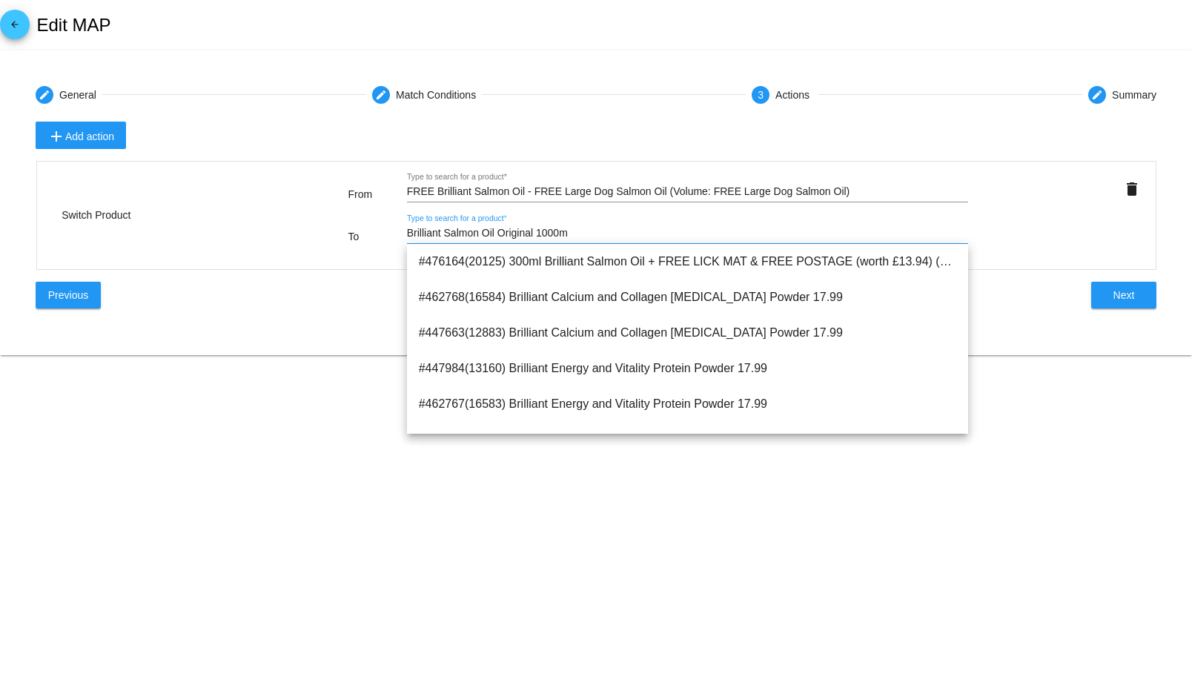
type input "Brilliant Salmon Oil Original 1000ml"
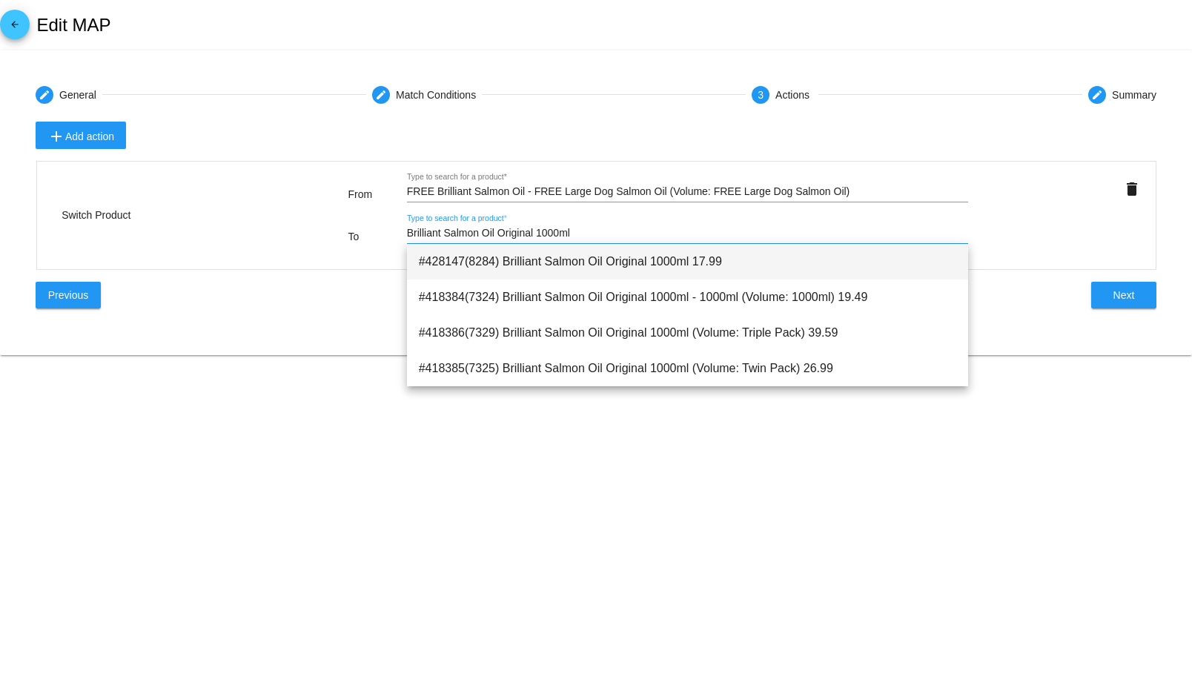
click at [593, 256] on span "#428147(8284) Brilliant Salmon Oil Original 1000ml 17.99" at bounding box center [688, 262] width 538 height 36
type input "Brilliant Salmon Oil Original 1000ml"
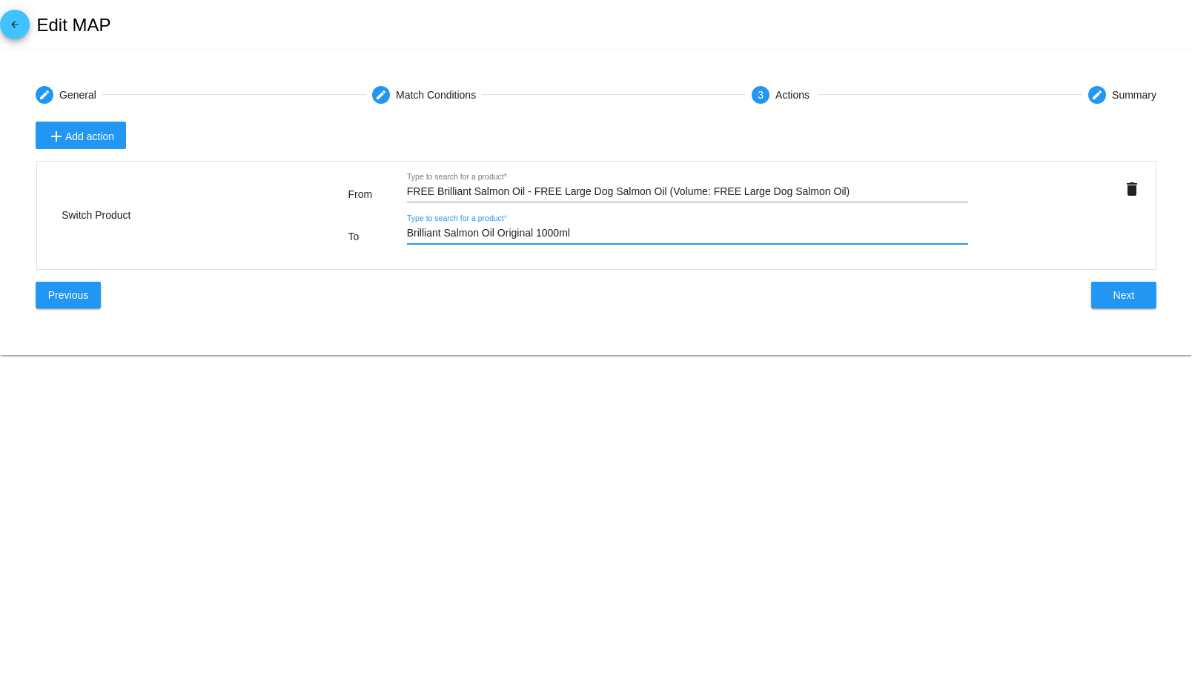
click at [1113, 298] on span "Next" at bounding box center [1123, 295] width 21 height 12
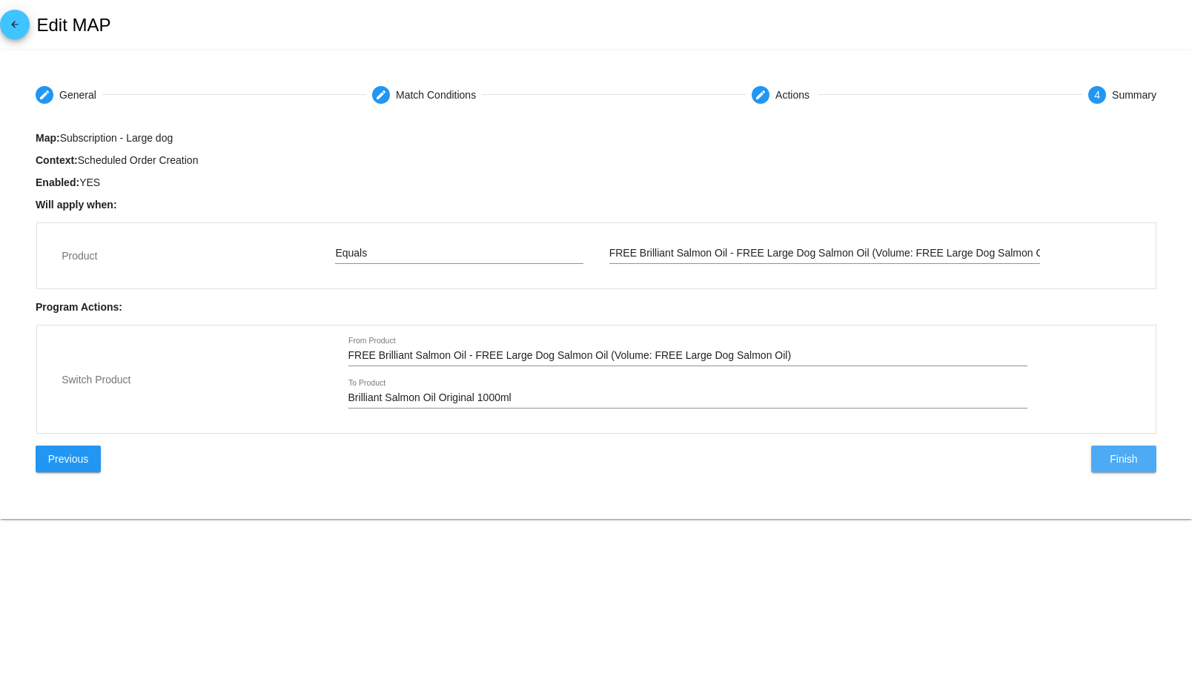
click at [1127, 457] on span "Finish" at bounding box center [1123, 459] width 27 height 12
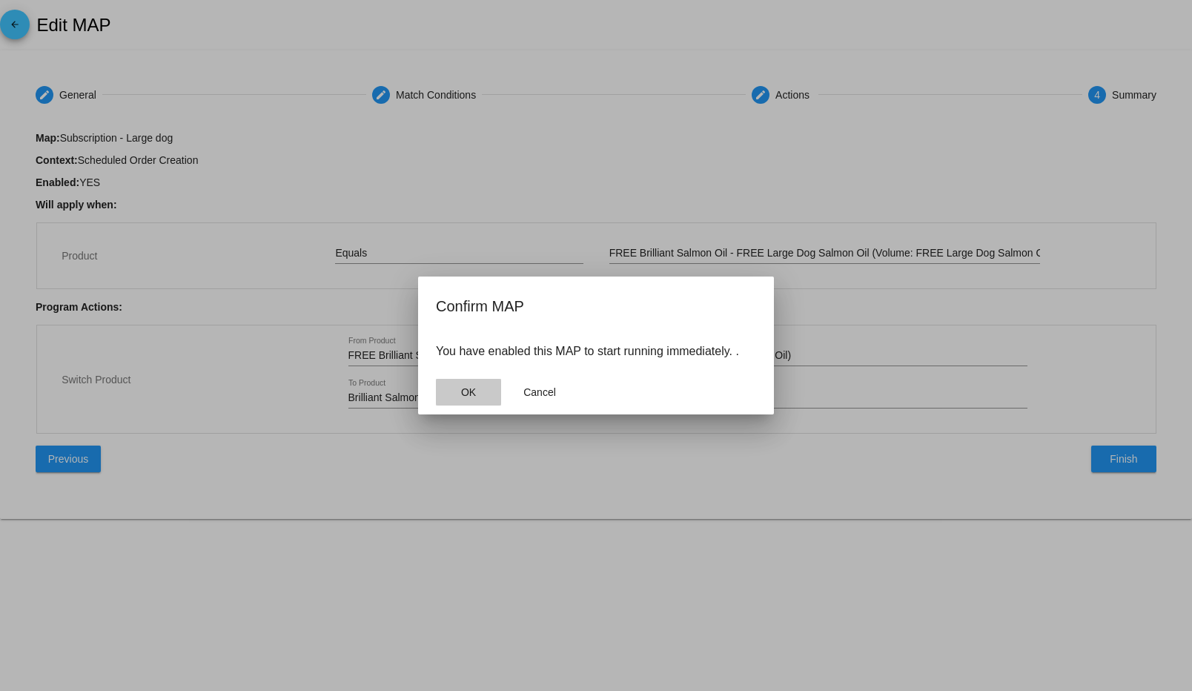
click at [455, 389] on button "OK" at bounding box center [468, 392] width 65 height 27
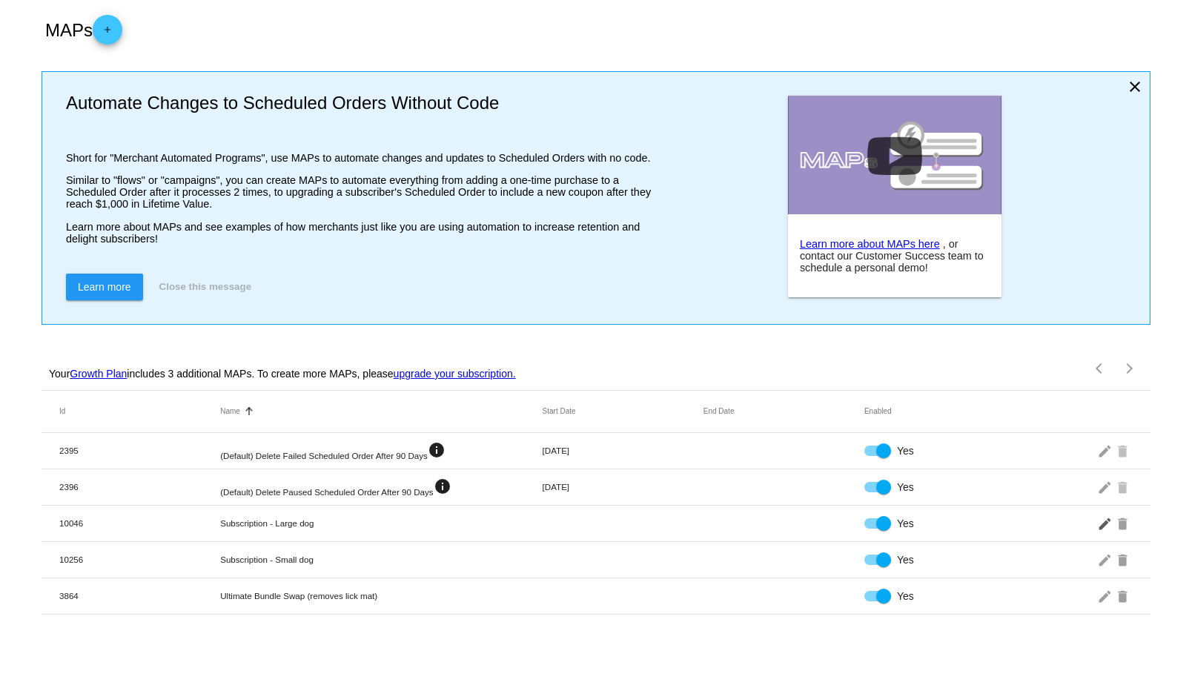
click at [1107, 527] on mat-icon "edit" at bounding box center [1106, 522] width 18 height 23
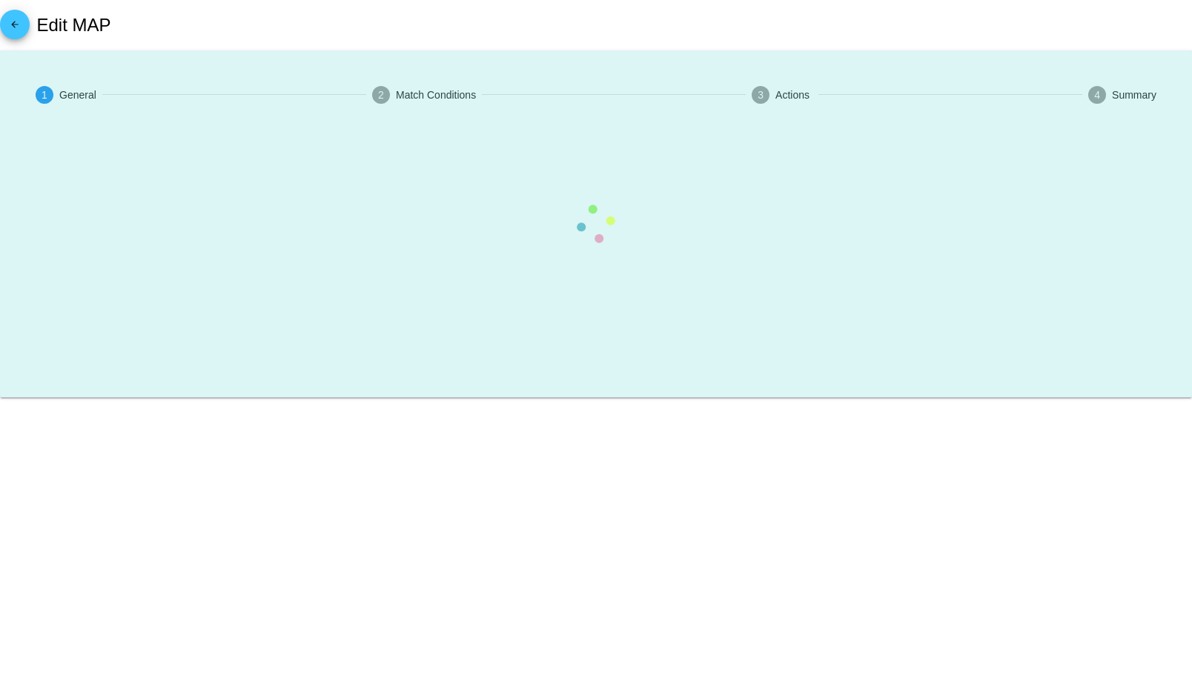
type input "Subscription - Large dog"
checkbox input "true"
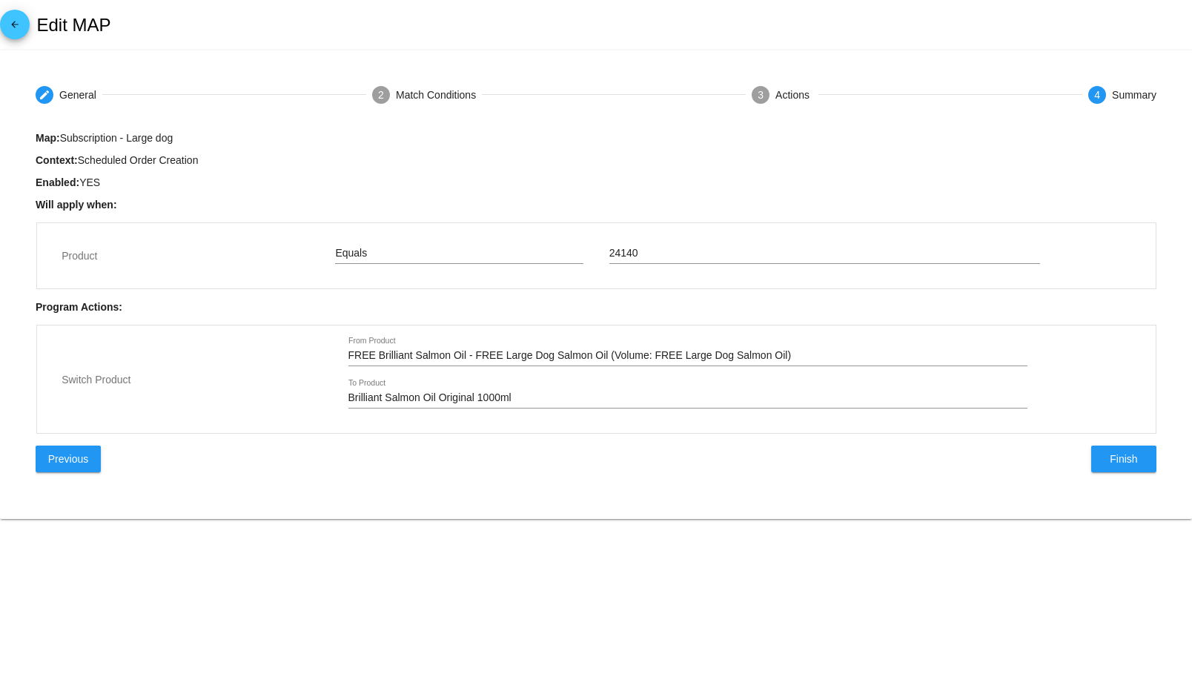
type input "FREE Brilliant Salmon Oil - FREE Large Dog Salmon Oil (Volume: FREE Large Dog S…"
click at [82, 462] on span "Previous" at bounding box center [68, 459] width 40 height 12
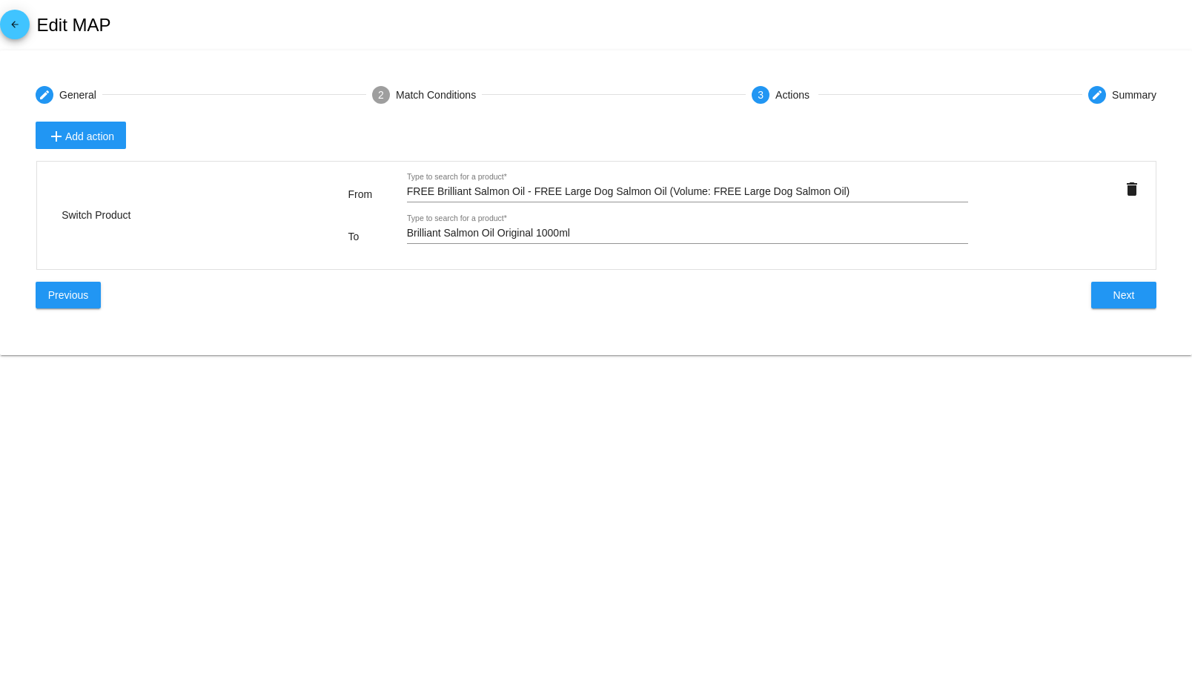
click at [12, 25] on mat-icon "arrow_back" at bounding box center [15, 28] width 18 height 18
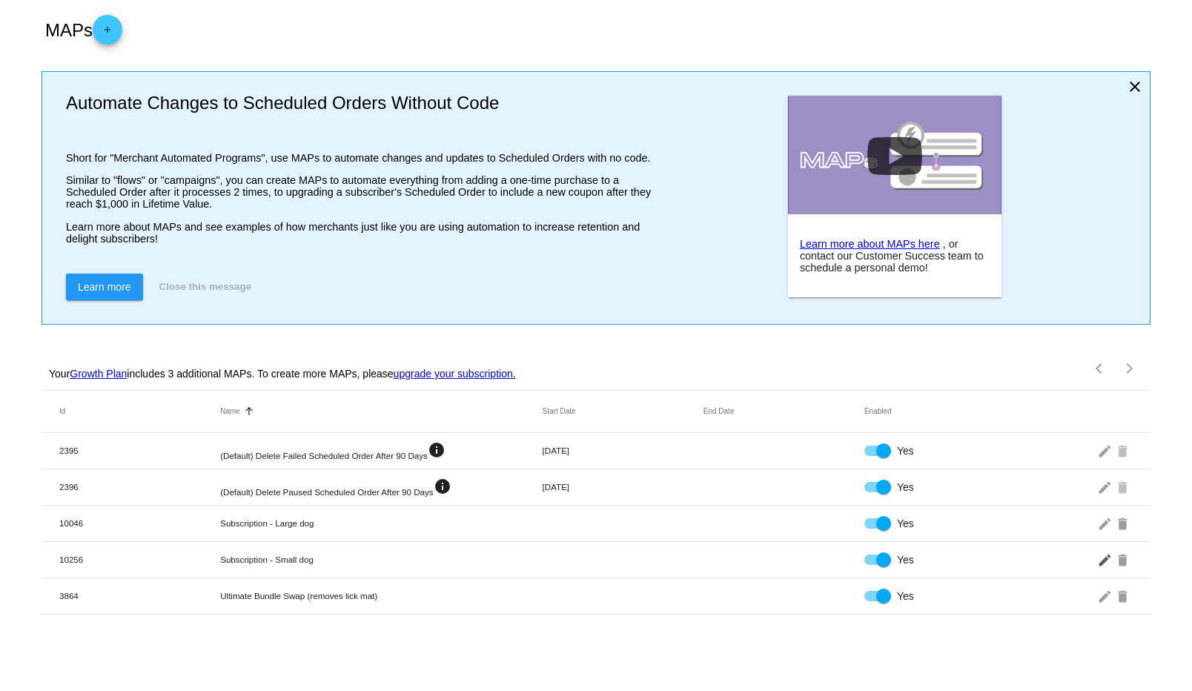
click at [1104, 560] on mat-icon "edit" at bounding box center [1106, 559] width 18 height 23
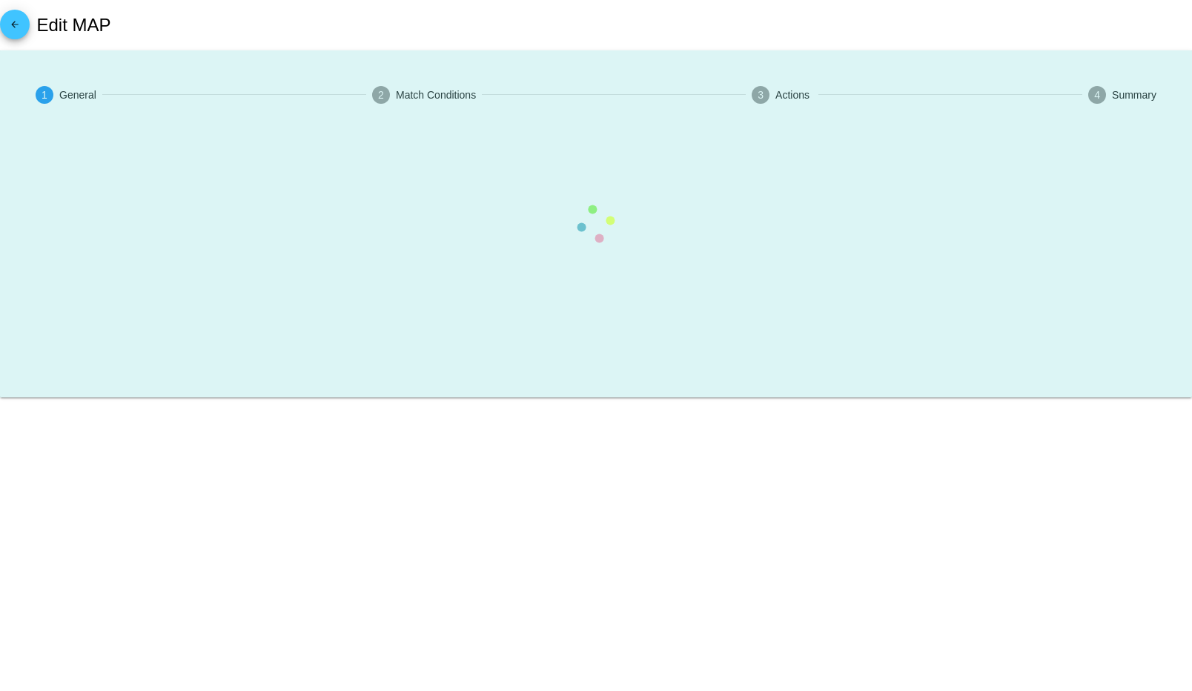
type input "Subscription - Small dog"
checkbox input "true"
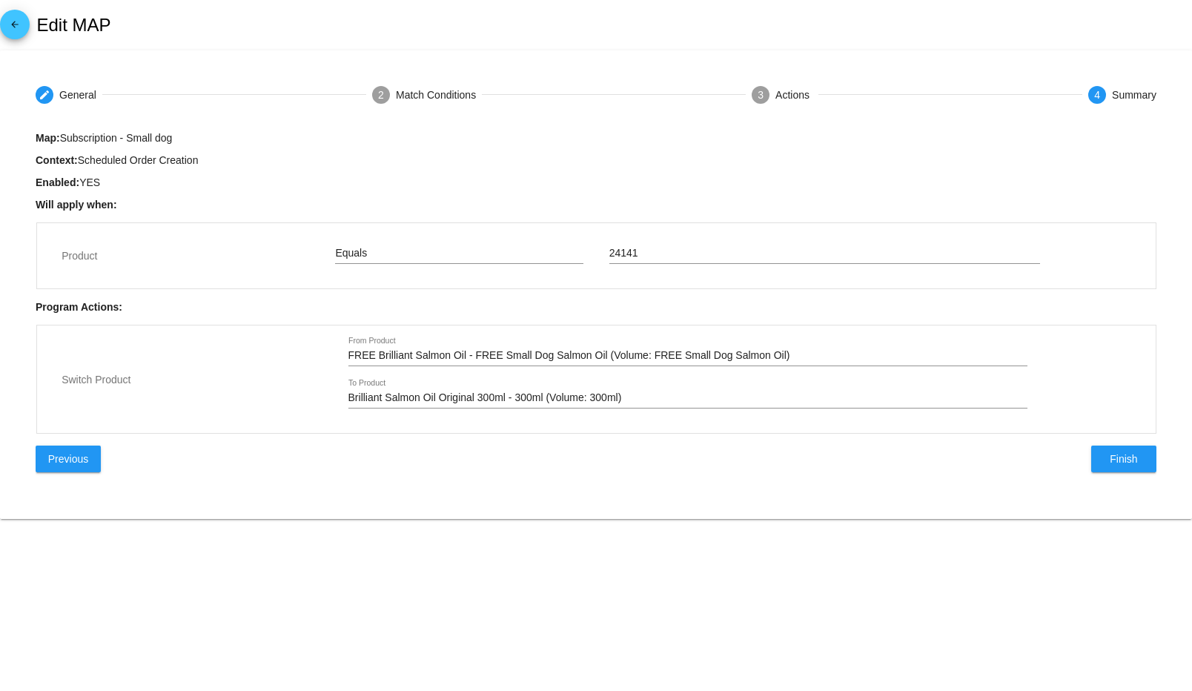
type input "FREE Brilliant Salmon Oil - FREE Small Dog Salmon Oil (Volume: FREE Small Dog S…"
click at [721, 358] on input "FREE Brilliant Salmon Oil - FREE Small Dog Salmon Oil (Volume: FREE Small Dog S…" at bounding box center [687, 356] width 679 height 12
click at [662, 404] on div "Brilliant Salmon Oil Original 300ml - 300ml (Volume: 300ml) To Product" at bounding box center [687, 393] width 679 height 29
click at [661, 399] on input "Brilliant Salmon Oil Original 300ml - 300ml (Volume: 300ml)" at bounding box center [687, 398] width 679 height 12
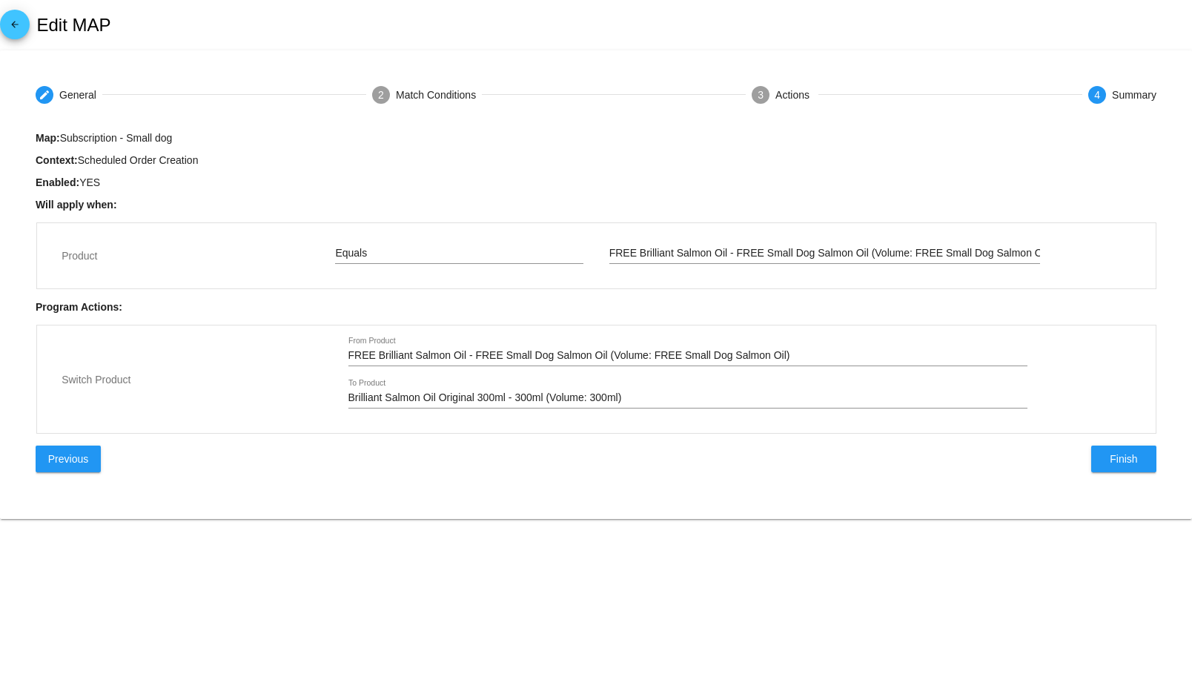
click at [661, 399] on input "Brilliant Salmon Oil Original 300ml - 300ml (Volume: 300ml)" at bounding box center [687, 398] width 679 height 12
click at [388, 86] on mat-step-header "2 Match Conditions" at bounding box center [423, 94] width 139 height 53
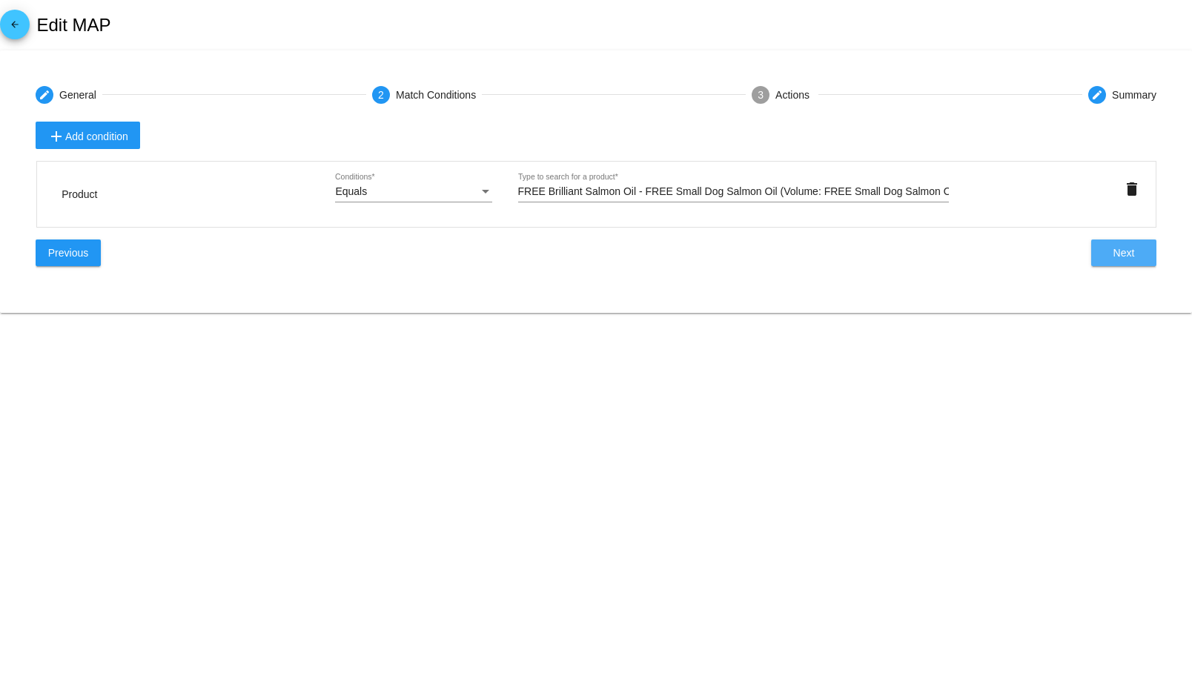
drag, startPoint x: 1126, startPoint y: 258, endPoint x: 1113, endPoint y: 258, distance: 12.6
click at [1127, 258] on span "Next" at bounding box center [1123, 253] width 21 height 12
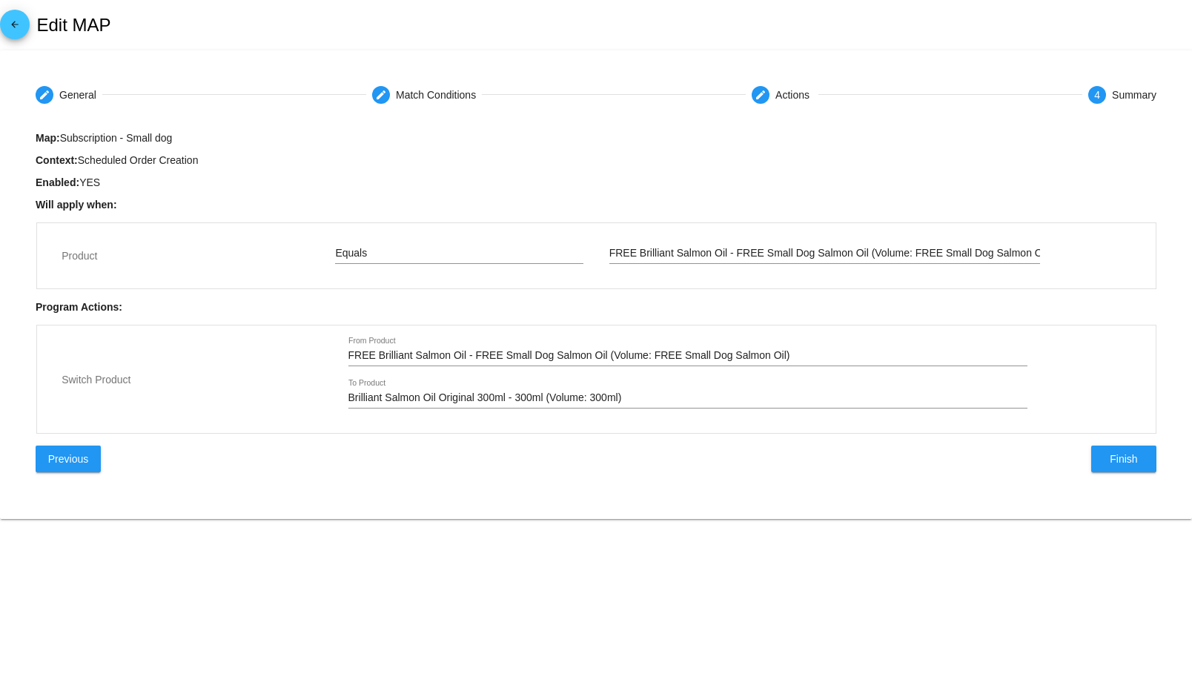
click at [517, 403] on input "Brilliant Salmon Oil Original 300ml - 300ml (Volume: 300ml)" at bounding box center [687, 398] width 679 height 12
click at [624, 395] on input "Brilliant Salmon Oil Original 300ml - 300ml (Volume: 300ml)" at bounding box center [687, 398] width 679 height 12
click at [644, 400] on input "Brilliant Salmon Oil Original 300ml - 300ml (Volume: 300ml)" at bounding box center [687, 398] width 679 height 12
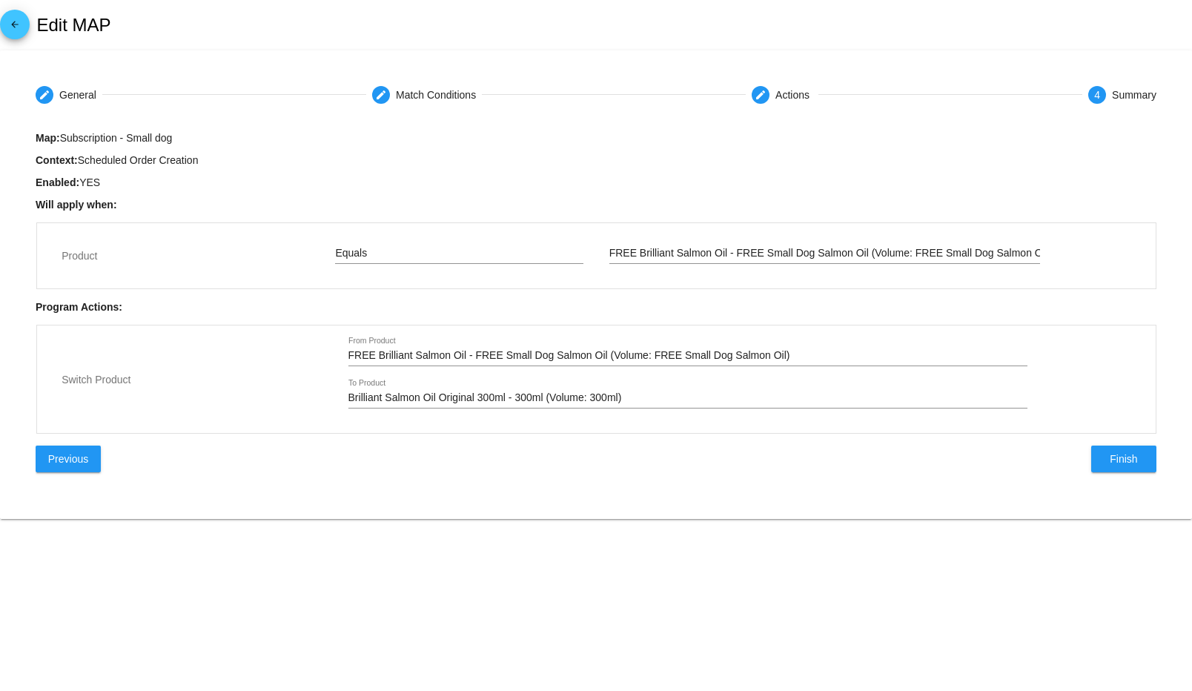
click at [616, 398] on input "Brilliant Salmon Oil Original 300ml - 300ml (Volume: 300ml)" at bounding box center [687, 398] width 679 height 12
click at [664, 399] on input "Brilliant Salmon Oil Original 300ml - 300ml (Volume: 300ml)" at bounding box center [687, 398] width 679 height 12
click at [70, 461] on span "Previous" at bounding box center [68, 459] width 40 height 12
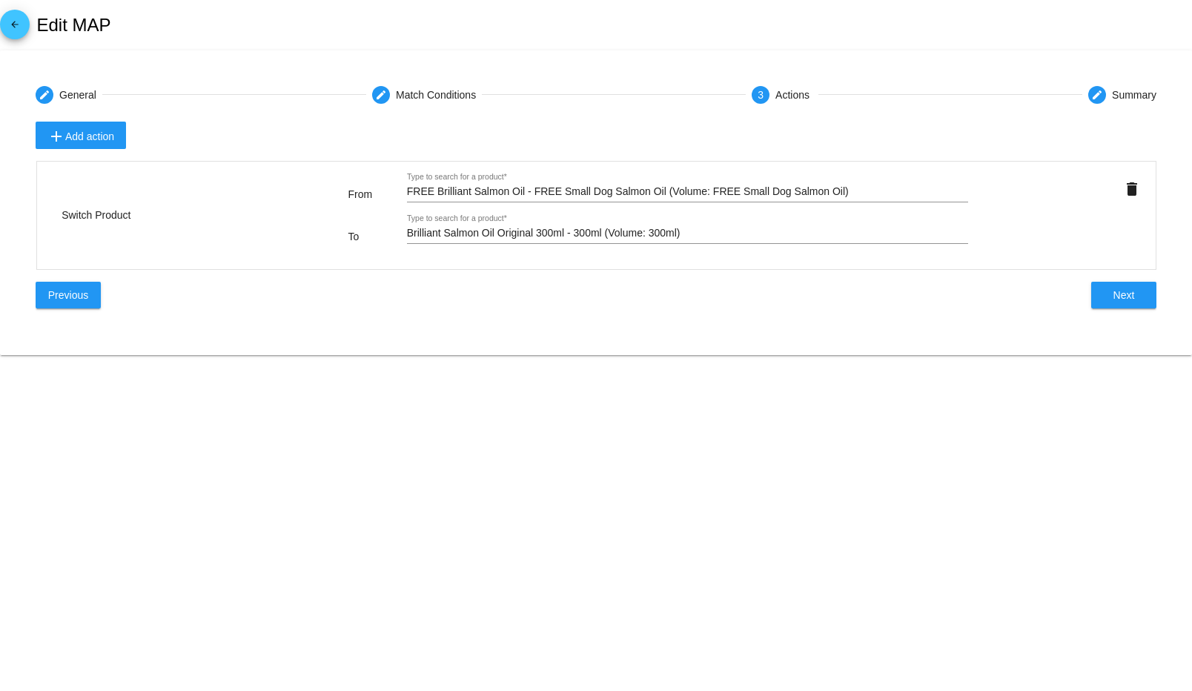
click at [703, 233] on input "Brilliant Salmon Oil Original 300ml - 300ml (Volume: 300ml)" at bounding box center [688, 234] width 562 height 12
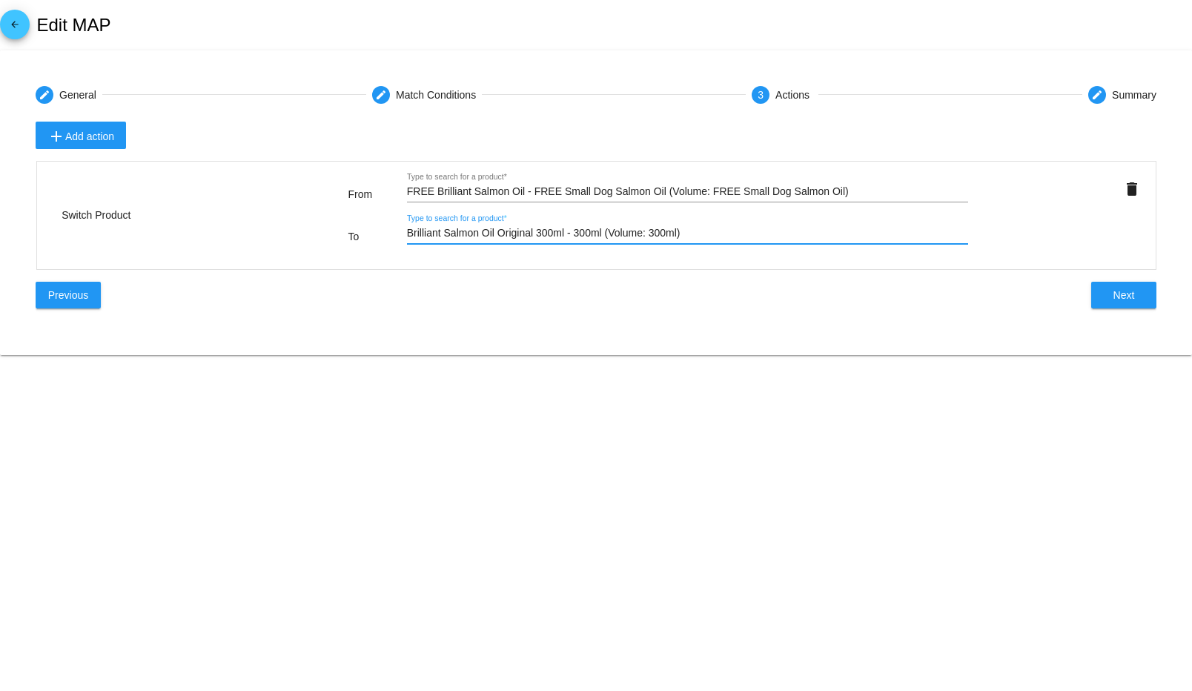
paste input "text"
type input "Brilliant Salmon Oil Original 300ml"
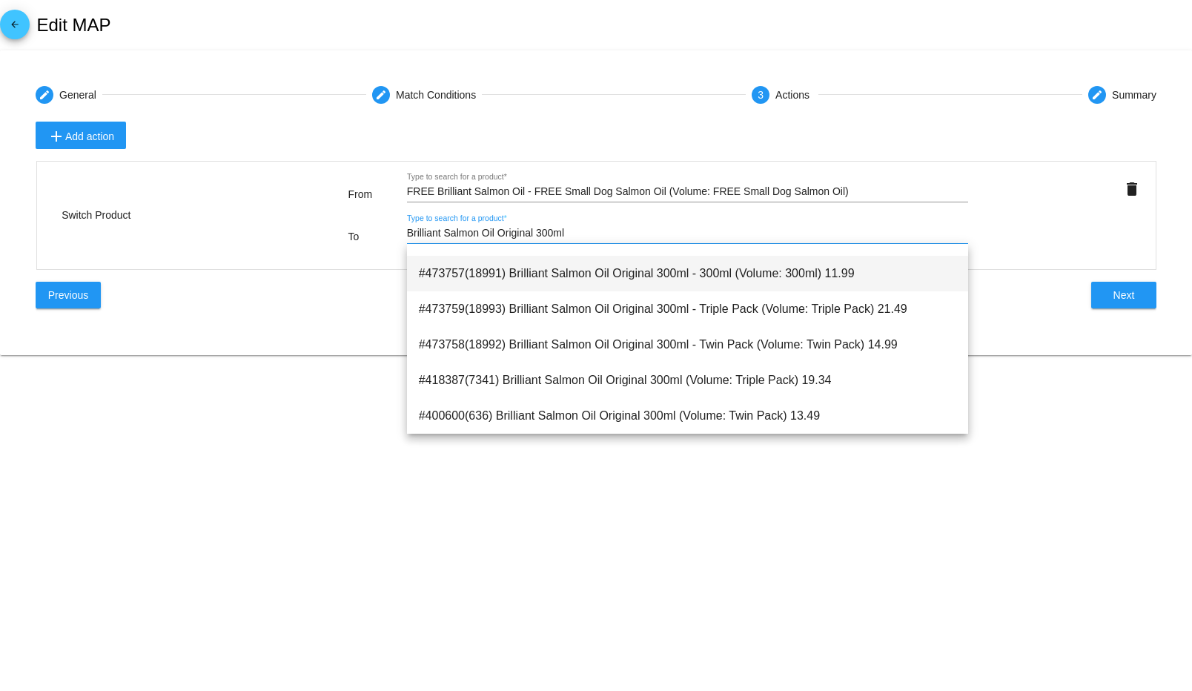
scroll to position [1696, 0]
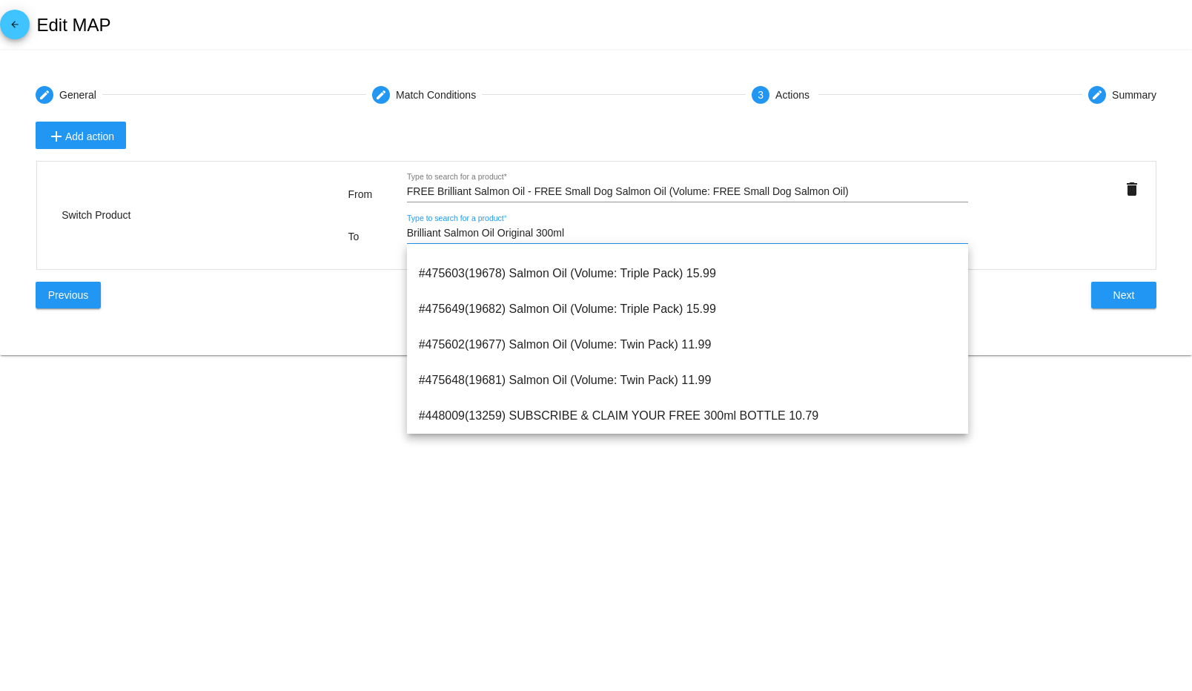
click at [579, 236] on input "Brilliant Salmon Oil Original 300ml" at bounding box center [688, 234] width 562 height 12
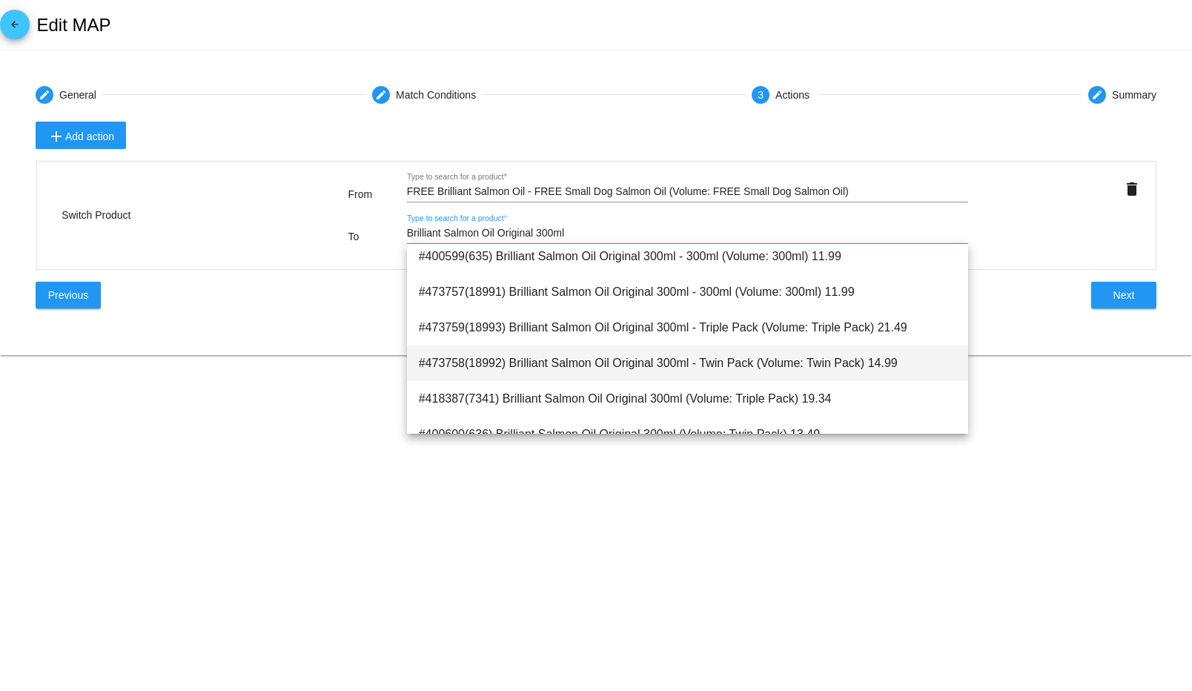
scroll to position [0, 0]
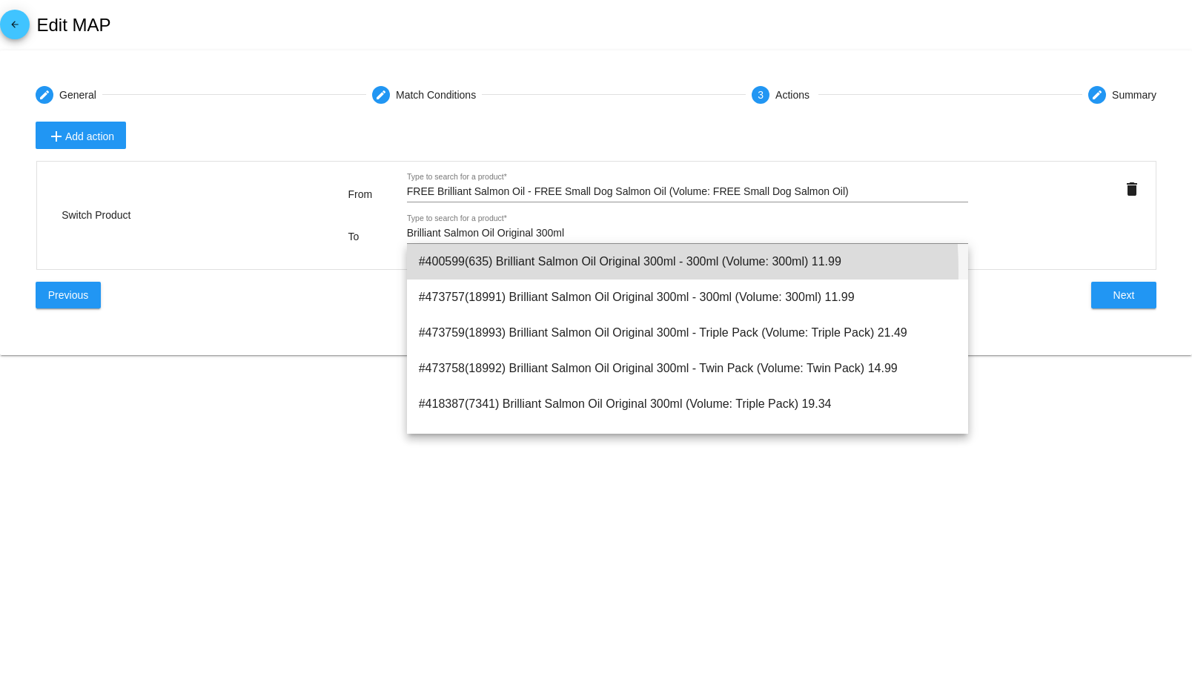
click at [530, 271] on span "#400599(635) Brilliant Salmon Oil Original 300ml - 300ml (Volume: 300ml) 11.99" at bounding box center [688, 262] width 538 height 36
type input "Brilliant Salmon Oil Original 300ml - 300ml (Volume: 300ml)"
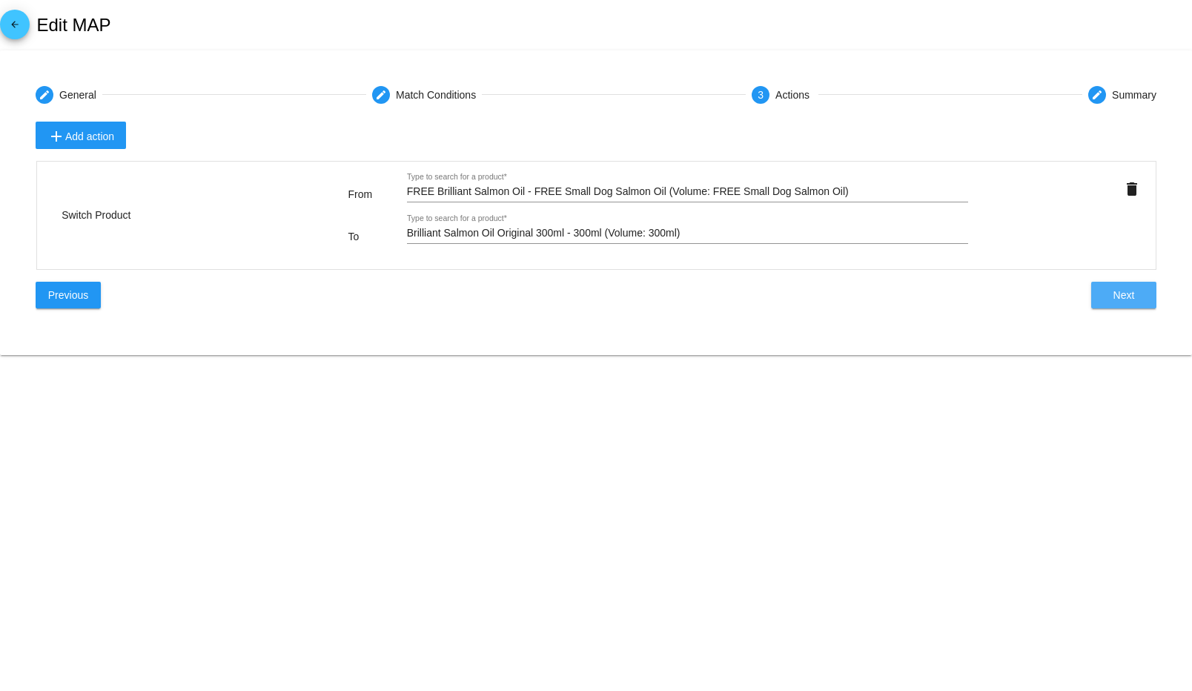
click at [1117, 302] on button "Next" at bounding box center [1123, 295] width 65 height 27
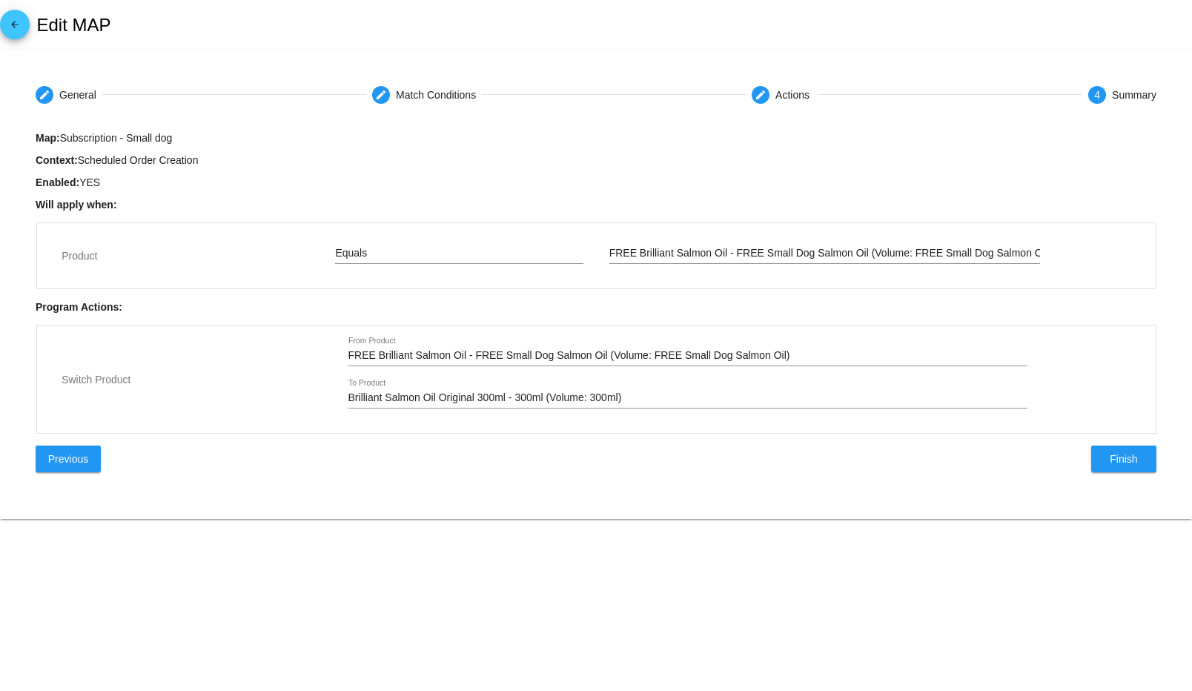
click at [1138, 463] on button "Finish" at bounding box center [1123, 458] width 65 height 27
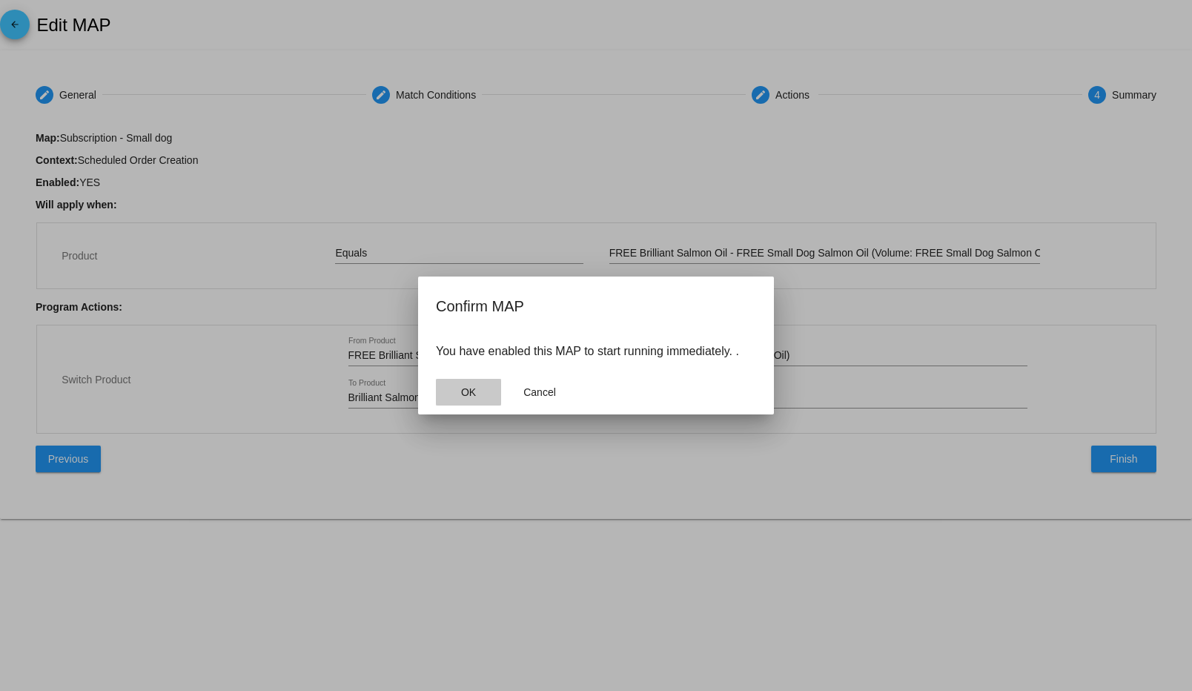
click at [480, 398] on button "OK" at bounding box center [468, 392] width 65 height 27
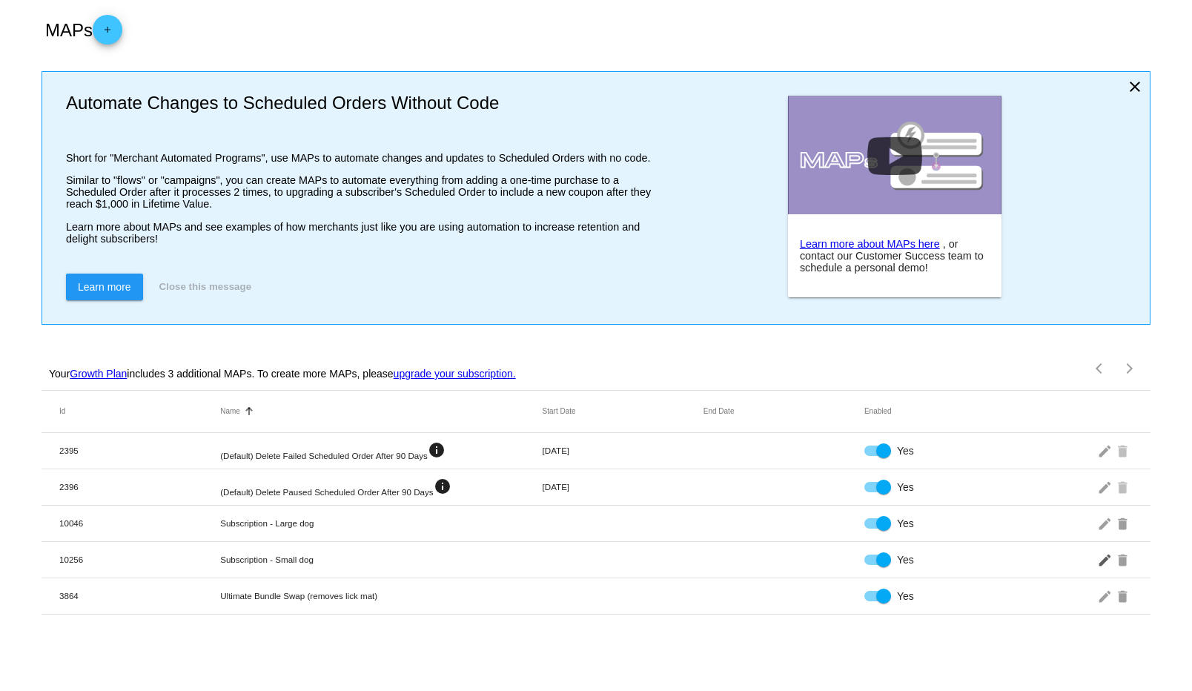
click at [1107, 563] on mat-icon "edit" at bounding box center [1106, 559] width 18 height 23
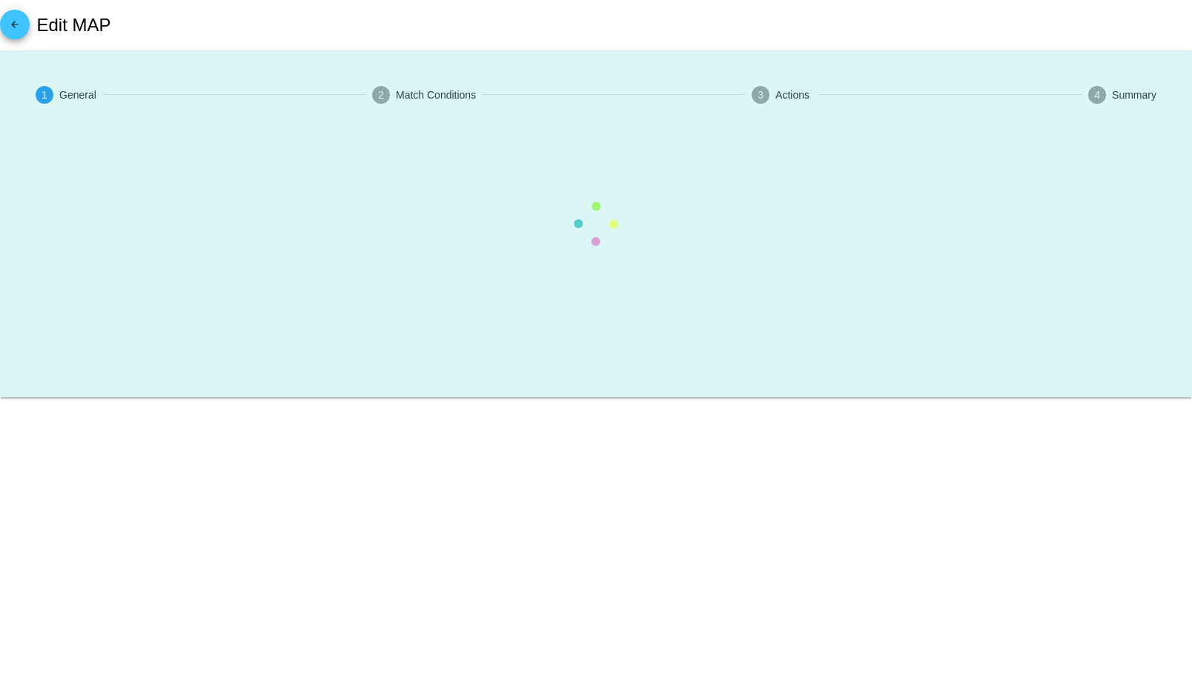
type input "Subscription - Small dog"
checkbox input "true"
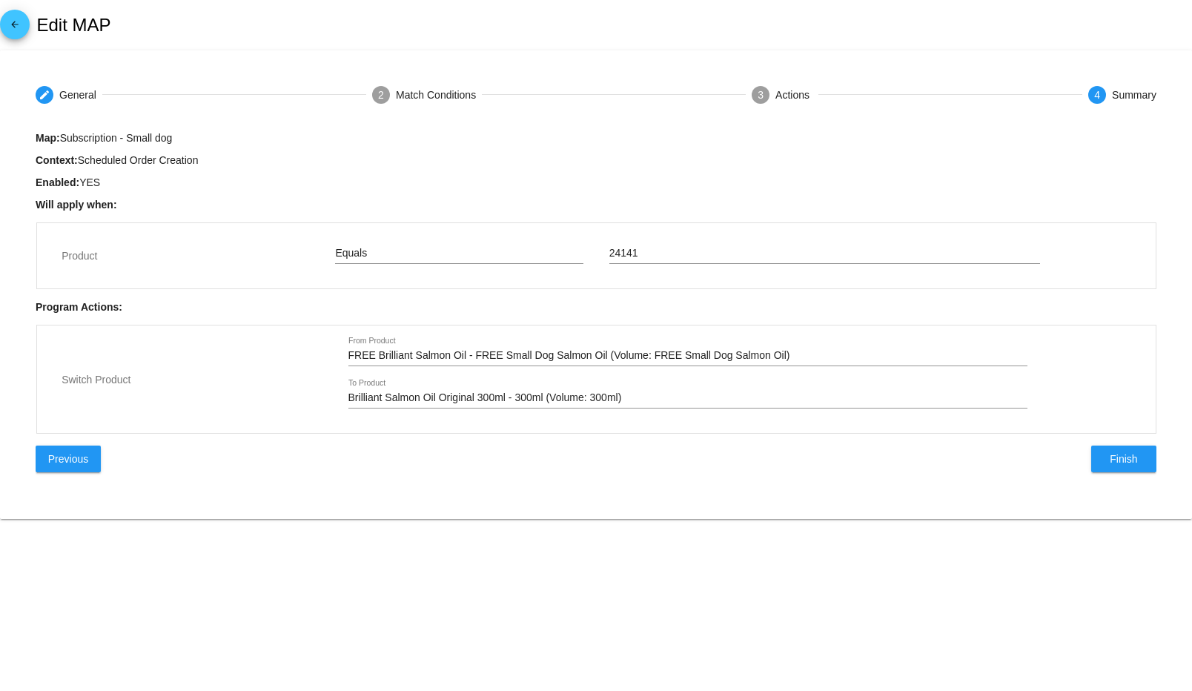
type input "FREE Brilliant Salmon Oil - FREE Small Dog Salmon Oil (Volume: FREE Small Dog S…"
click at [479, 405] on div "Brilliant Salmon Oil Original 300ml - 300ml (Volume: 300ml) To Product" at bounding box center [687, 393] width 679 height 29
click at [484, 401] on input "Brilliant Salmon Oil Original 300ml - 300ml (Volume: 300ml)" at bounding box center [687, 398] width 679 height 12
click at [782, 96] on div "Actions" at bounding box center [793, 95] width 37 height 12
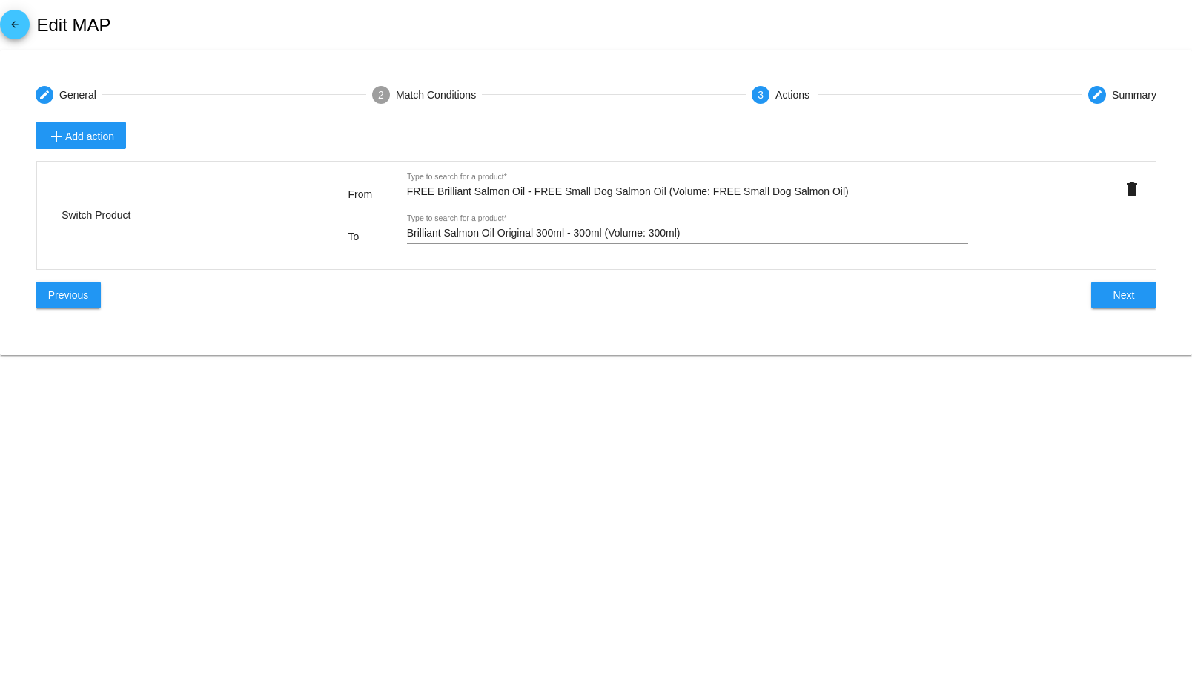
click at [689, 225] on div "Brilliant Salmon Oil Original 300ml - 300ml (Volume: 300ml) Type to search for …" at bounding box center [688, 229] width 562 height 29
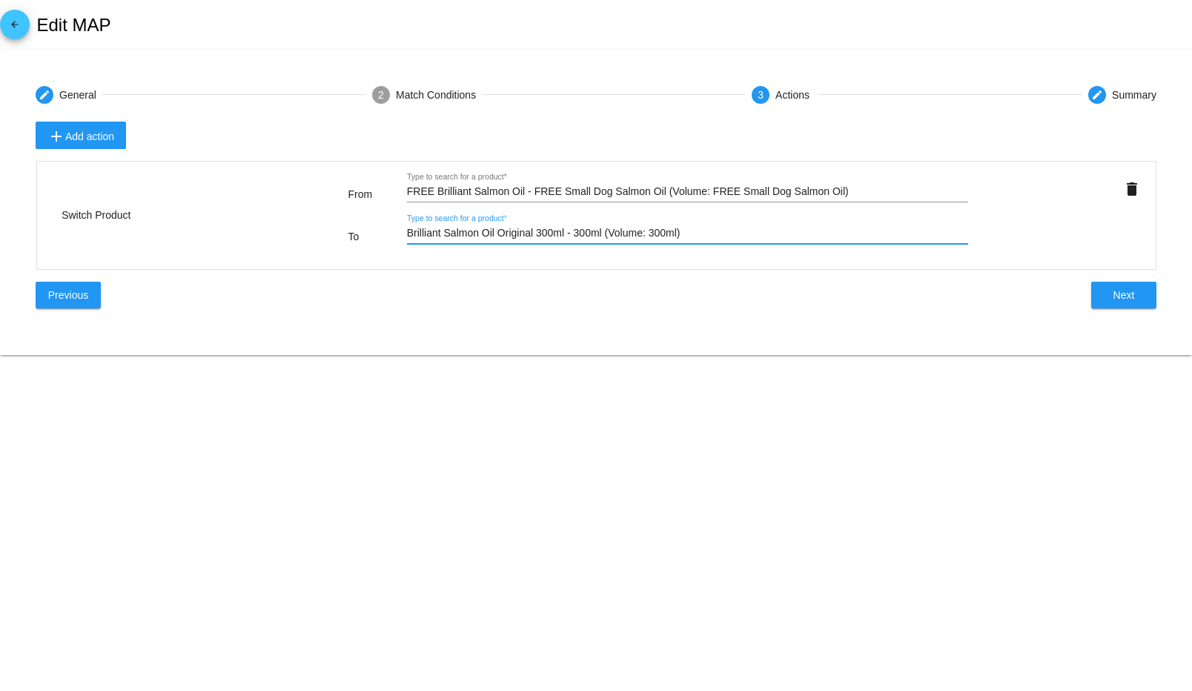
click at [689, 228] on input "Brilliant Salmon Oil Original 300ml - 300ml (Volume: 300ml)" at bounding box center [688, 234] width 562 height 12
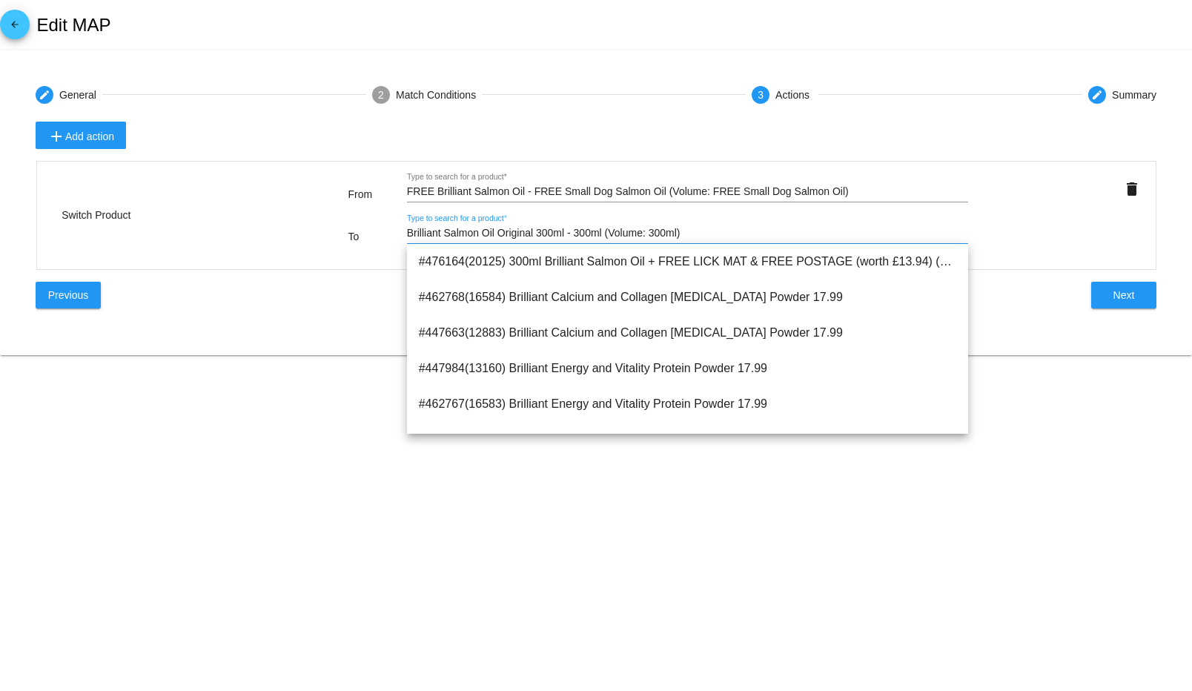
click at [689, 228] on input "Brilliant Salmon Oil Original 300ml - 300ml (Volume: 300ml)" at bounding box center [688, 234] width 562 height 12
type input "Brilliant Salmon Oil Original 300ml - 300ml (Volume: 300ml"
type input "Brilliant Salmon Oil Original 300ml - 300ml (Volume: 300ml)"
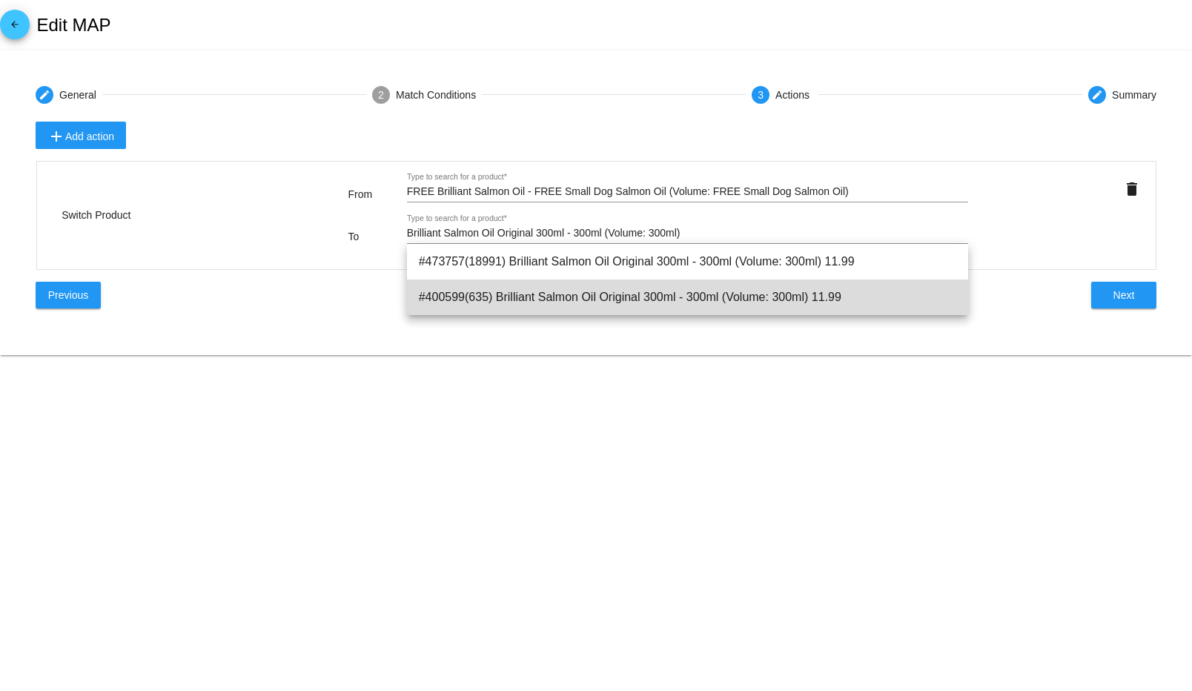
click at [677, 288] on span "#400599(635) Brilliant Salmon Oil Original 300ml - 300ml (Volume: 300ml) 11.99" at bounding box center [688, 297] width 538 height 36
type input "Brilliant Salmon Oil Original 300ml - 300ml (Volume: 300ml)"
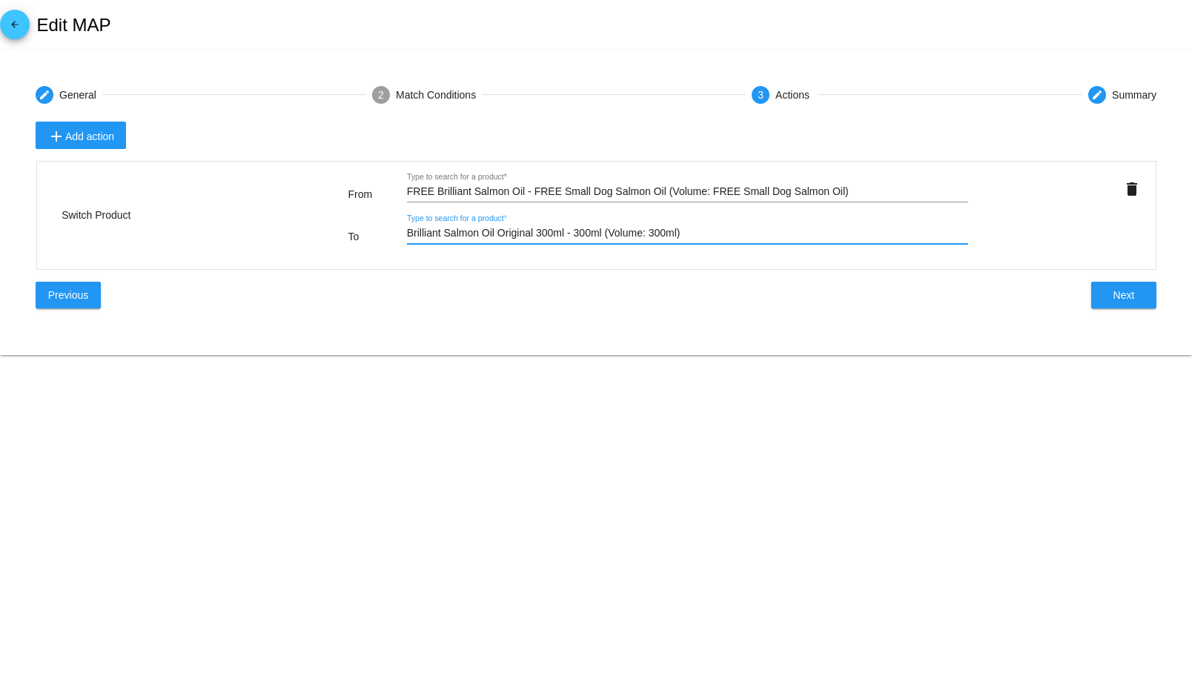
click at [1145, 302] on button "Next" at bounding box center [1123, 295] width 65 height 27
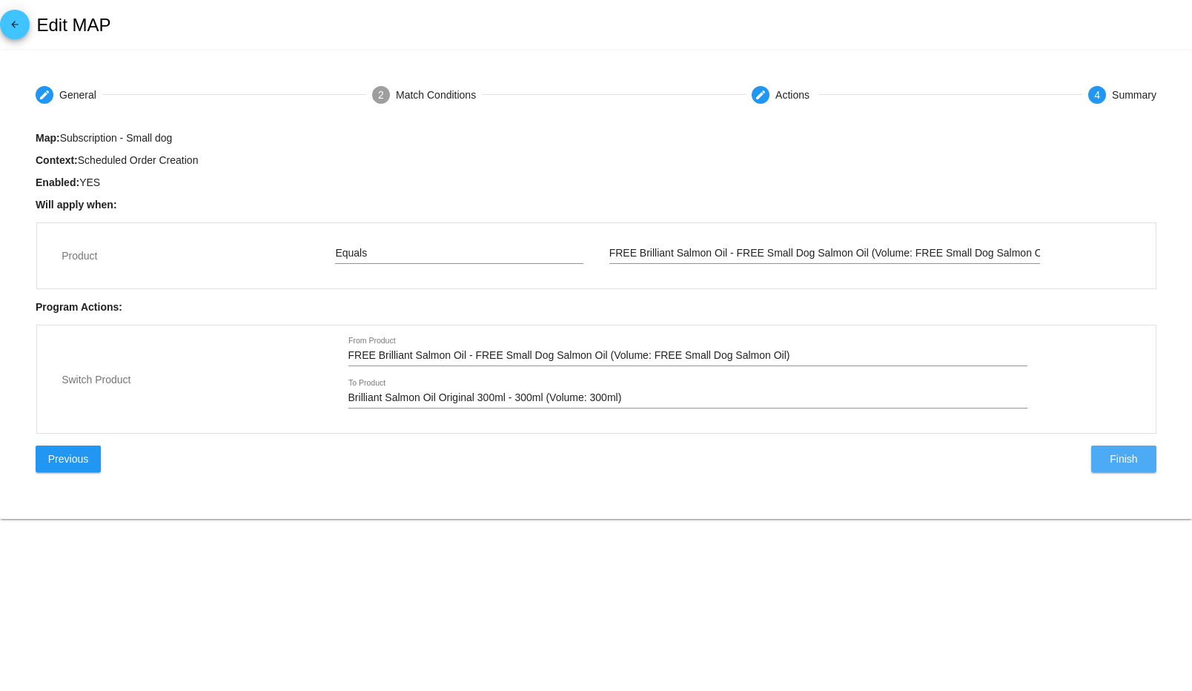
click at [1143, 454] on button "Finish" at bounding box center [1123, 458] width 65 height 27
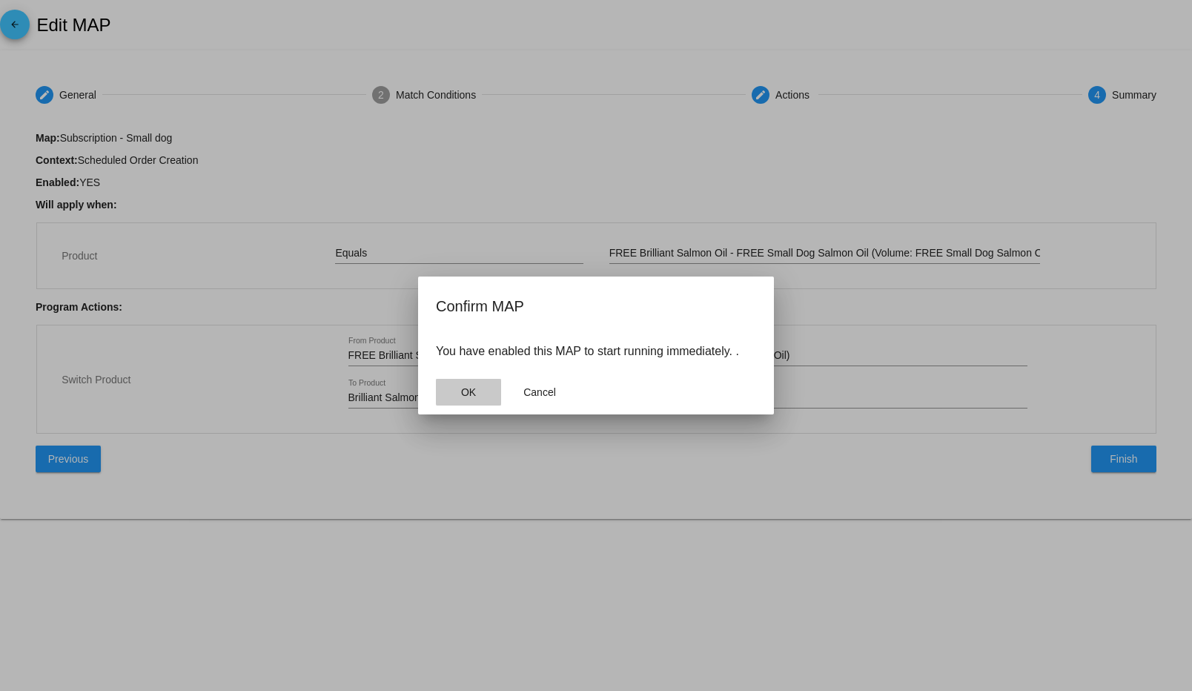
click at [496, 391] on button "OK" at bounding box center [468, 392] width 65 height 27
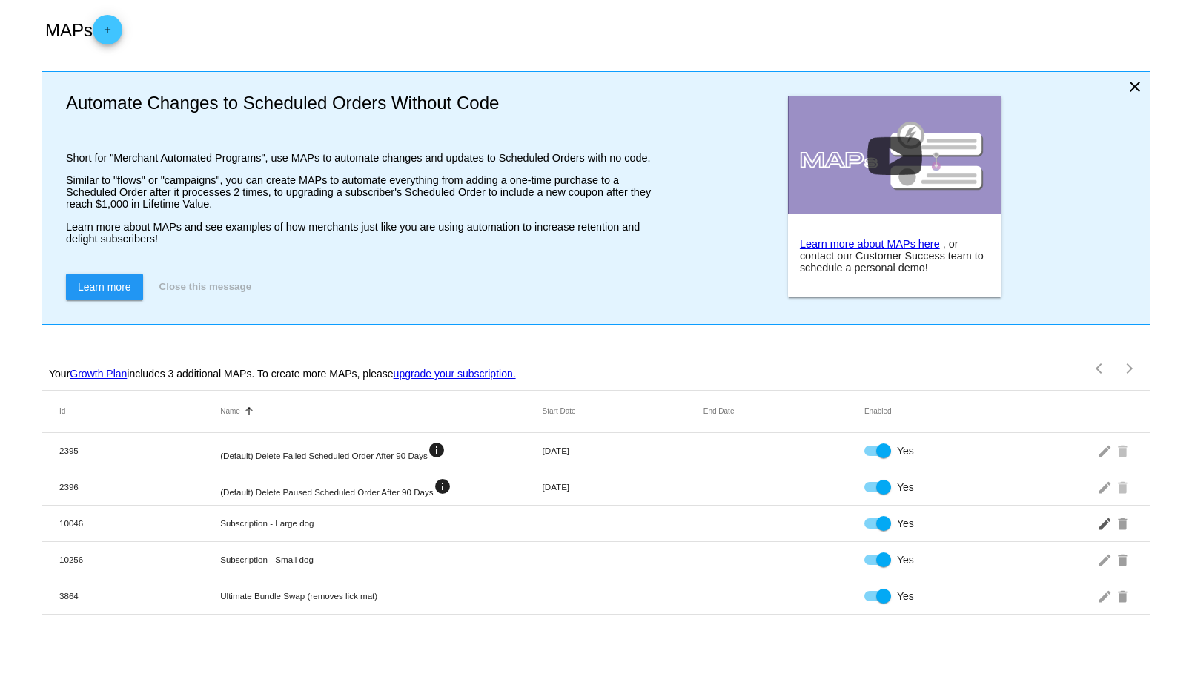
click at [1109, 528] on mat-icon "edit" at bounding box center [1106, 522] width 18 height 23
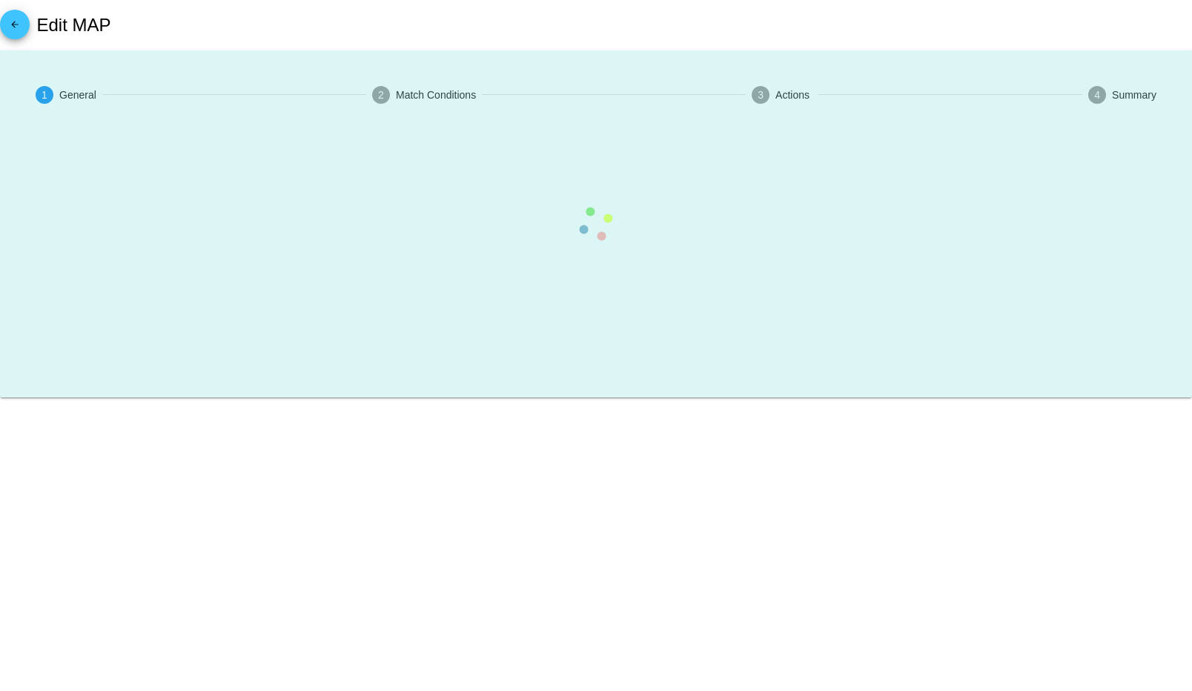
type input "Subscription - Large dog"
checkbox input "true"
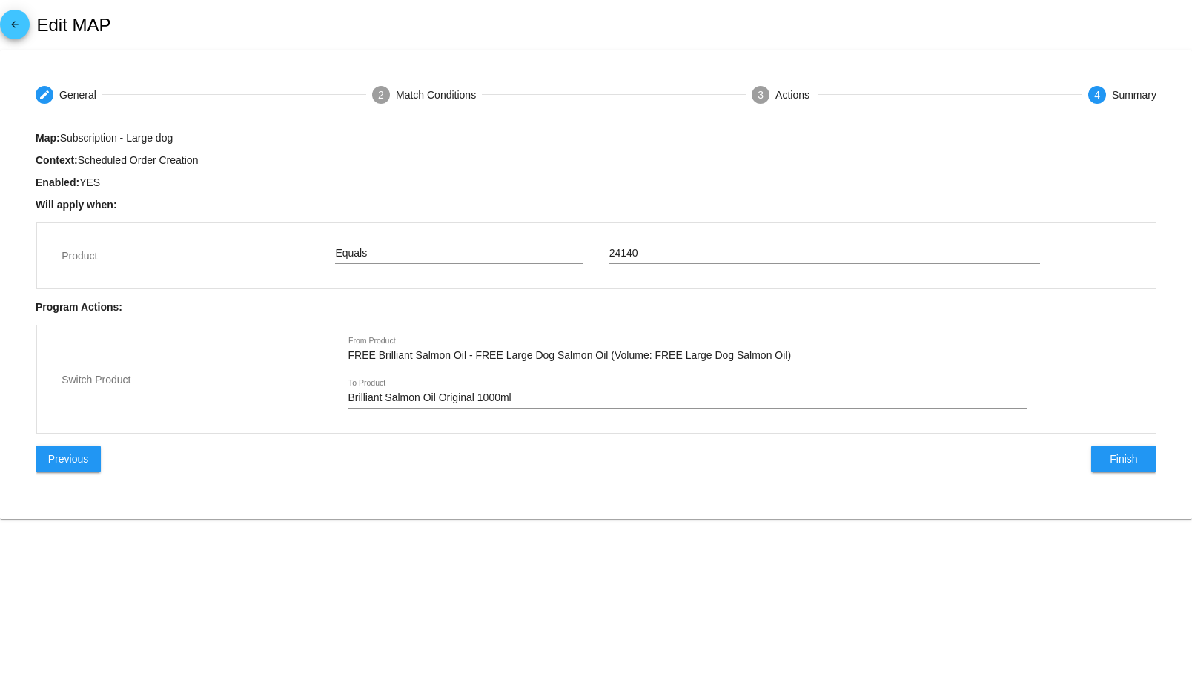
type input "FREE Brilliant Salmon Oil - FREE Large Dog Salmon Oil (Volume: FREE Large Dog S…"
click at [775, 107] on mat-step-header "3 Actions" at bounding box center [782, 94] width 96 height 53
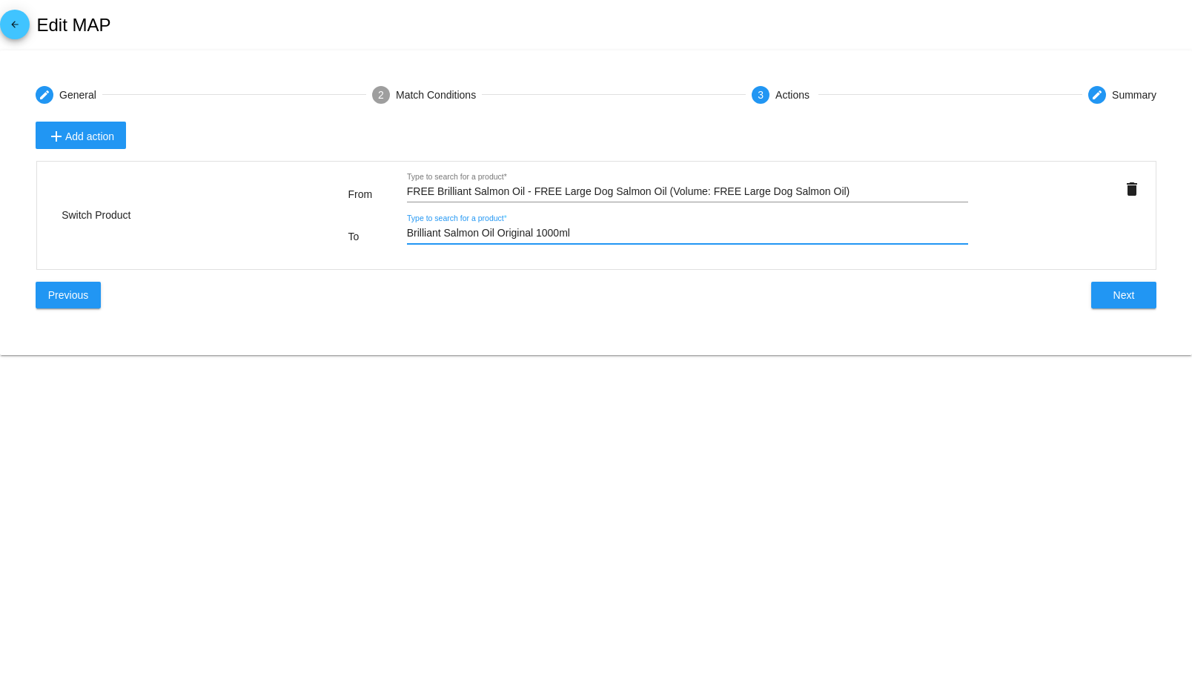
click at [602, 234] on input "Brilliant Salmon Oil Original 1000ml" at bounding box center [688, 234] width 562 height 12
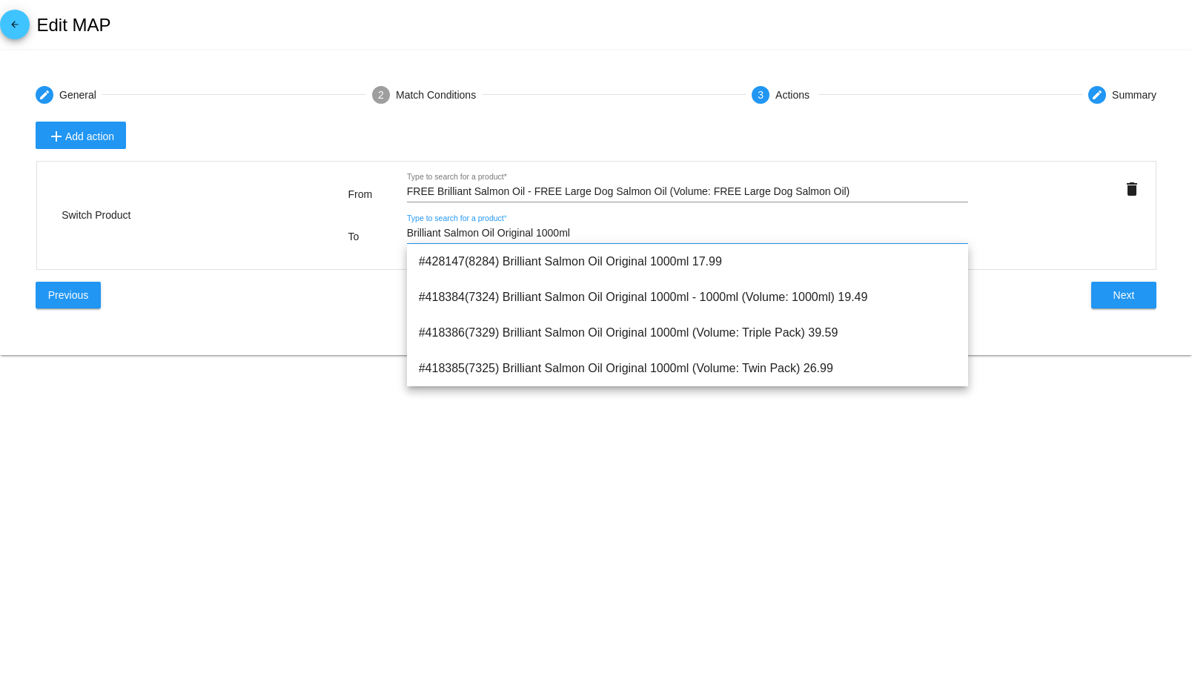
click at [550, 239] on input "Brilliant Salmon Oil Original 1000ml" at bounding box center [688, 234] width 562 height 12
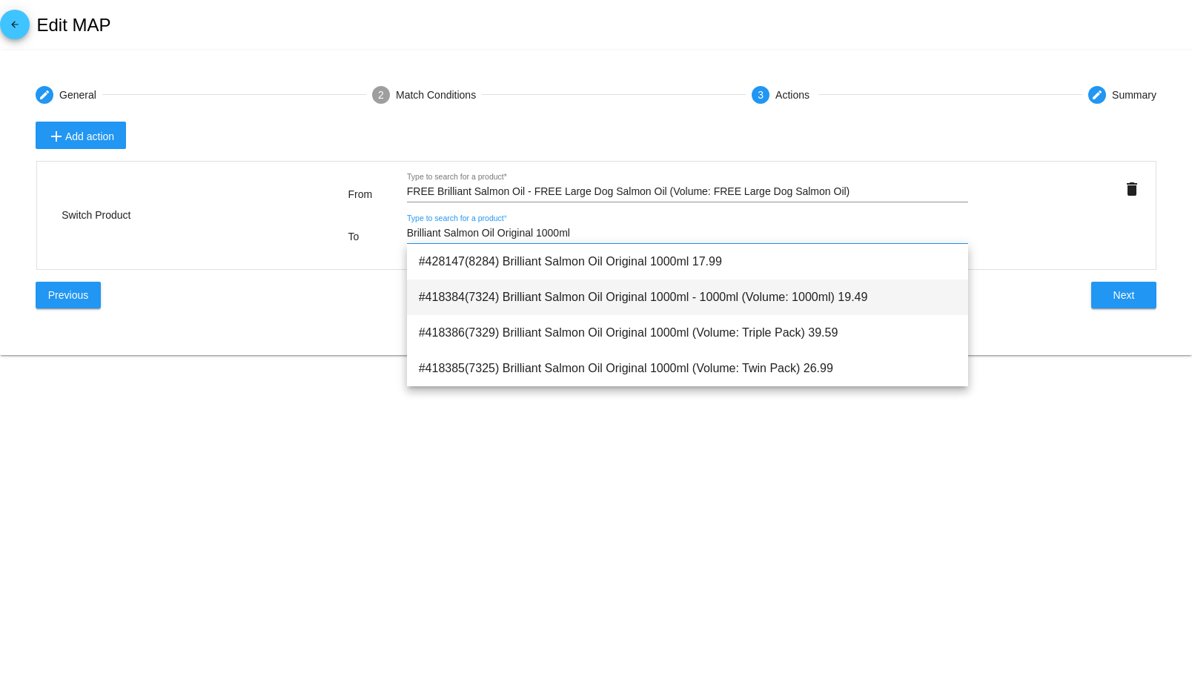
click at [557, 296] on span "#418384(7324) Brilliant Salmon Oil Original 1000ml - 1000ml (Volume: 1000ml) 19…" at bounding box center [688, 297] width 538 height 36
type input "Brilliant Salmon Oil Original 1000ml - 1000ml (Volume: 1000ml)"
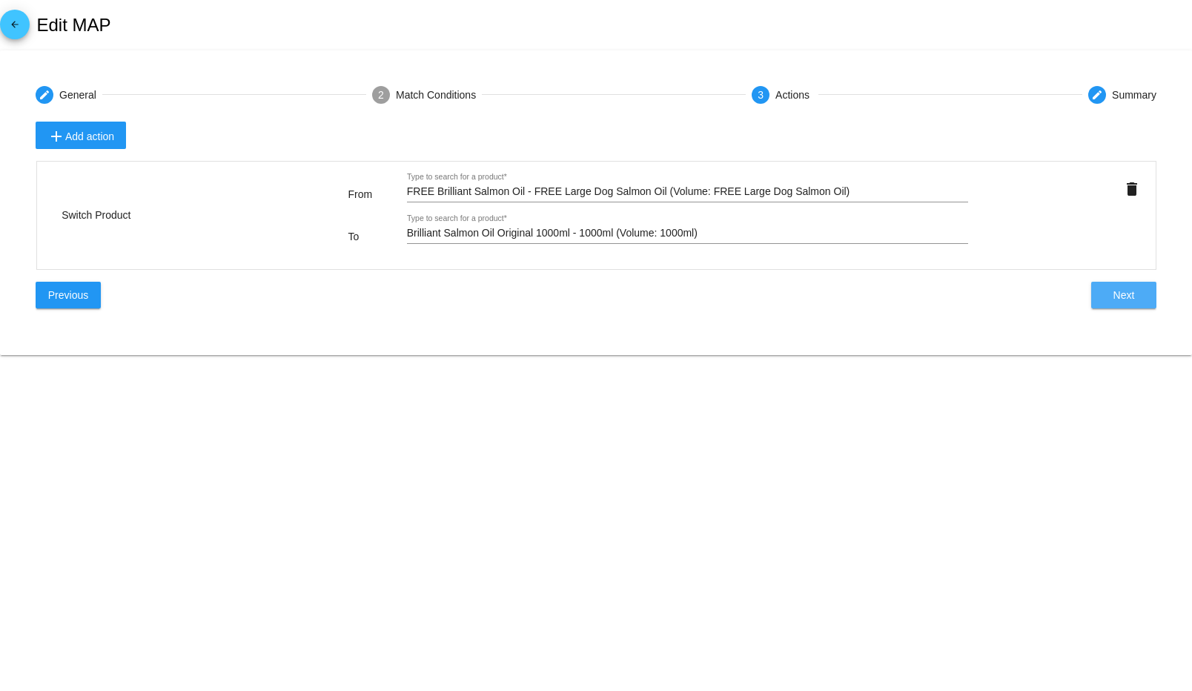
click at [1139, 299] on button "Next" at bounding box center [1123, 295] width 65 height 27
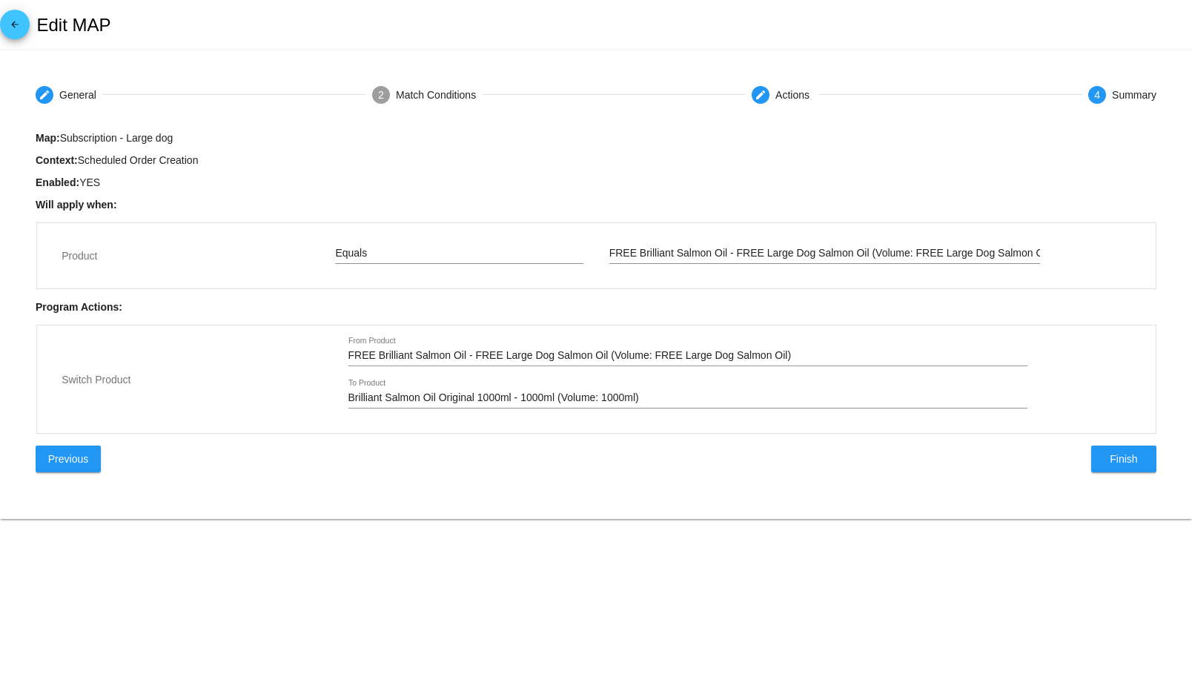
click at [1126, 464] on span "Finish" at bounding box center [1123, 459] width 27 height 12
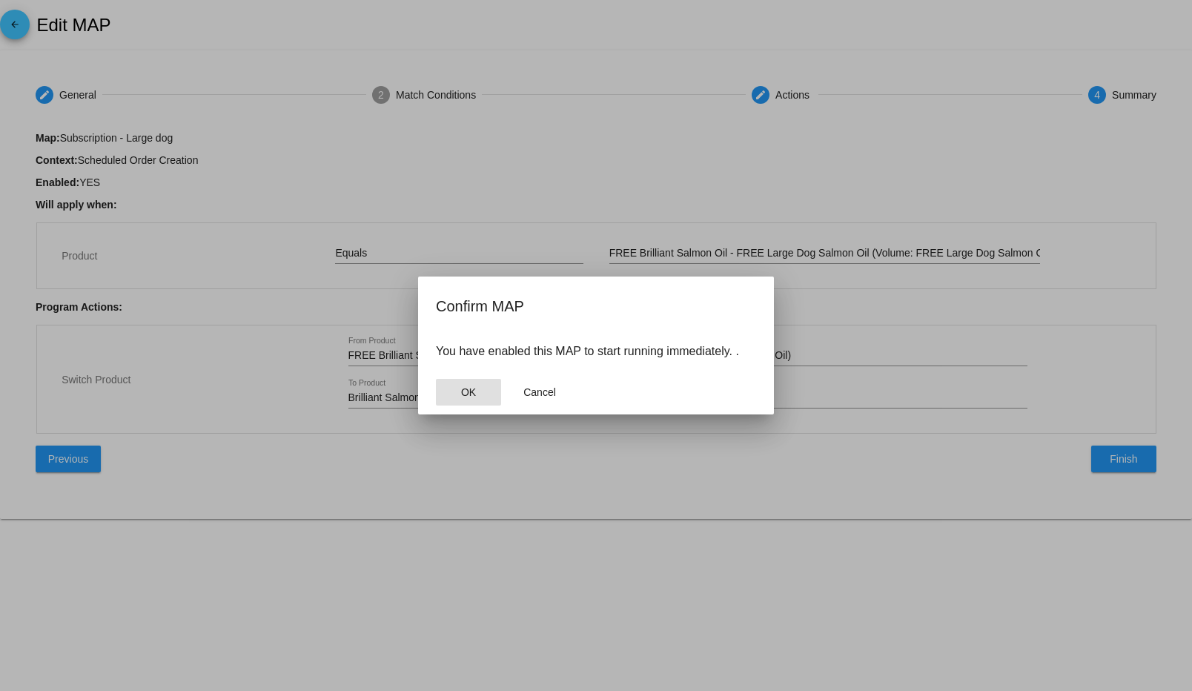
click at [469, 386] on span "OK" at bounding box center [468, 392] width 15 height 12
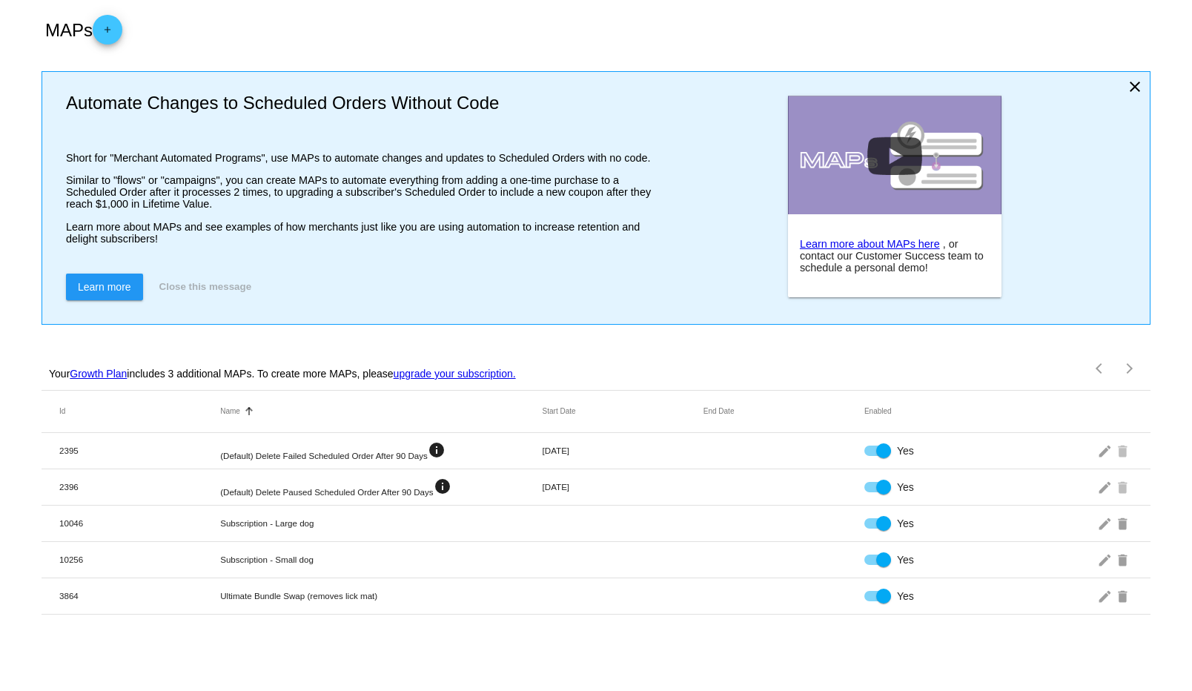
click at [637, 339] on div "Your Growth Plan includes 3 additional MAPs. To create more MAPs, please upgrad…" at bounding box center [596, 362] width 1109 height 53
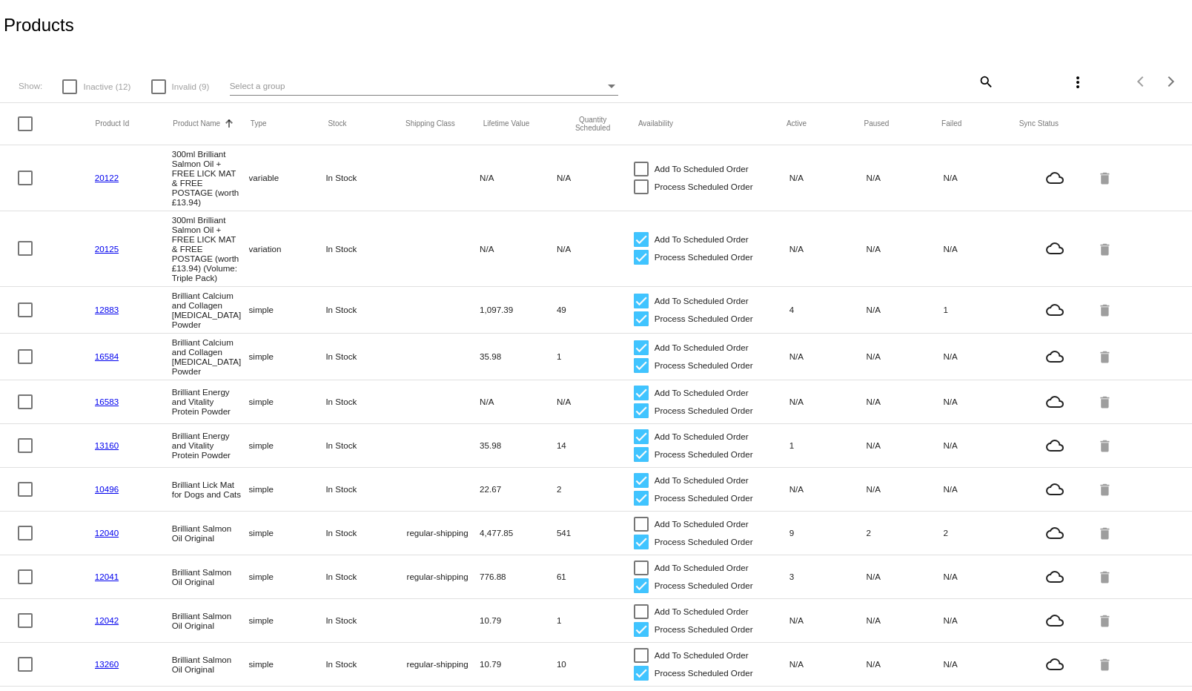
click at [379, 76] on div "Show: Inactive (12) Invalid (9) Select a group" at bounding box center [400, 81] width 792 height 29
click at [978, 79] on mat-icon "search" at bounding box center [985, 81] width 18 height 23
click at [847, 73] on input "Search" at bounding box center [895, 79] width 198 height 12
paste input "Free small dog"
type input "Free small dog"
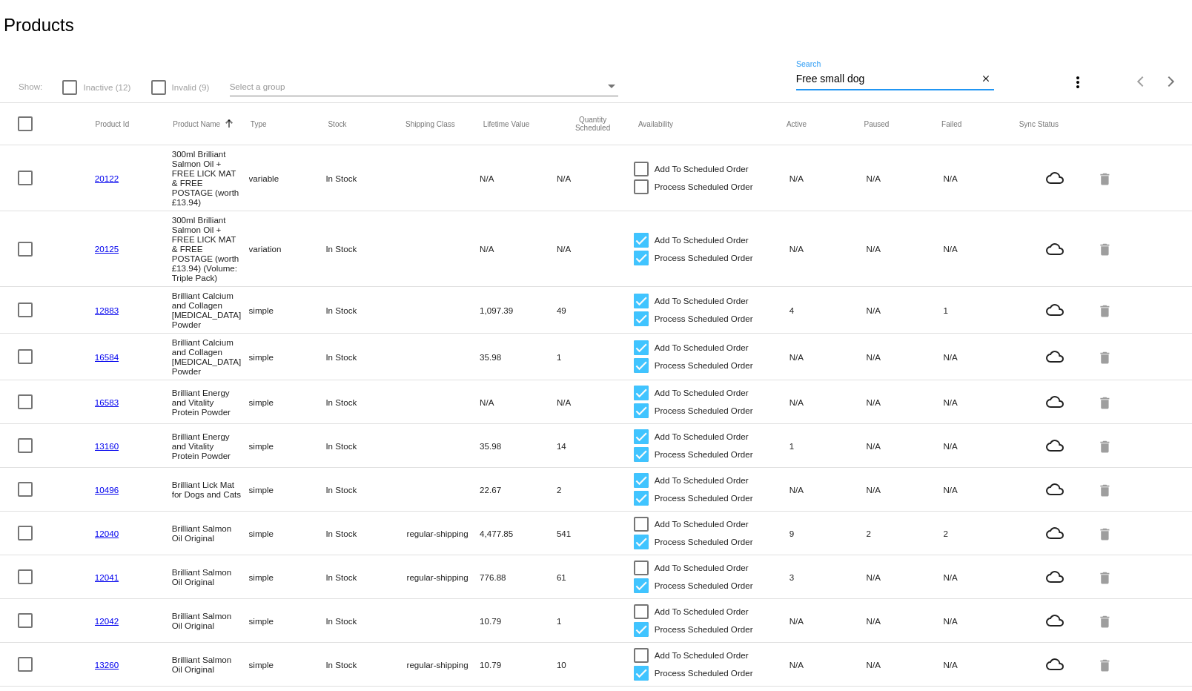
click at [763, 74] on div "Show: Inactive (12) Invalid (9) Select a group" at bounding box center [400, 81] width 792 height 29
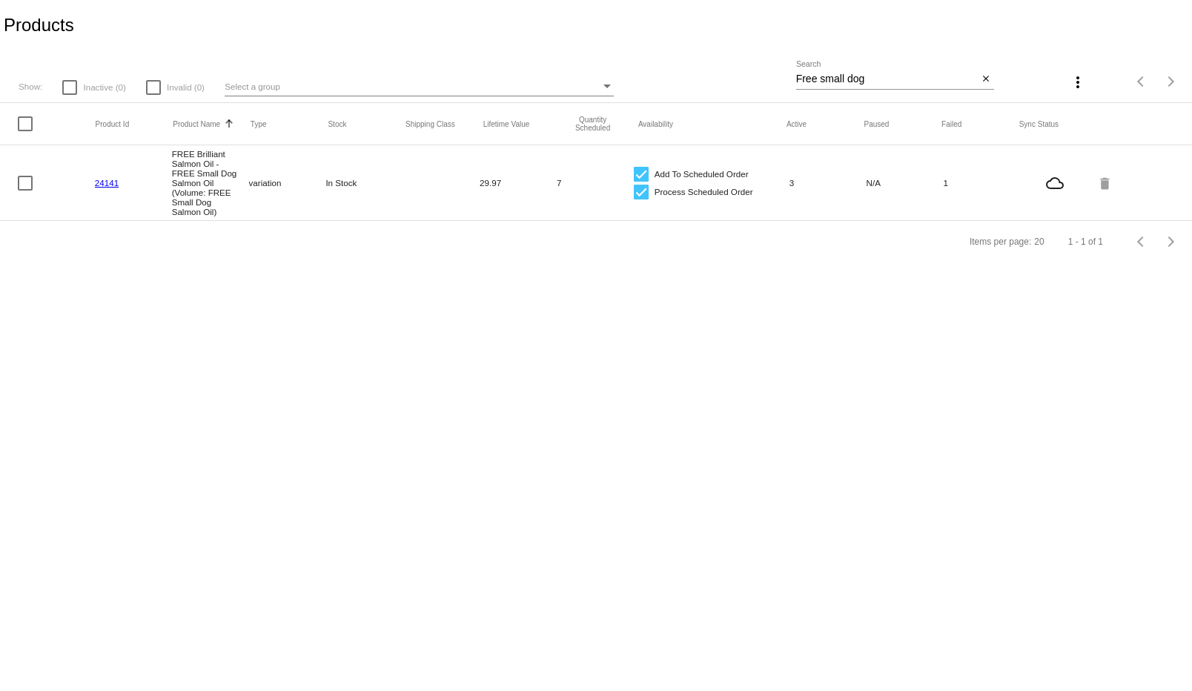
click at [107, 186] on link "24141" at bounding box center [107, 183] width 24 height 10
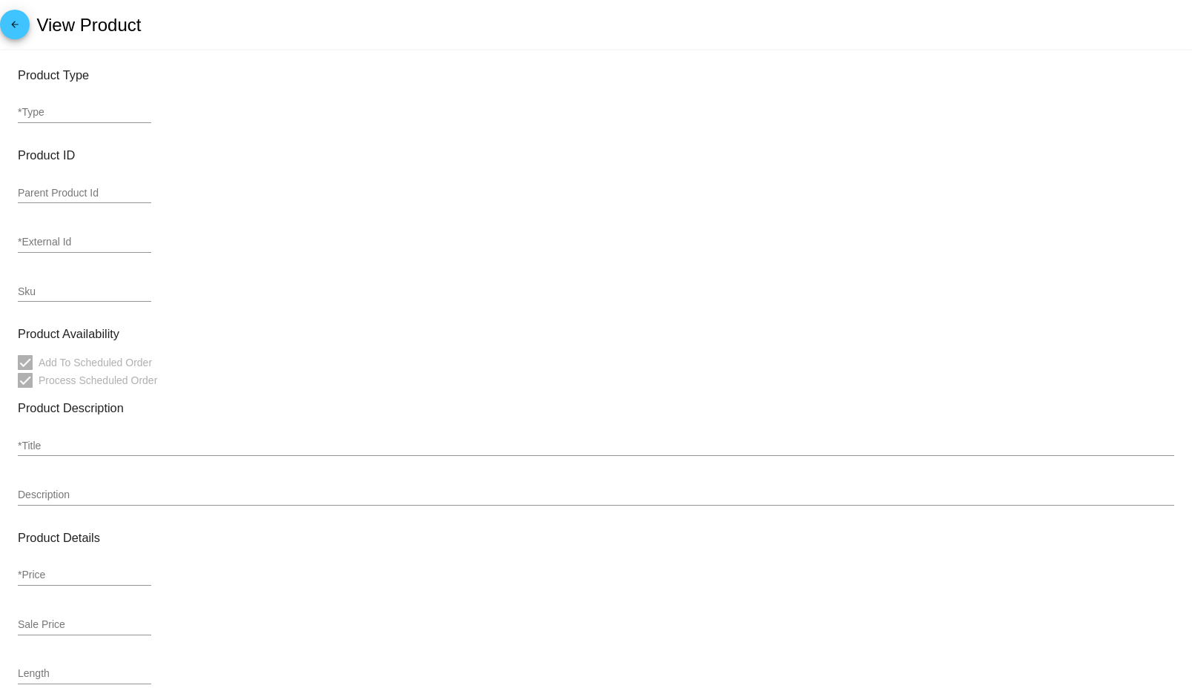
type input "variation"
type input "532666"
type input "24141"
type input "smallONE100ML"
type input "FREE Brilliant Salmon Oil - FREE Small Dog Salmon Oil (Volume: FREE Small Dog S…"
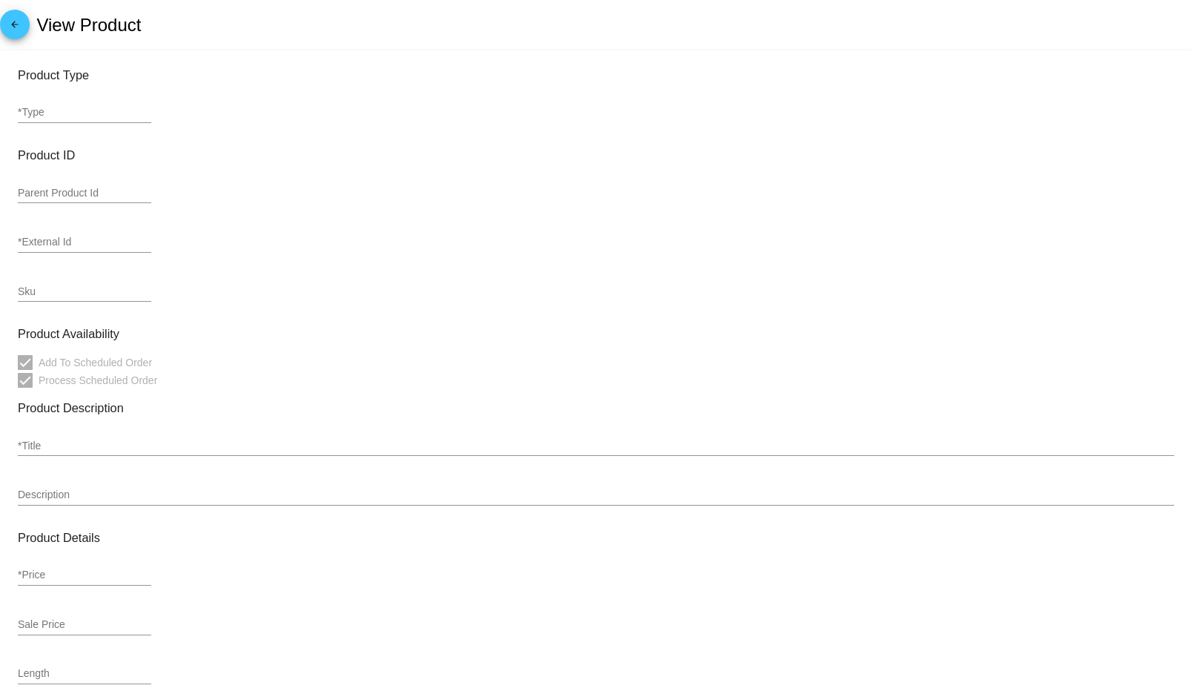
type input "9.99"
type input "11.99"
type input "0.3"
type input "zero"
type input "In Stock"
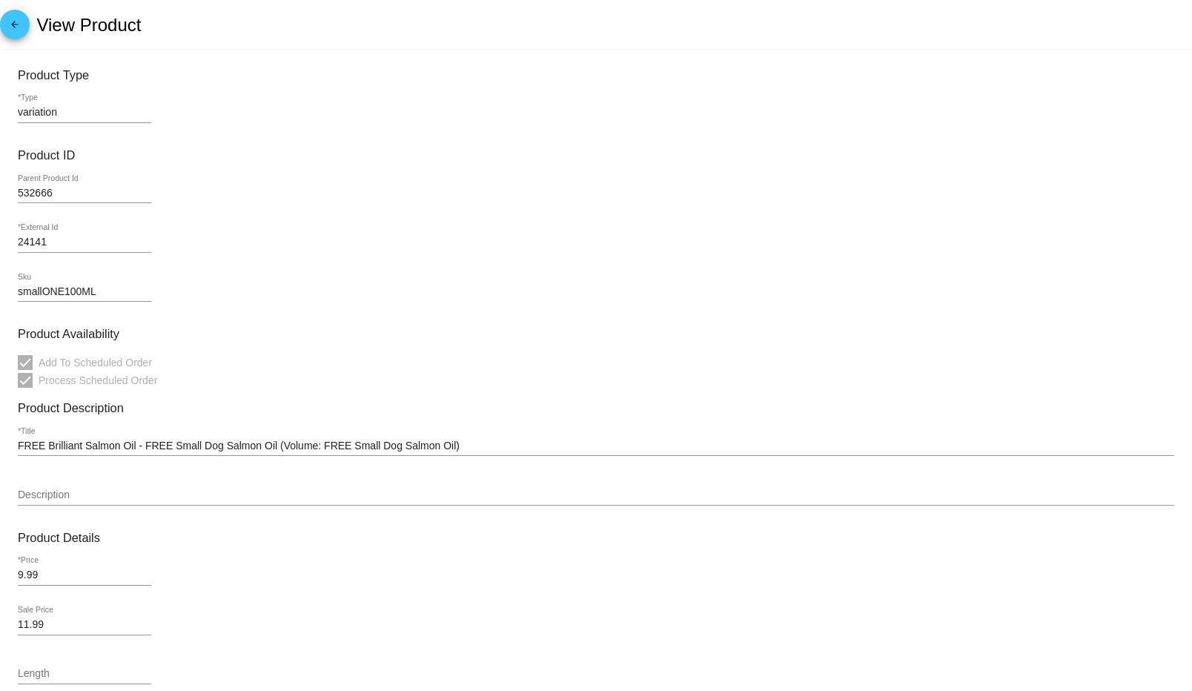
click at [22, 27] on mat-icon "arrow_back" at bounding box center [15, 28] width 18 height 18
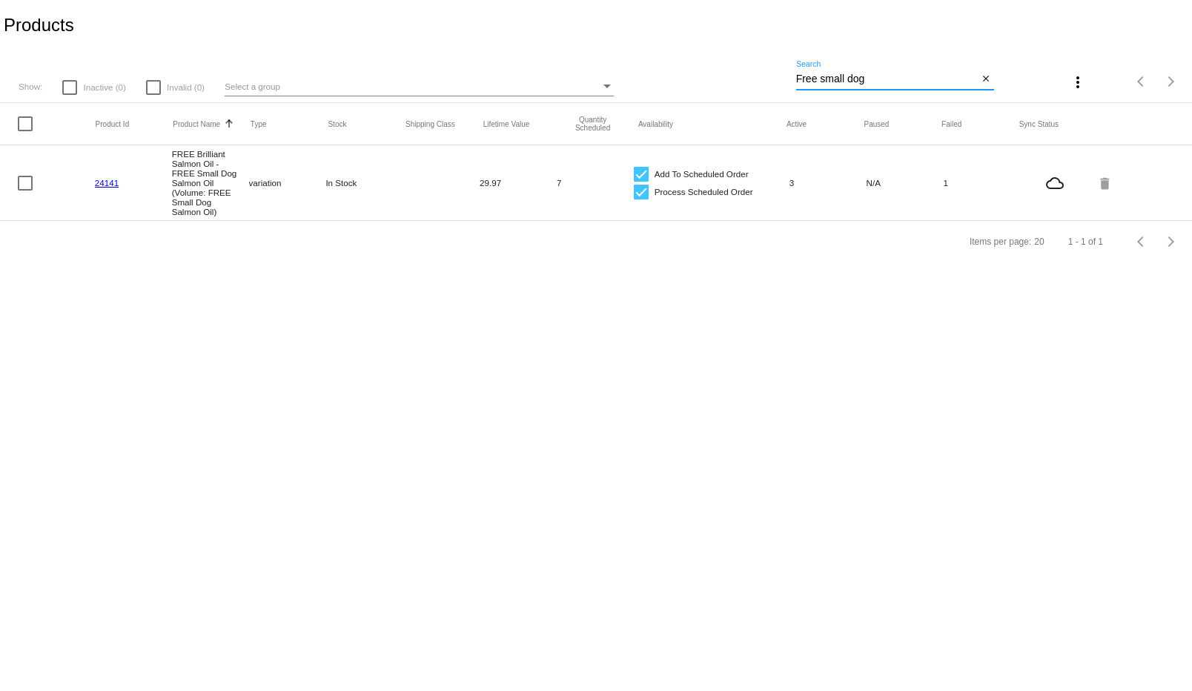
click at [877, 81] on input "Free small dog" at bounding box center [887, 79] width 182 height 12
type input "Free small do"
